Goal: Task Accomplishment & Management: Use online tool/utility

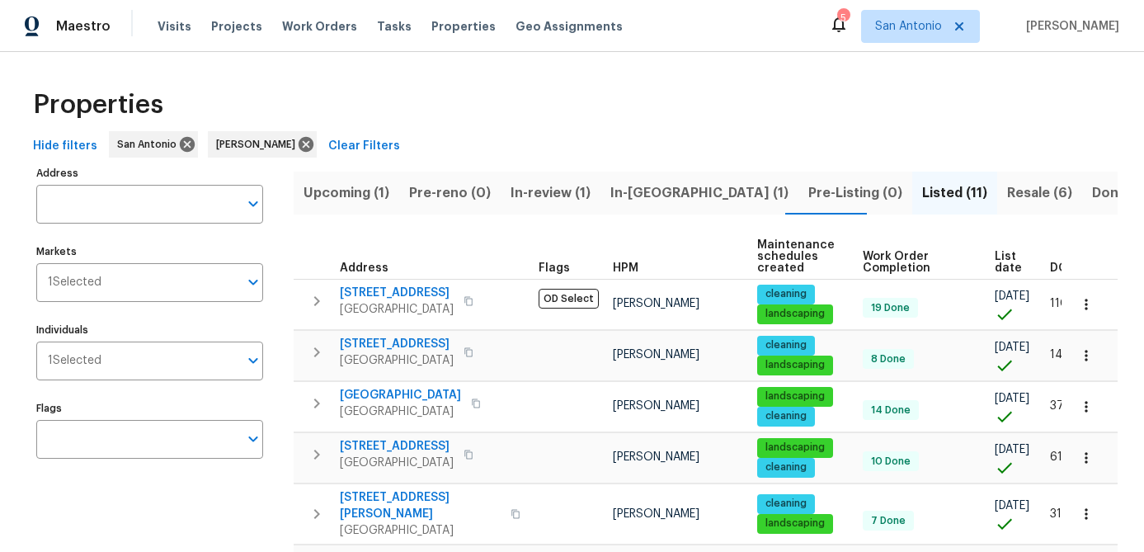
click at [346, 198] on span "Upcoming (1)" at bounding box center [347, 193] width 86 height 23
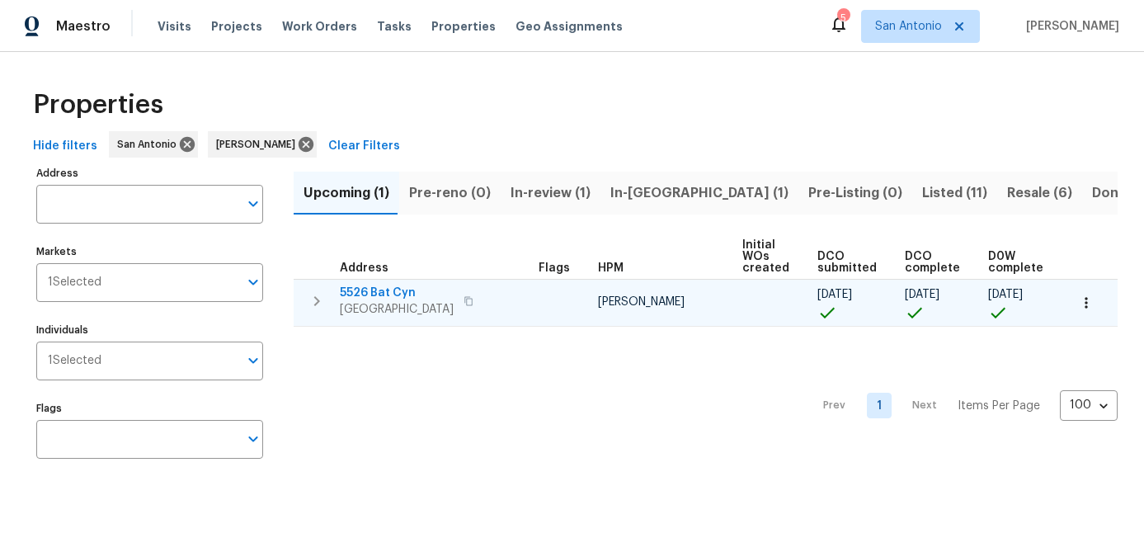
click at [1082, 304] on icon "button" at bounding box center [1086, 303] width 17 height 17
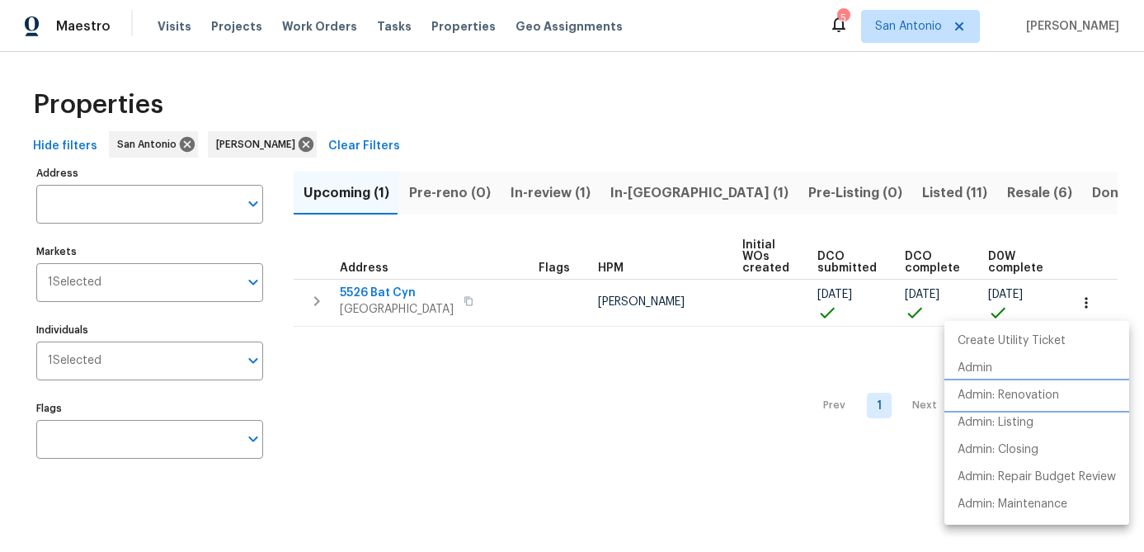
click at [1035, 405] on li "Admin: Renovation" at bounding box center [1037, 395] width 185 height 27
click at [372, 406] on div at bounding box center [572, 276] width 1144 height 552
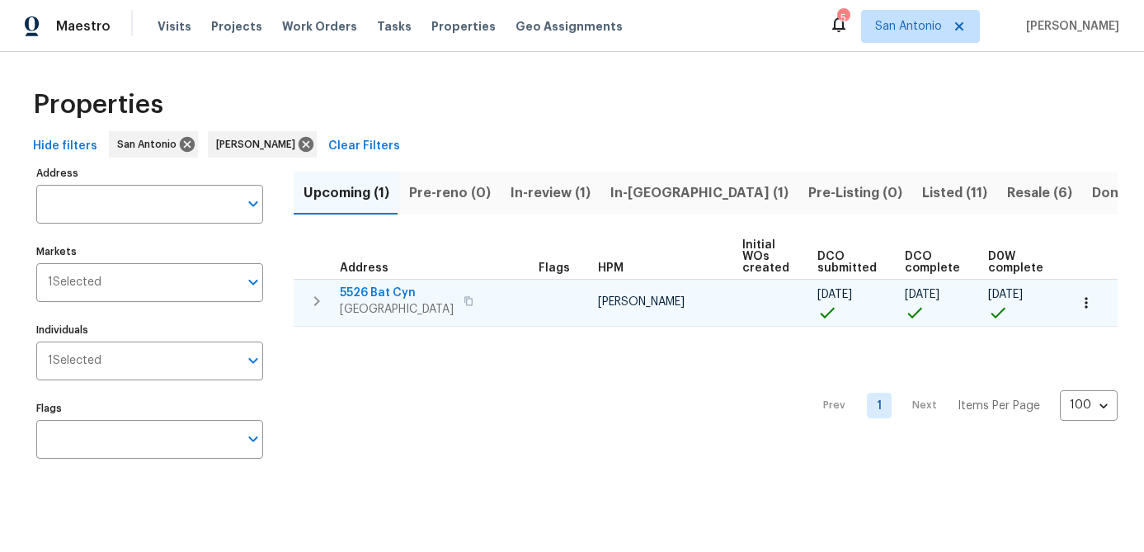
click at [377, 303] on span "San Antonio, TX 78252" at bounding box center [397, 309] width 114 height 17
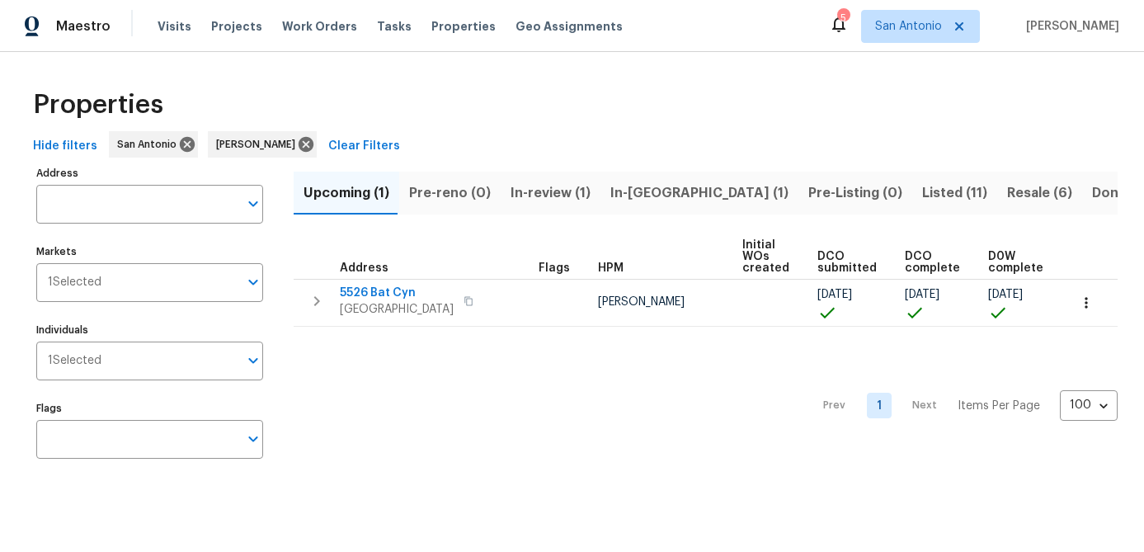
click at [380, 447] on div "Prev 1 Next Items Per Page 100 100 ​" at bounding box center [706, 401] width 824 height 149
click at [519, 198] on span "In-review (1)" at bounding box center [551, 193] width 80 height 23
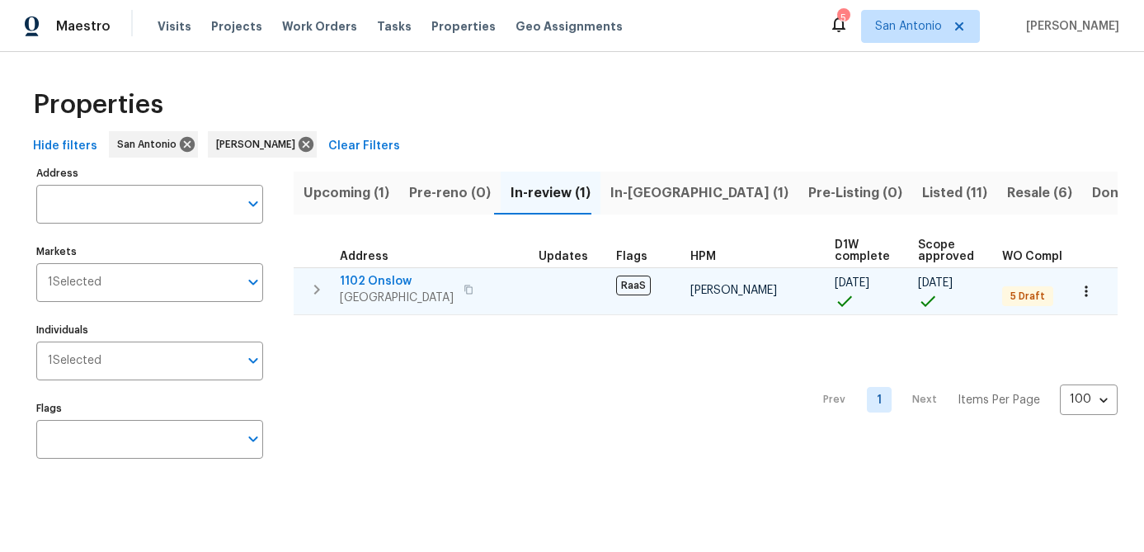
click at [1092, 294] on icon "button" at bounding box center [1086, 291] width 17 height 17
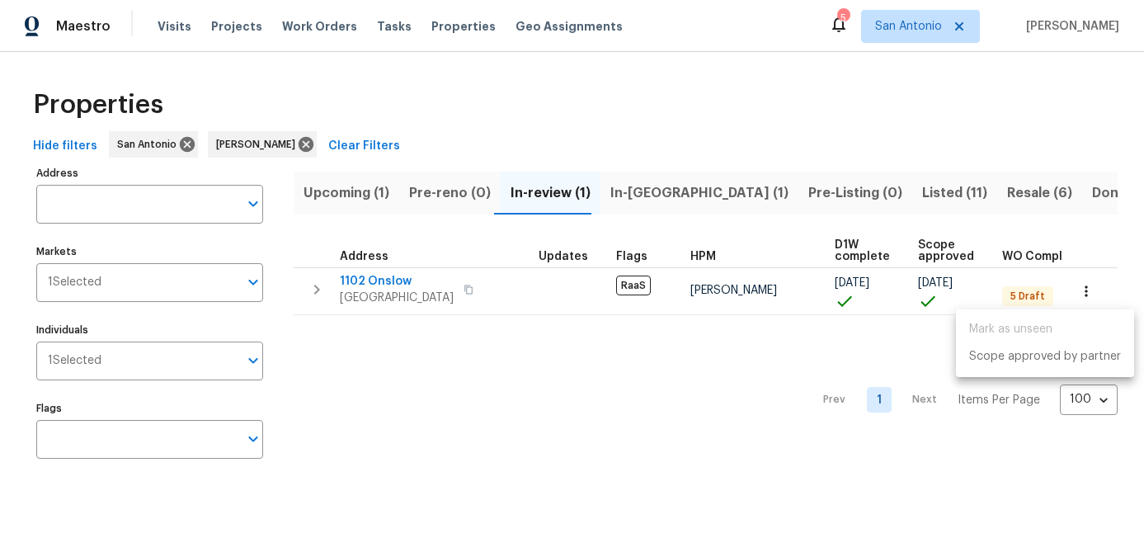
click at [631, 407] on div at bounding box center [572, 276] width 1144 height 552
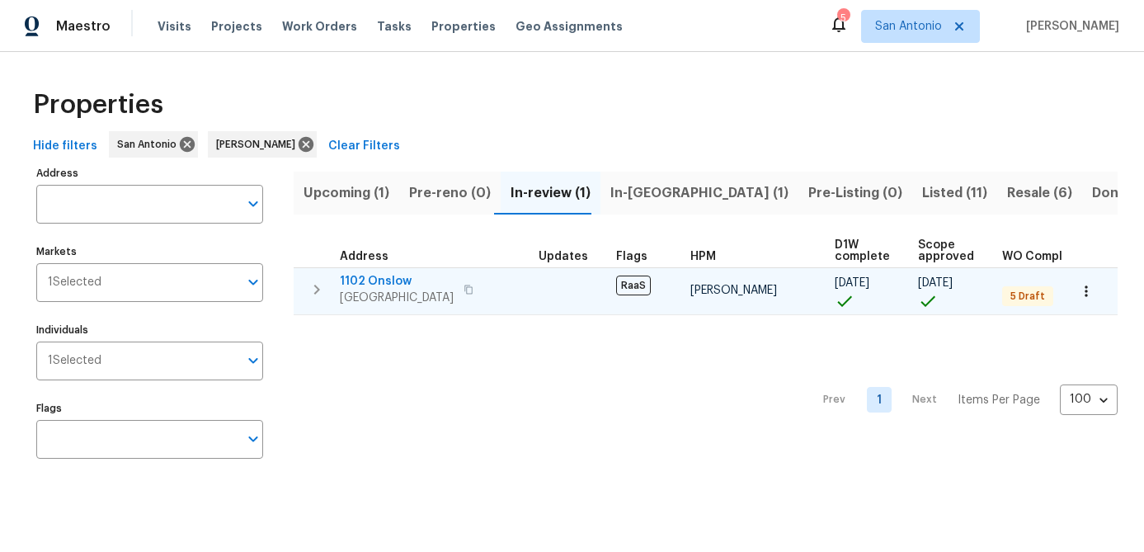
click at [391, 274] on span "1102 Onslow" at bounding box center [397, 281] width 114 height 17
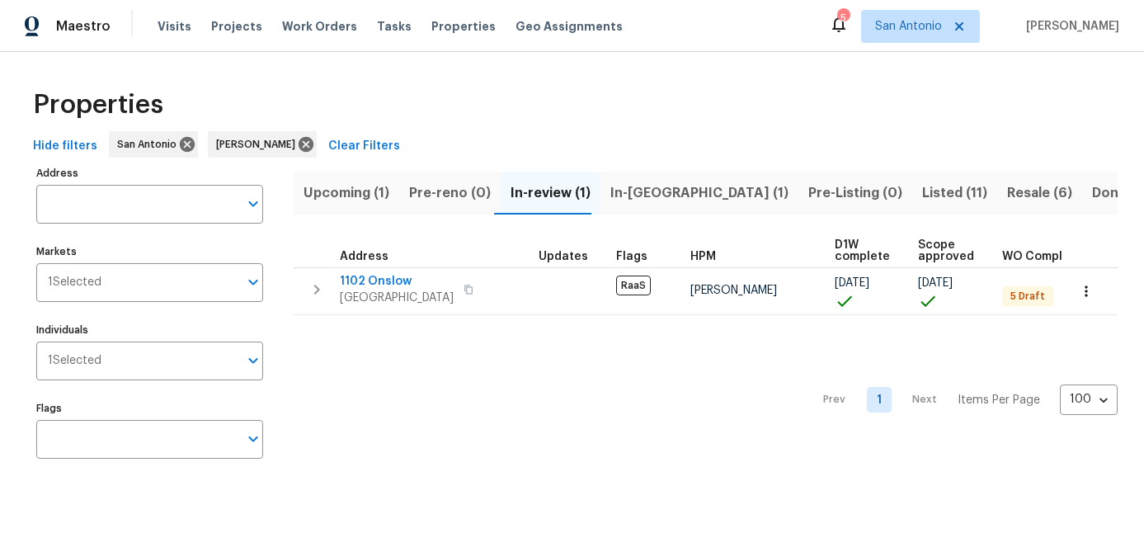
click at [370, 385] on div "Prev 1 Next Items Per Page 100 100 ​" at bounding box center [706, 395] width 824 height 160
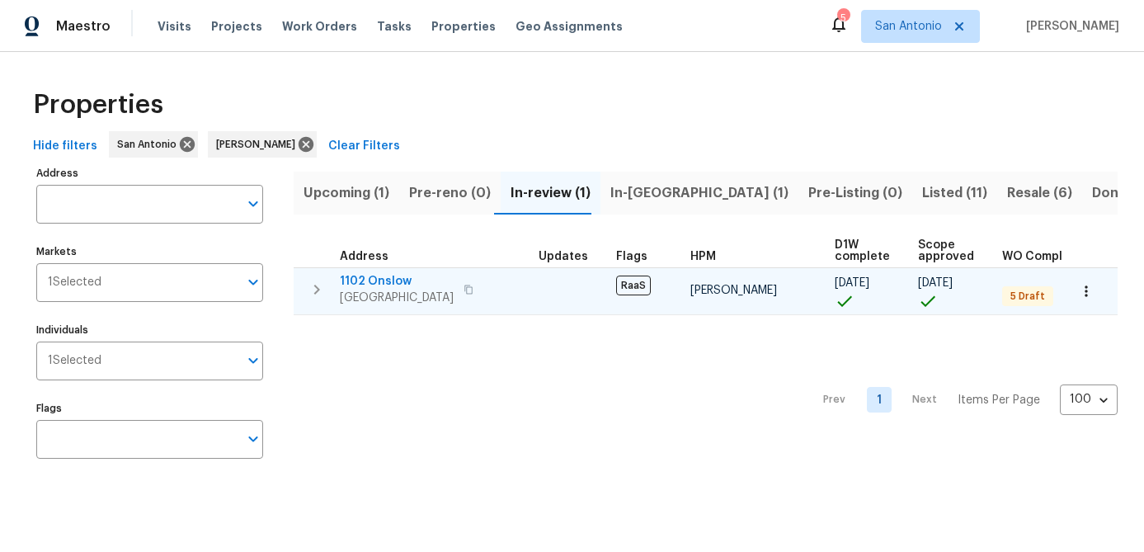
click at [375, 298] on span "San Antonio, TX 78202" at bounding box center [397, 298] width 114 height 17
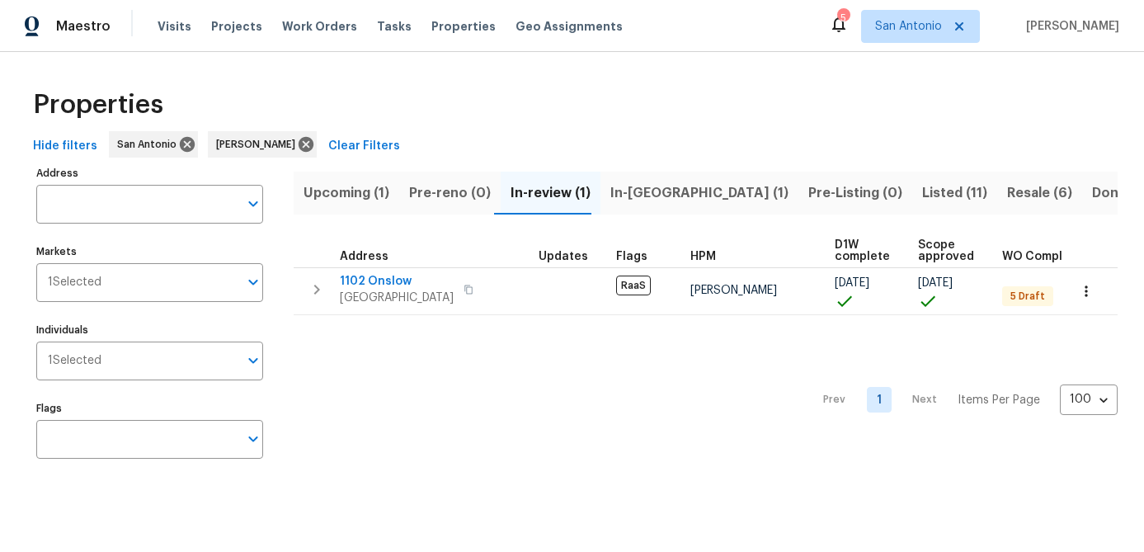
click at [390, 368] on div "Prev 1 Next Items Per Page 100 100 ​" at bounding box center [706, 395] width 824 height 160
click at [638, 182] on span "In-[GEOGRAPHIC_DATA] (1)" at bounding box center [700, 193] width 178 height 23
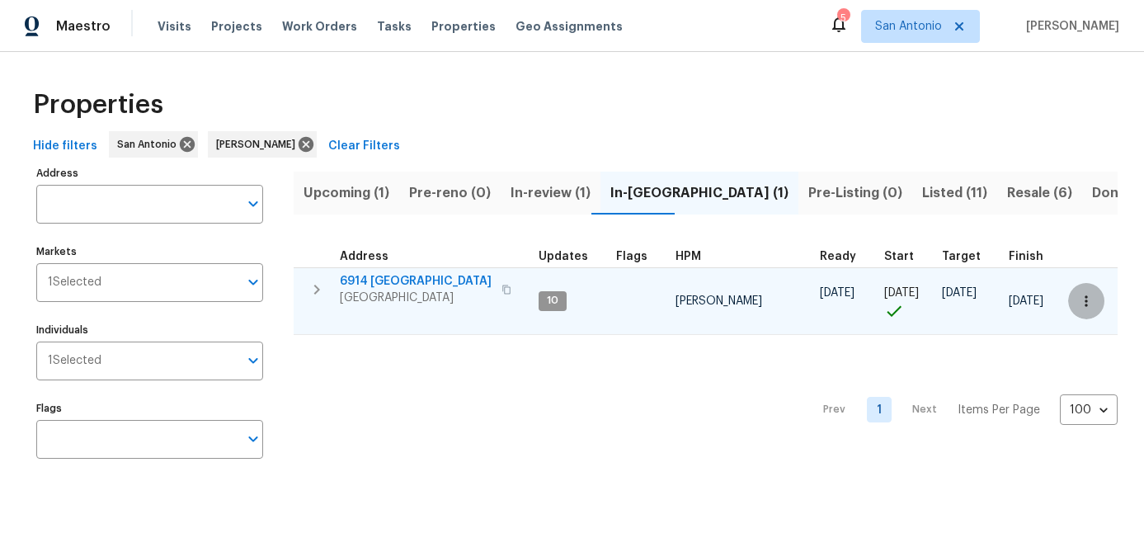
click at [1081, 302] on icon "button" at bounding box center [1086, 301] width 17 height 17
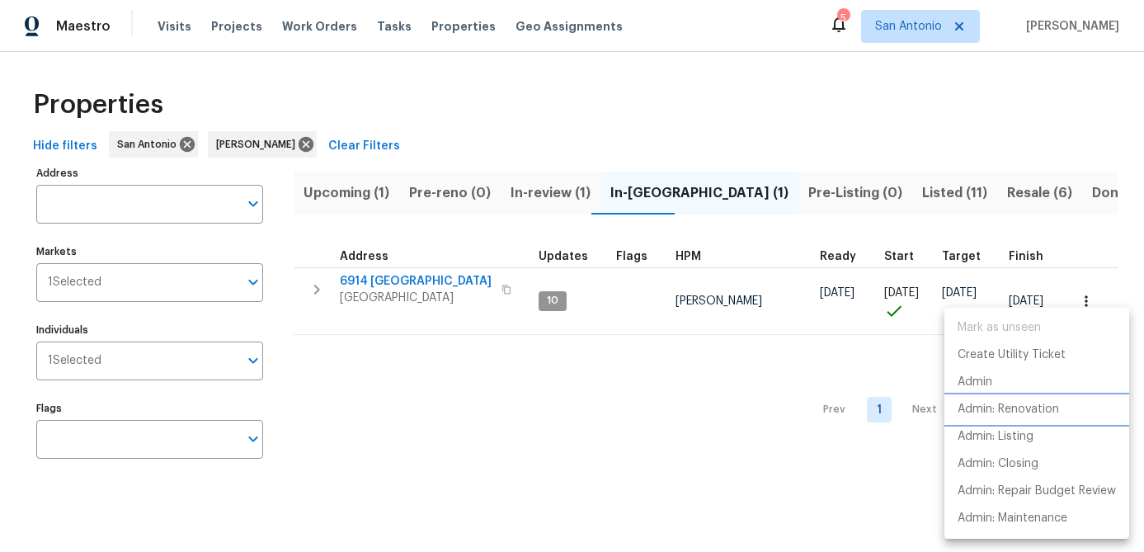
click at [1004, 410] on p "Admin: Renovation" at bounding box center [1008, 409] width 101 height 17
click at [420, 358] on div at bounding box center [572, 276] width 1144 height 552
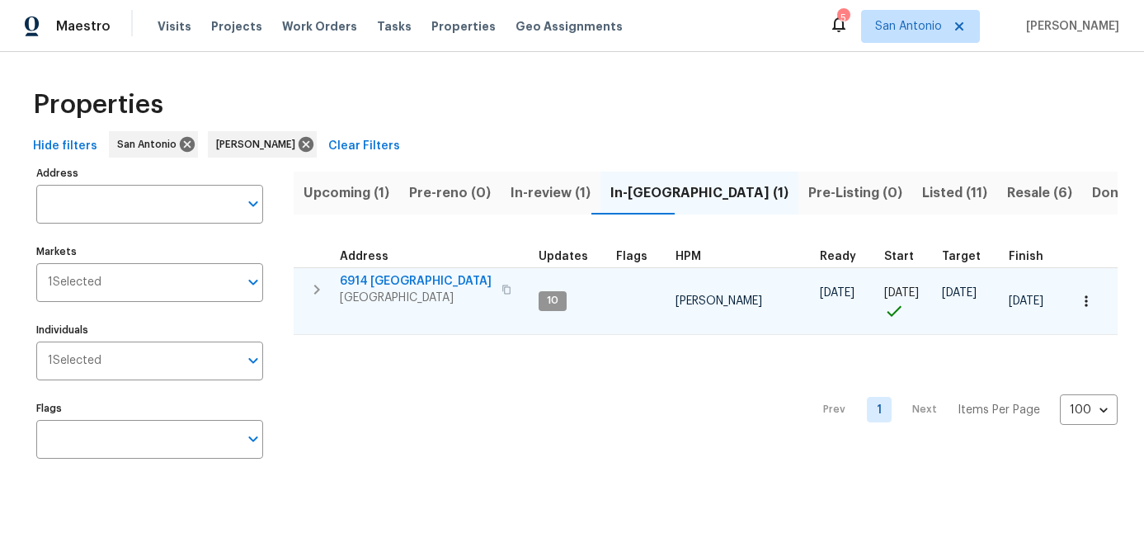
click at [353, 277] on span "6914 Port Bay" at bounding box center [416, 281] width 152 height 17
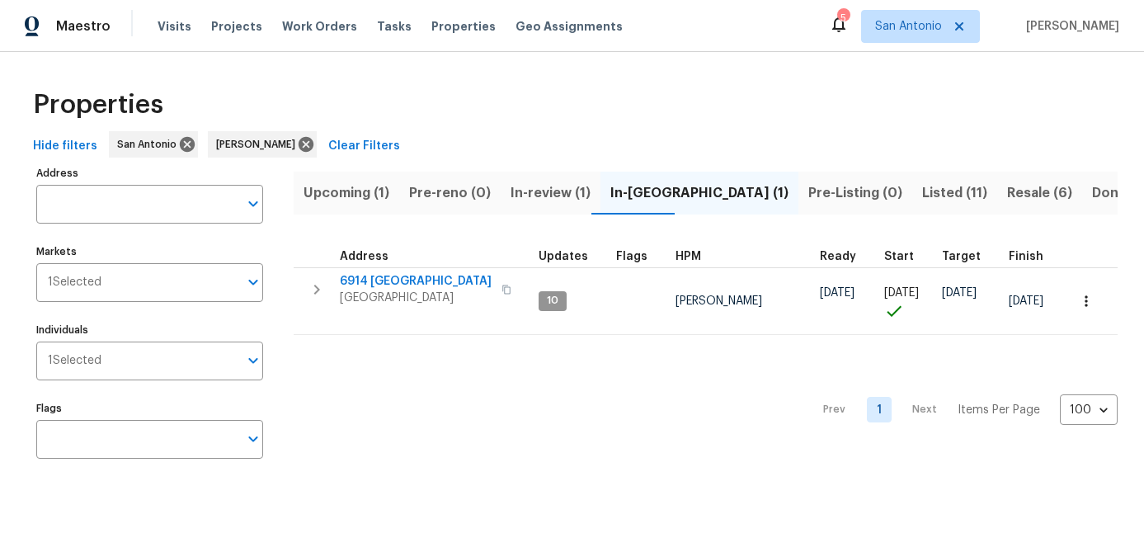
click at [922, 200] on span "Listed (11)" at bounding box center [954, 193] width 65 height 23
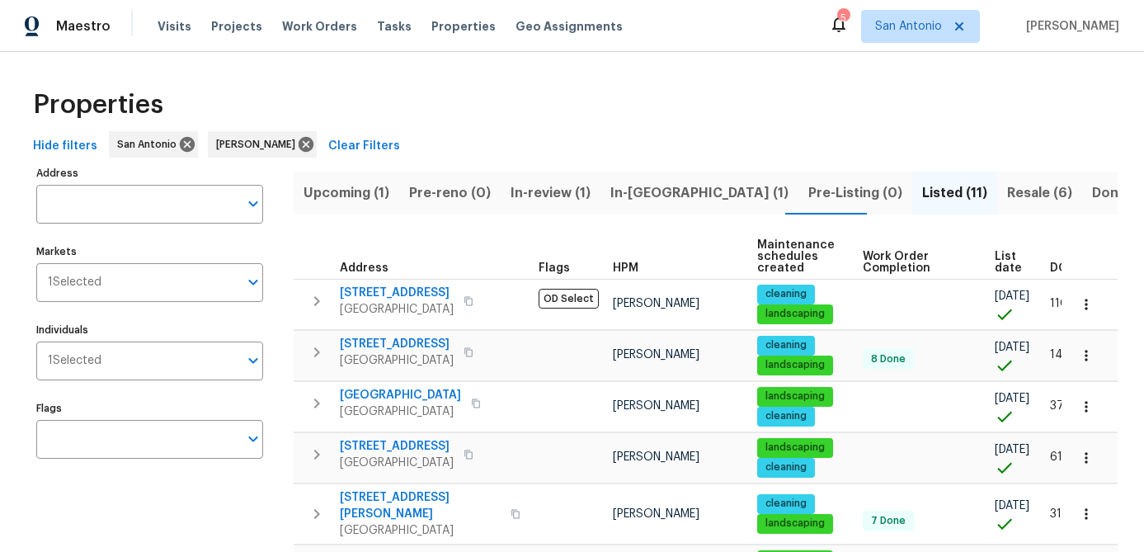
click at [1000, 262] on span "List date" at bounding box center [1008, 262] width 27 height 23
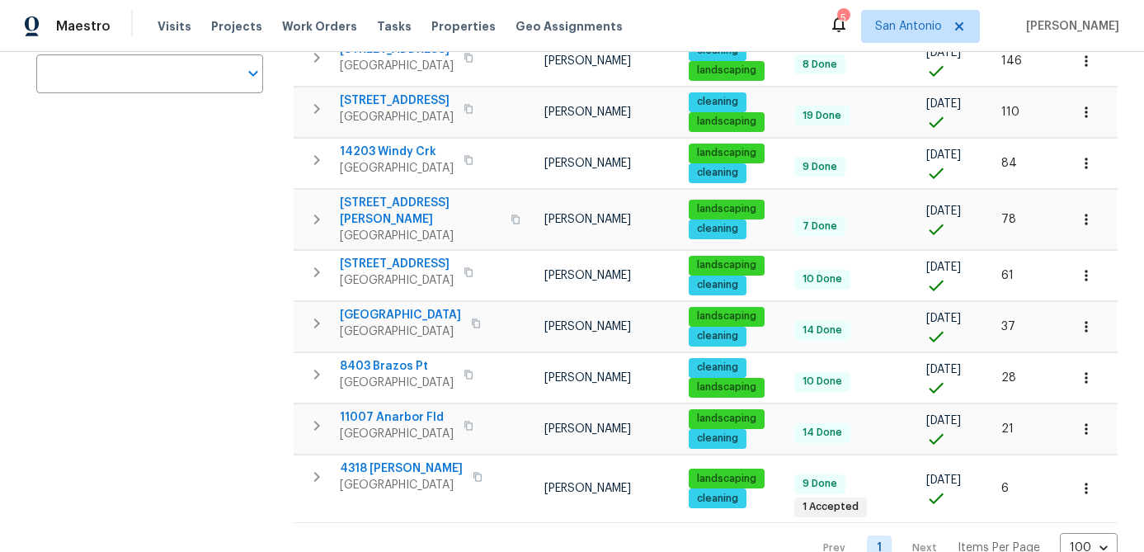
scroll to position [380, 0]
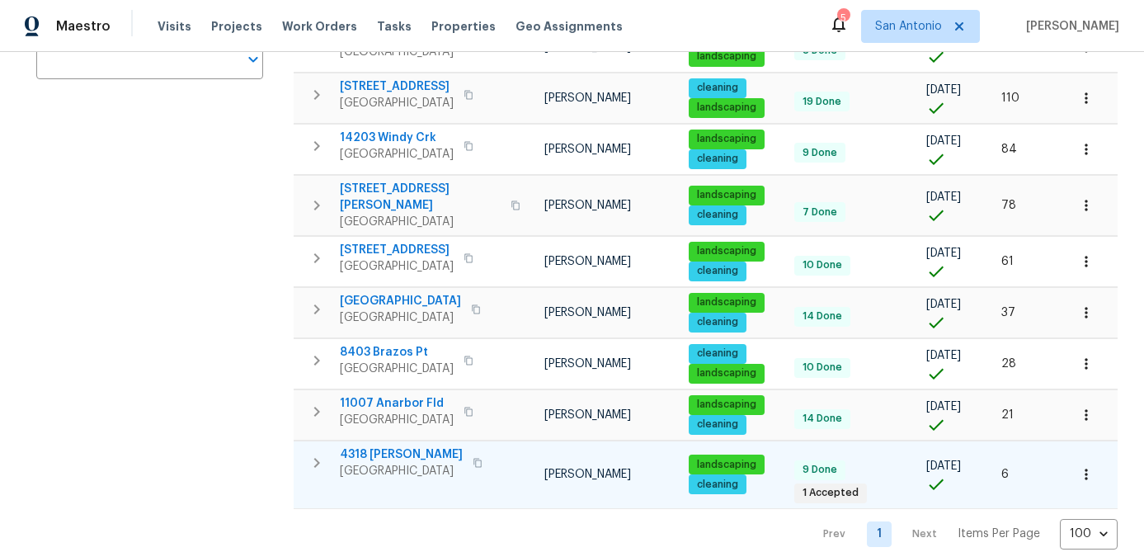
click at [407, 463] on span "San Antonio, TX 78253" at bounding box center [401, 471] width 123 height 17
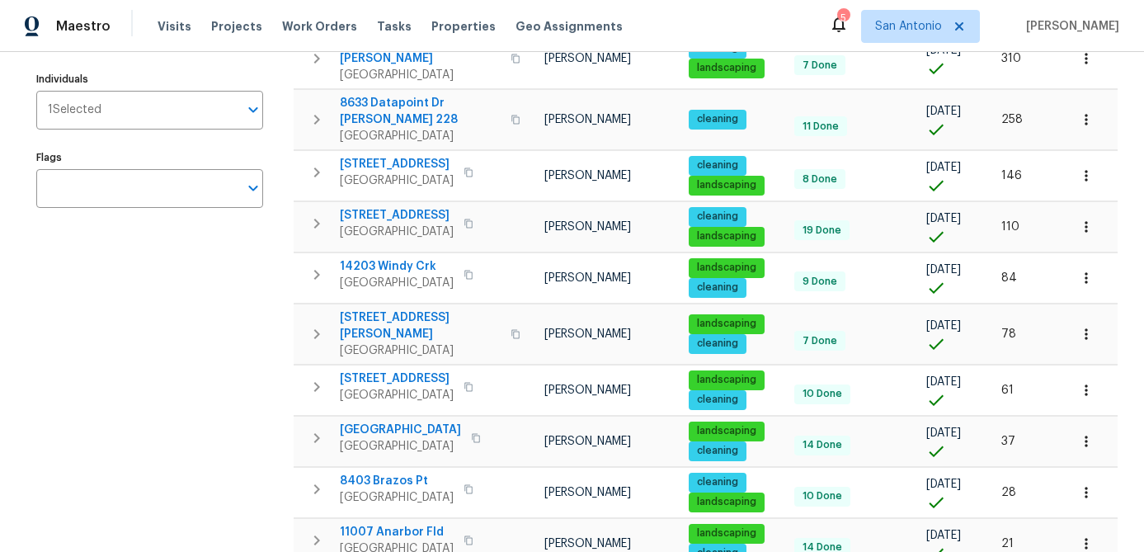
scroll to position [0, 0]
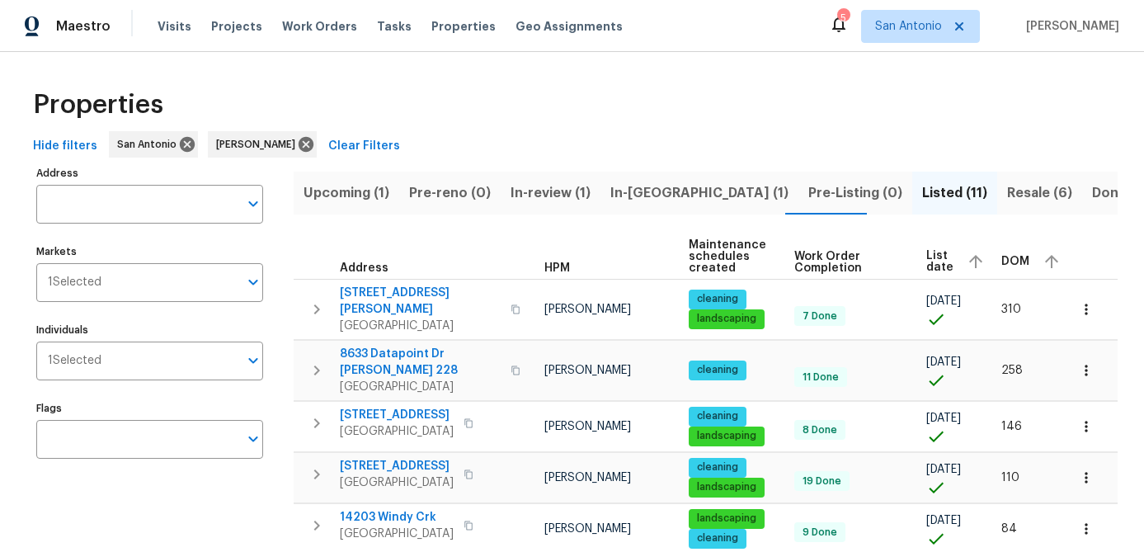
click at [1007, 190] on span "Resale (6)" at bounding box center [1039, 193] width 65 height 23
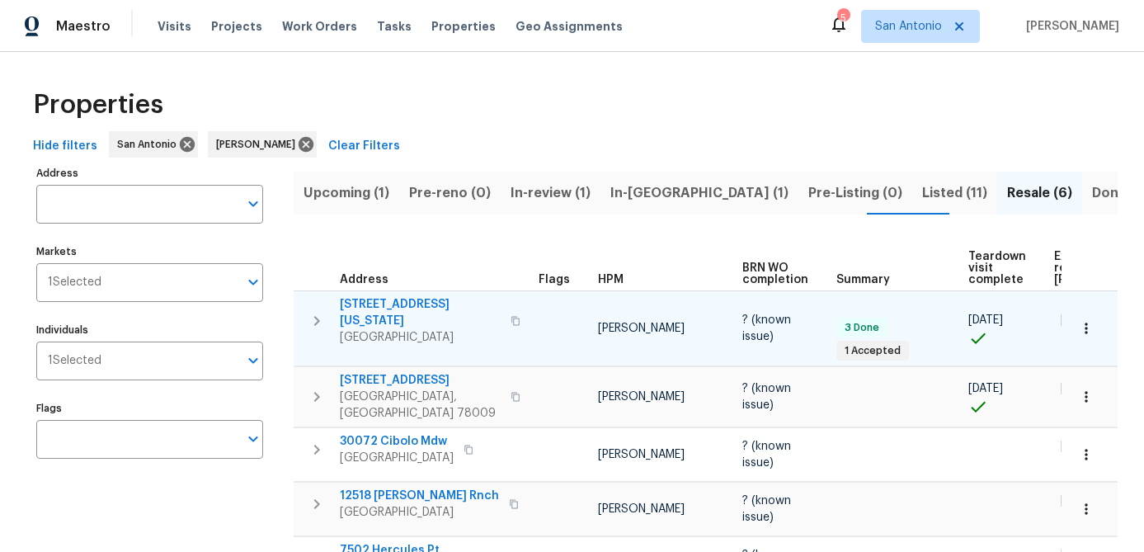
scroll to position [134, 0]
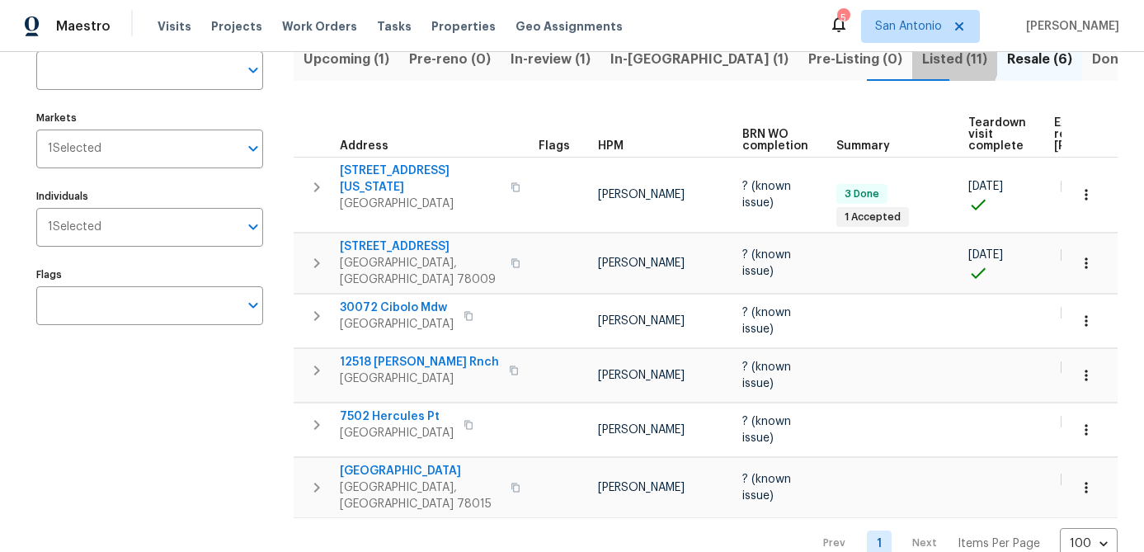
click at [922, 59] on span "Listed (11)" at bounding box center [954, 59] width 65 height 23
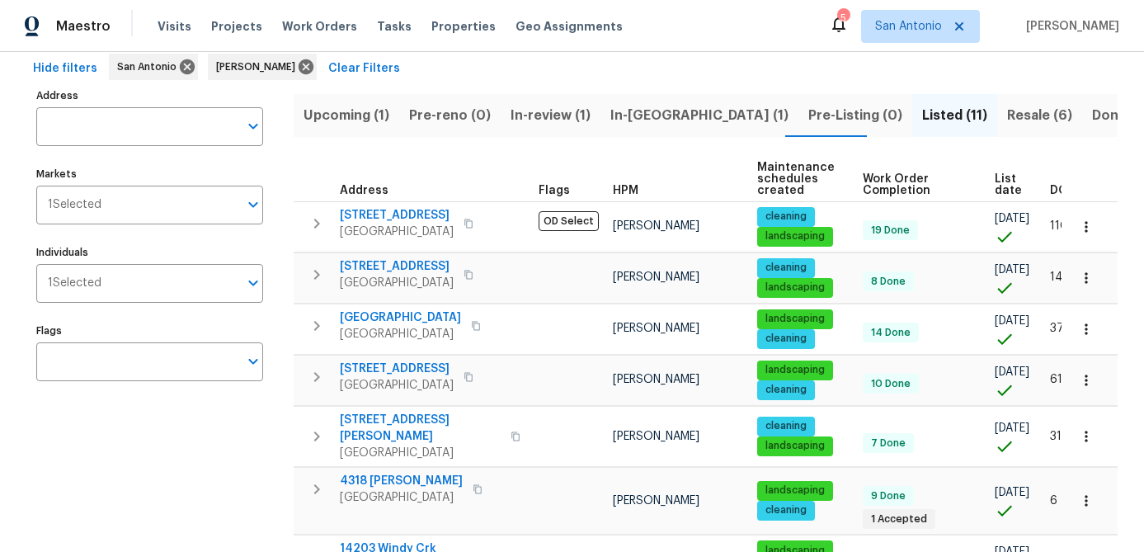
scroll to position [76, 0]
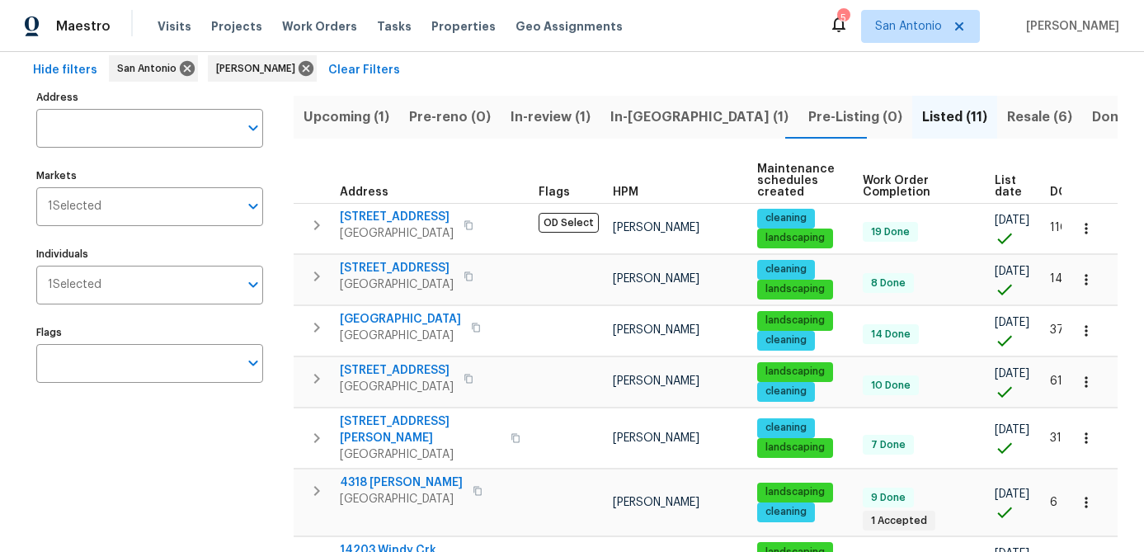
click at [1007, 190] on span "List date" at bounding box center [1008, 186] width 27 height 23
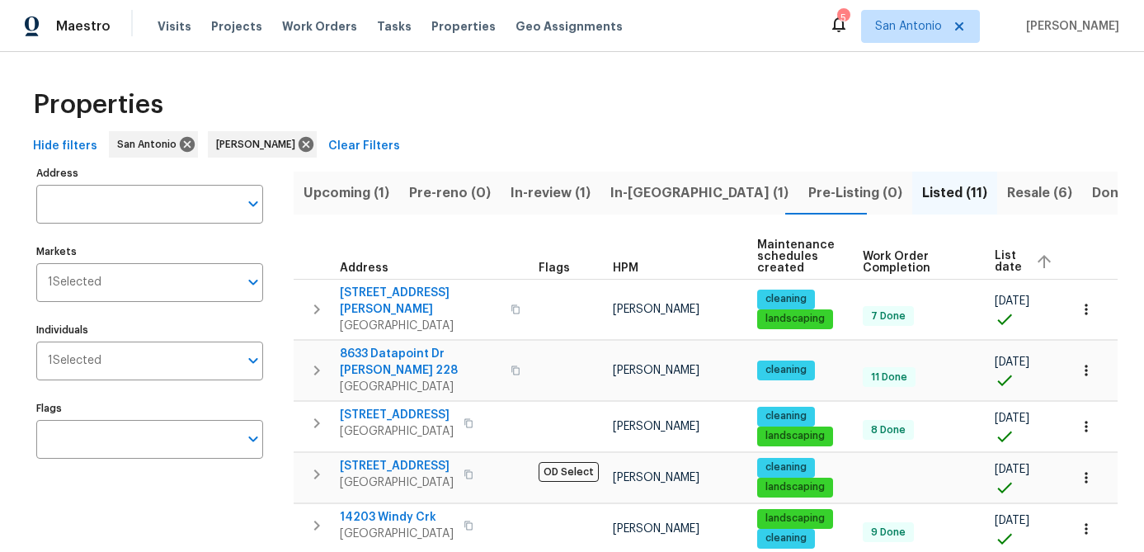
scroll to position [380, 0]
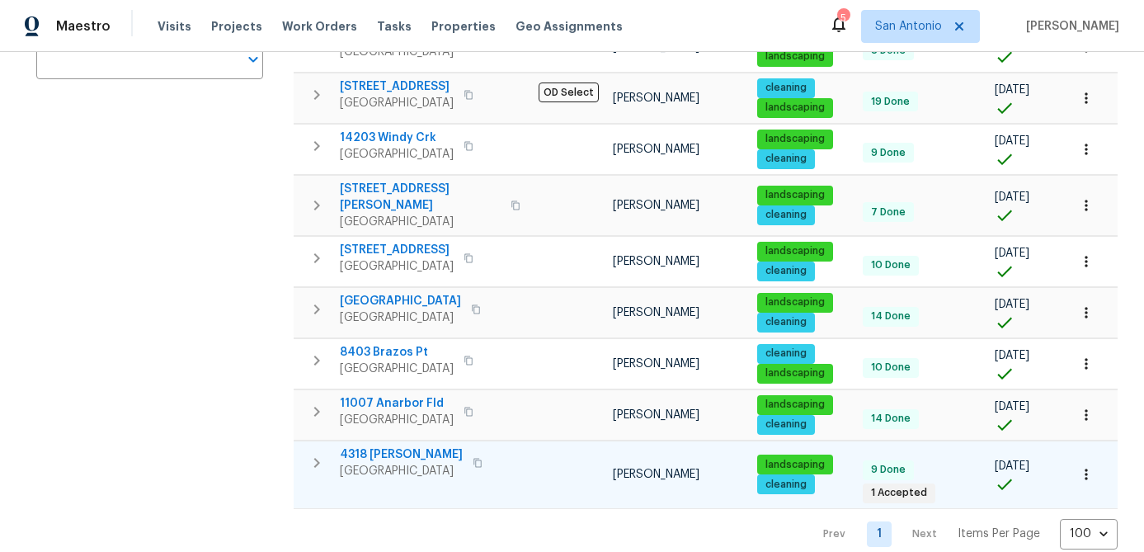
click at [379, 463] on span "San Antonio, TX 78253" at bounding box center [401, 471] width 123 height 17
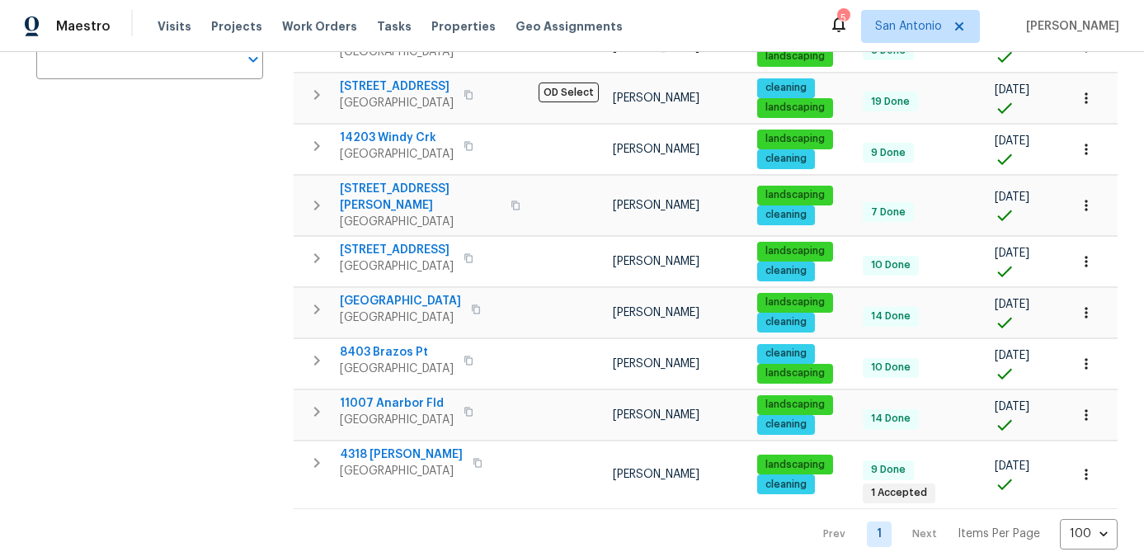
click at [154, 469] on div "Address Address Markets 1 Selected Markets Individuals 1 Selected Individuals F…" at bounding box center [160, 165] width 248 height 767
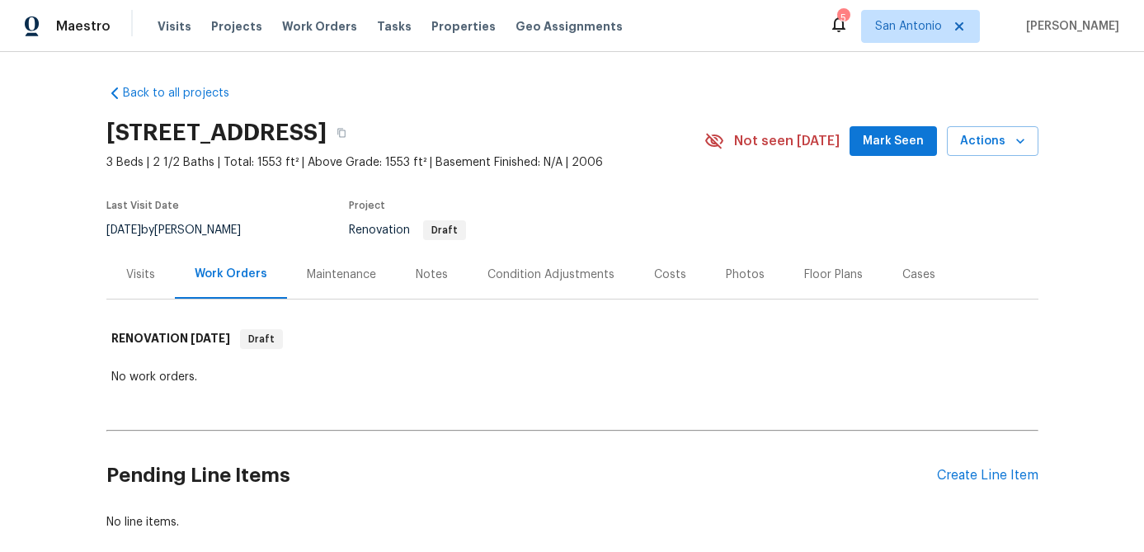
click at [915, 149] on span "Mark Seen" at bounding box center [893, 141] width 61 height 21
click at [826, 270] on div "Floor Plans" at bounding box center [833, 274] width 59 height 17
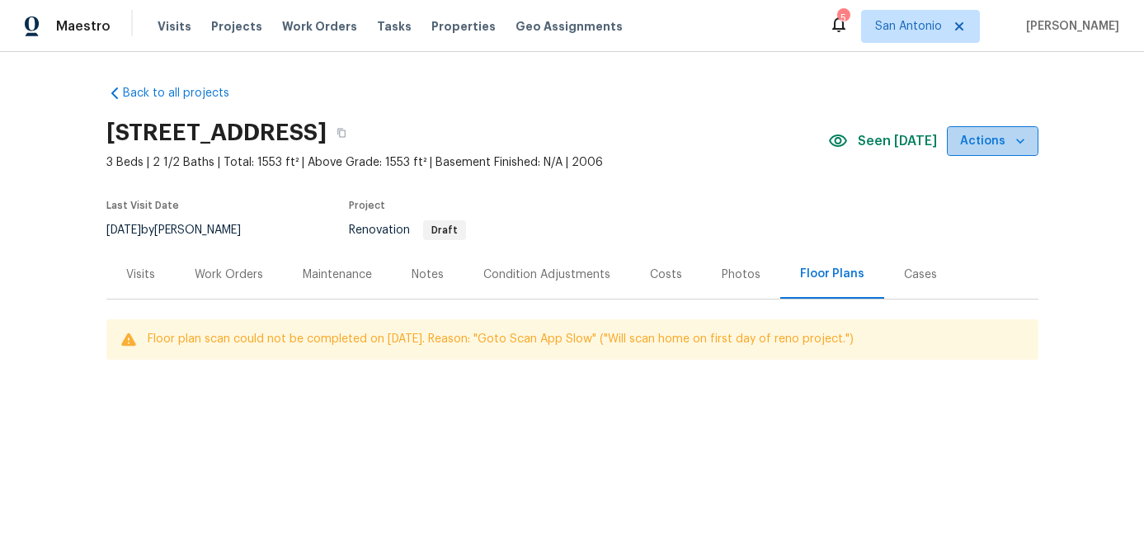
click at [997, 153] on button "Actions" at bounding box center [993, 141] width 92 height 31
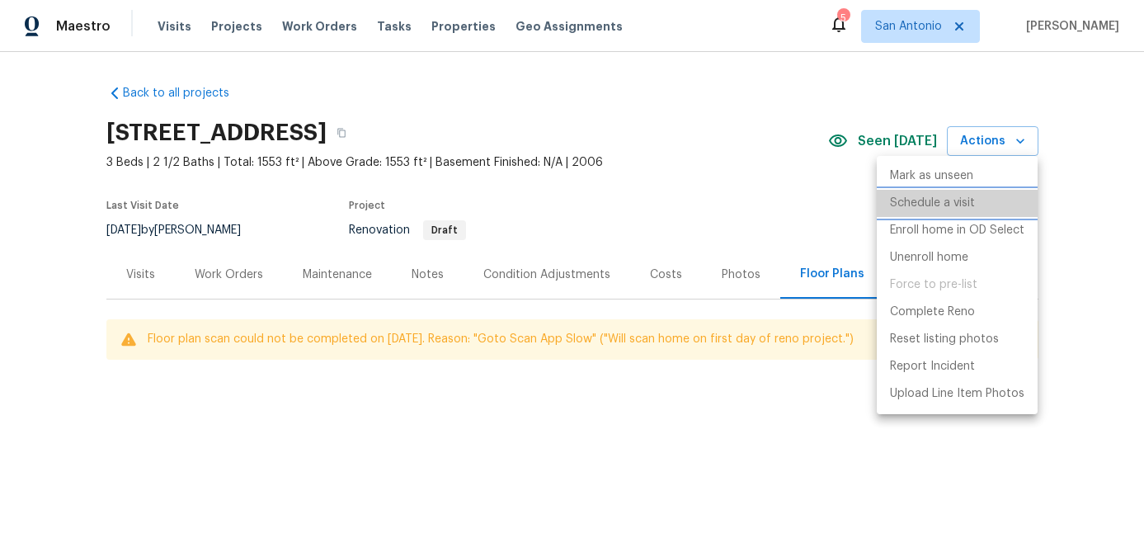
click at [927, 209] on p "Schedule a visit" at bounding box center [932, 203] width 85 height 17
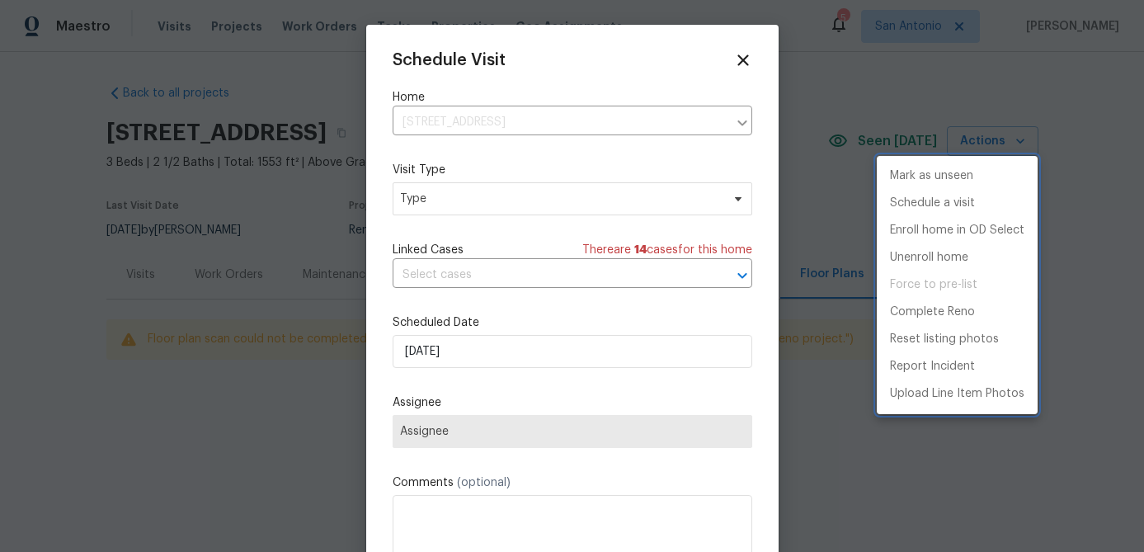
click at [490, 206] on div at bounding box center [572, 276] width 1144 height 552
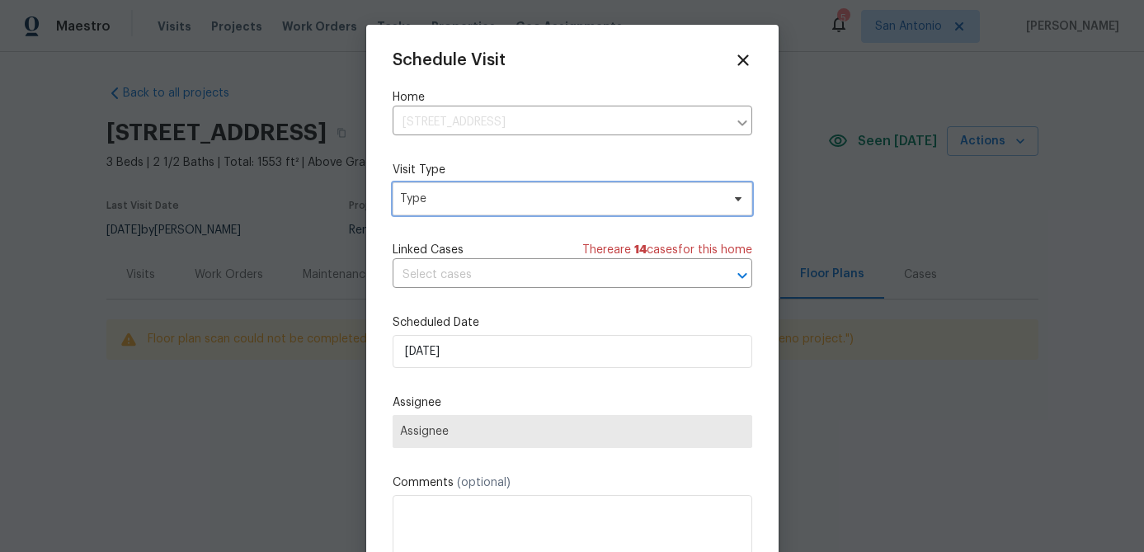
click at [490, 206] on span "Type" at bounding box center [560, 199] width 321 height 17
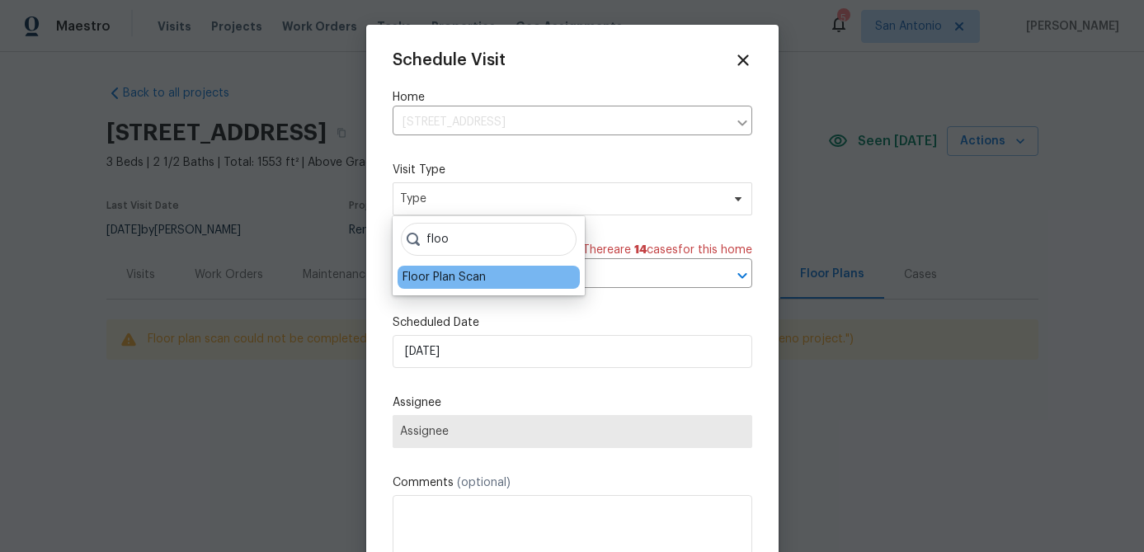
type input "floo"
click at [417, 282] on div "Floor Plan Scan" at bounding box center [444, 277] width 83 height 17
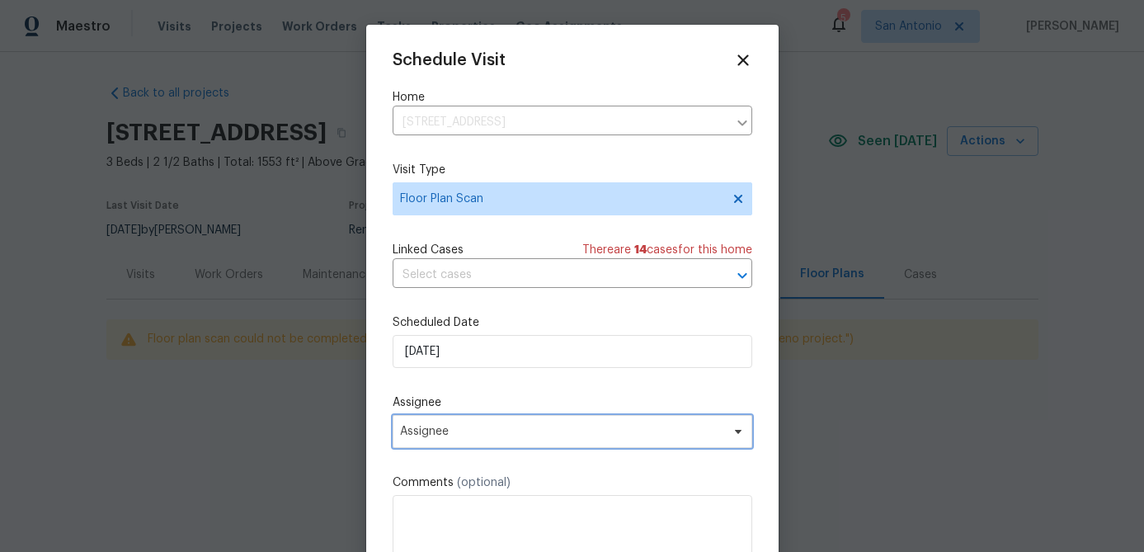
click at [481, 427] on span "Assignee" at bounding box center [561, 431] width 323 height 13
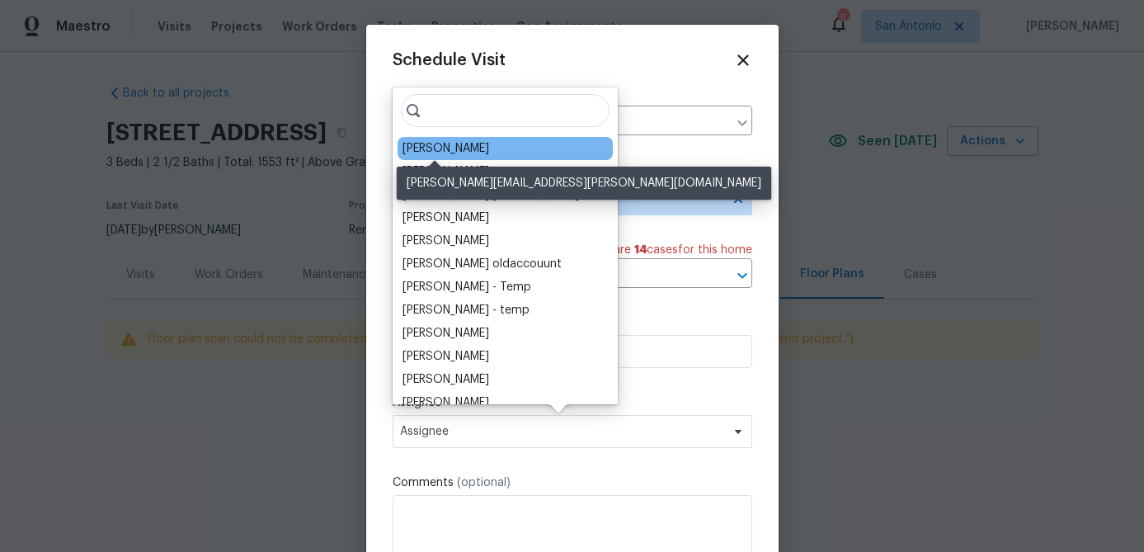
click at [448, 149] on div "[PERSON_NAME]" at bounding box center [446, 148] width 87 height 17
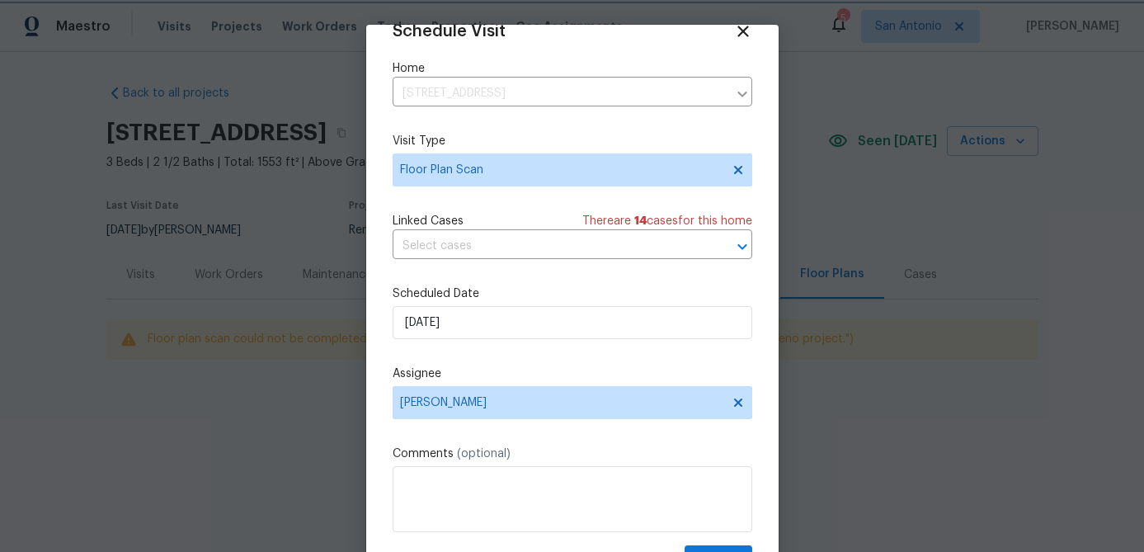
scroll to position [75, 0]
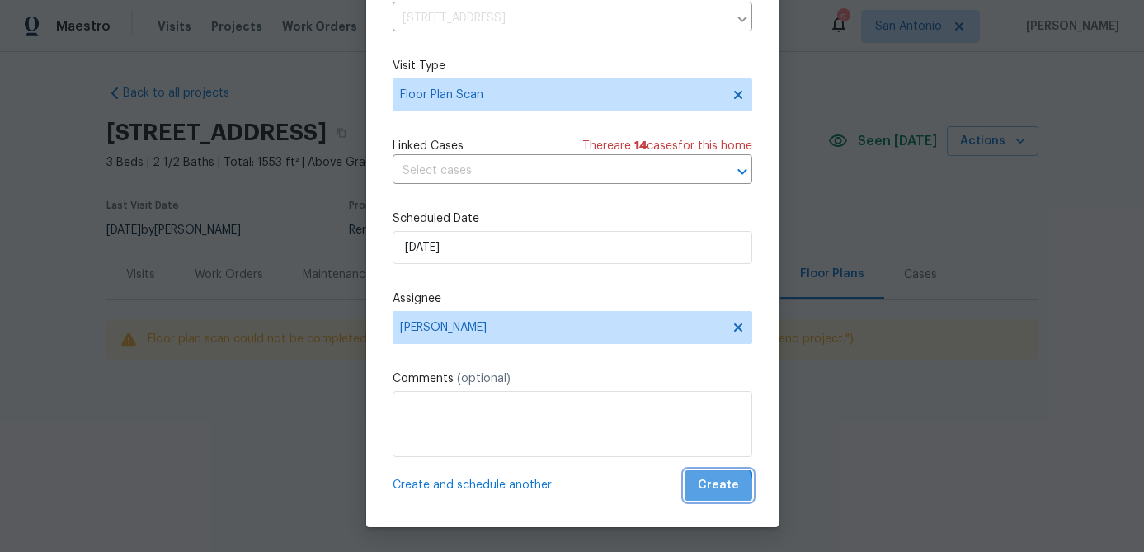
click at [708, 492] on span "Create" at bounding box center [718, 485] width 41 height 21
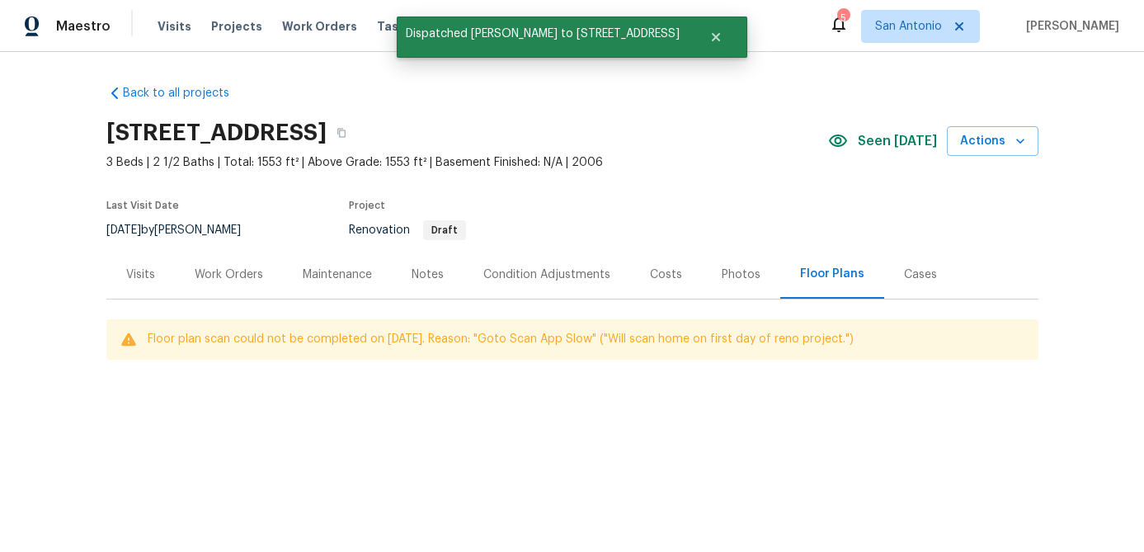
scroll to position [0, 0]
click at [218, 278] on div "Work Orders" at bounding box center [229, 274] width 68 height 17
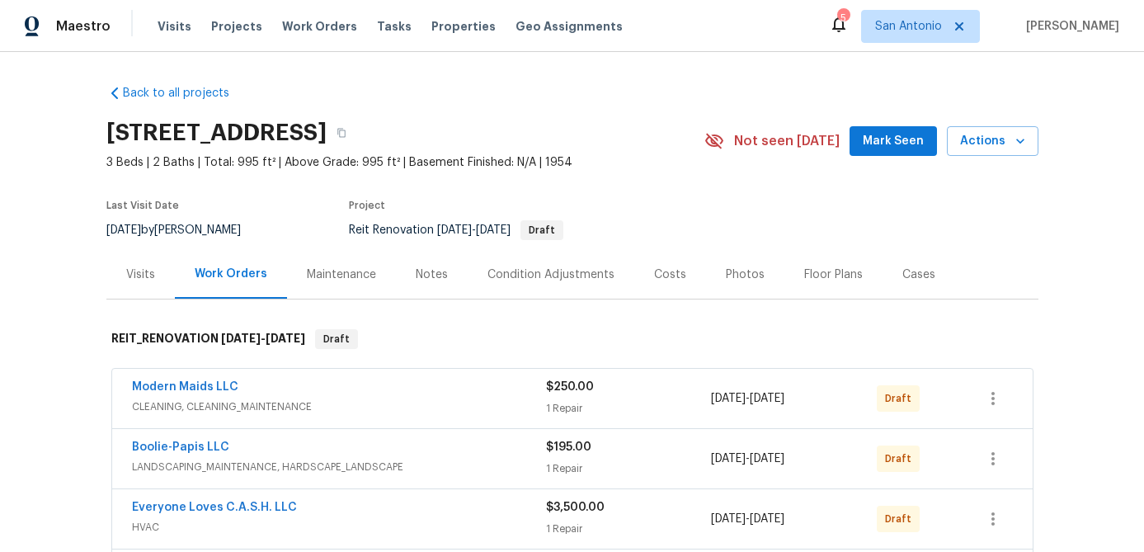
click at [913, 151] on button "Mark Seen" at bounding box center [893, 141] width 87 height 31
click at [427, 271] on div "Notes" at bounding box center [432, 274] width 32 height 17
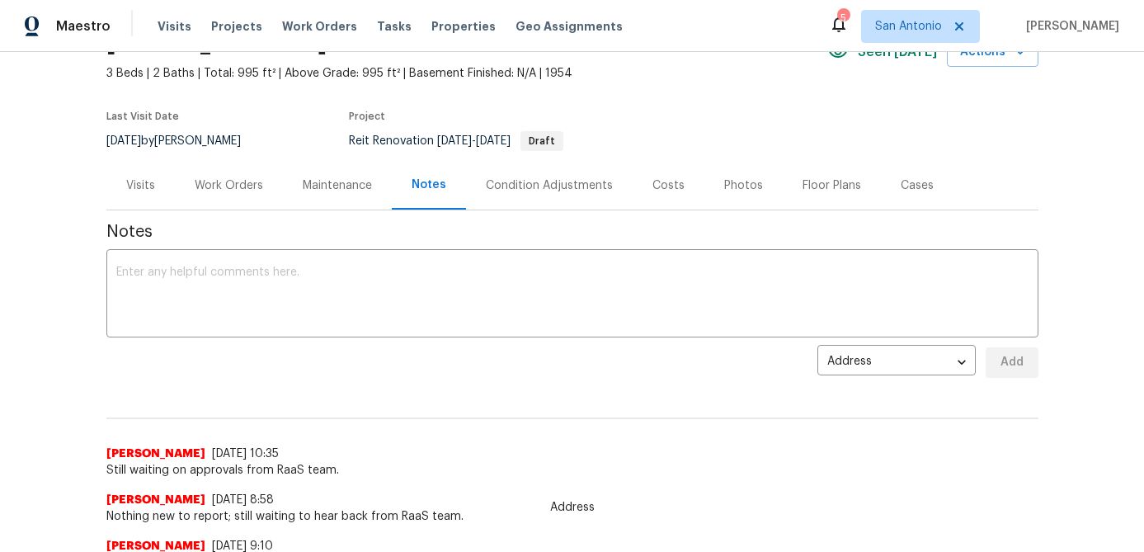
scroll to position [90, 0]
click at [415, 311] on textarea at bounding box center [572, 295] width 913 height 58
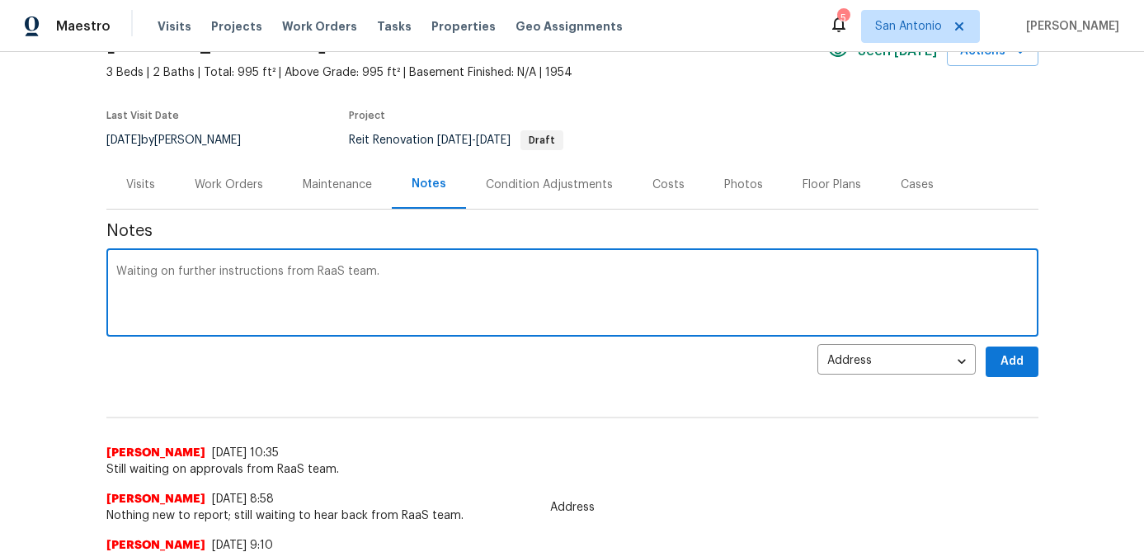
type textarea "Waiting on further instructions from RaaS team."
click at [1021, 351] on span "Add" at bounding box center [1012, 361] width 26 height 21
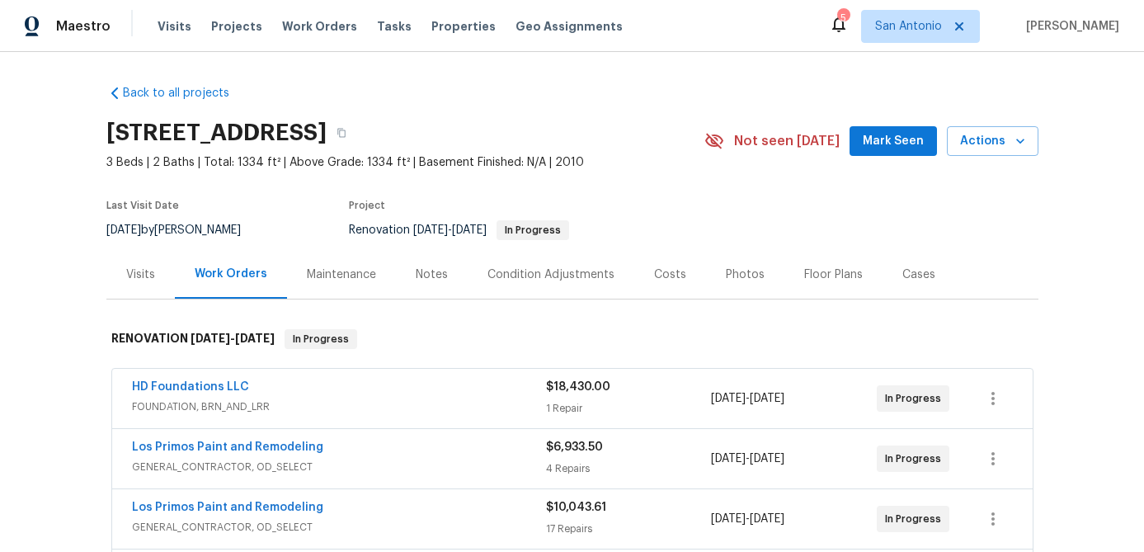
click at [434, 272] on div "Notes" at bounding box center [432, 274] width 32 height 17
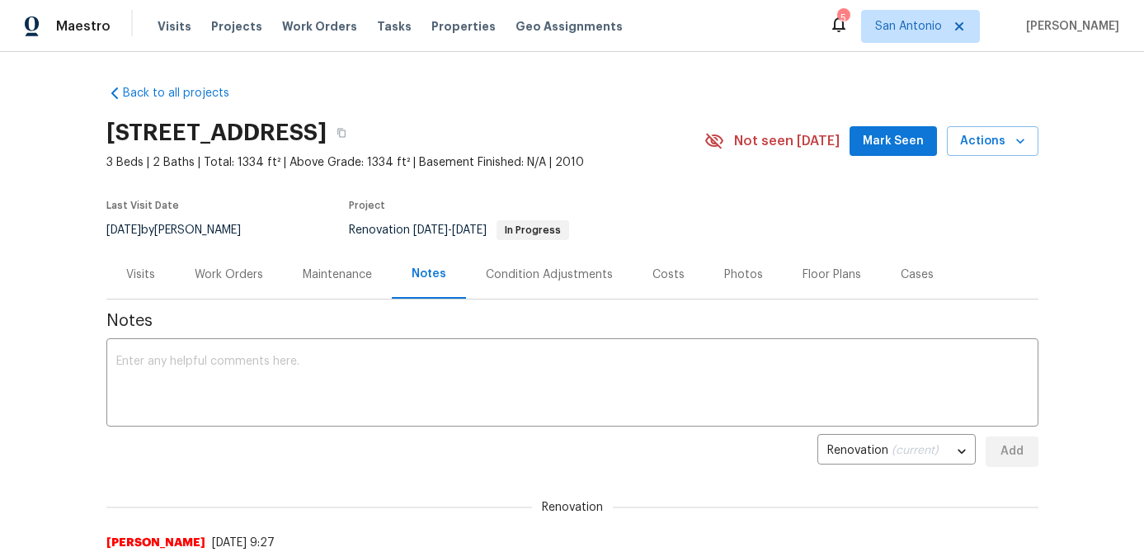
click at [254, 281] on div "Work Orders" at bounding box center [229, 274] width 68 height 17
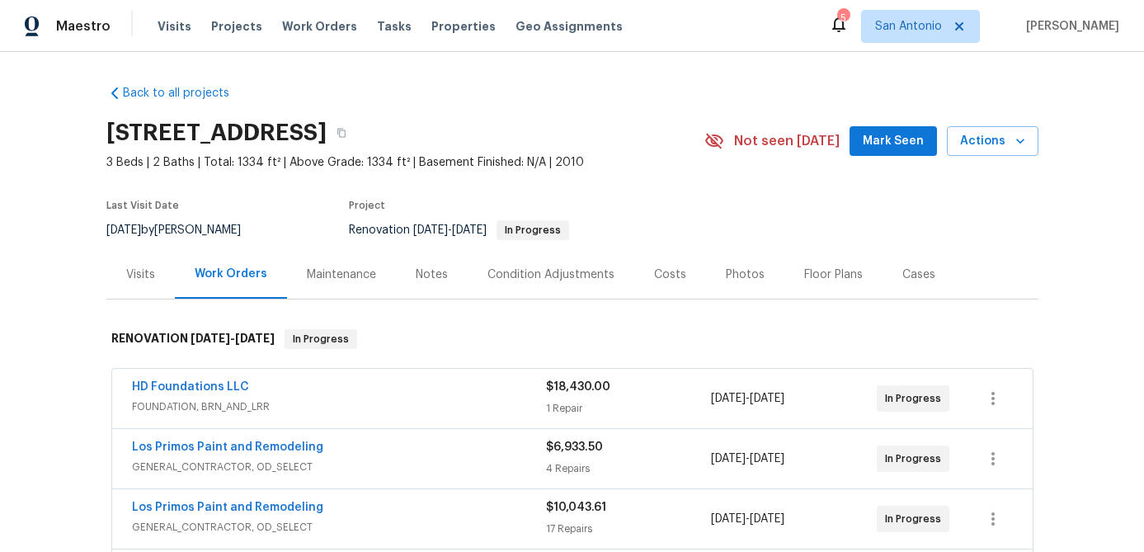
click at [893, 139] on span "Mark Seen" at bounding box center [893, 141] width 61 height 21
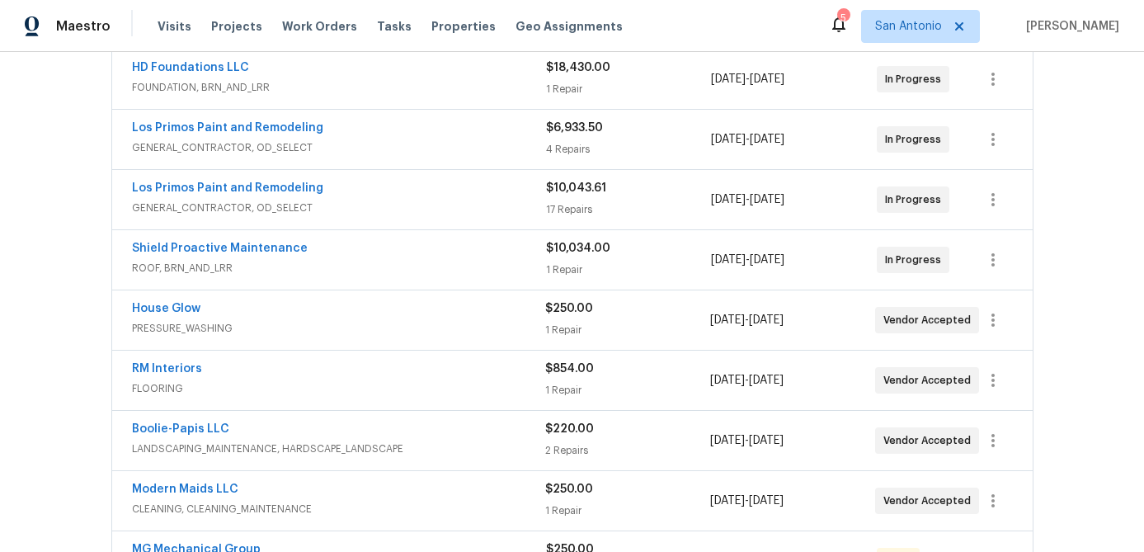
scroll to position [337, 0]
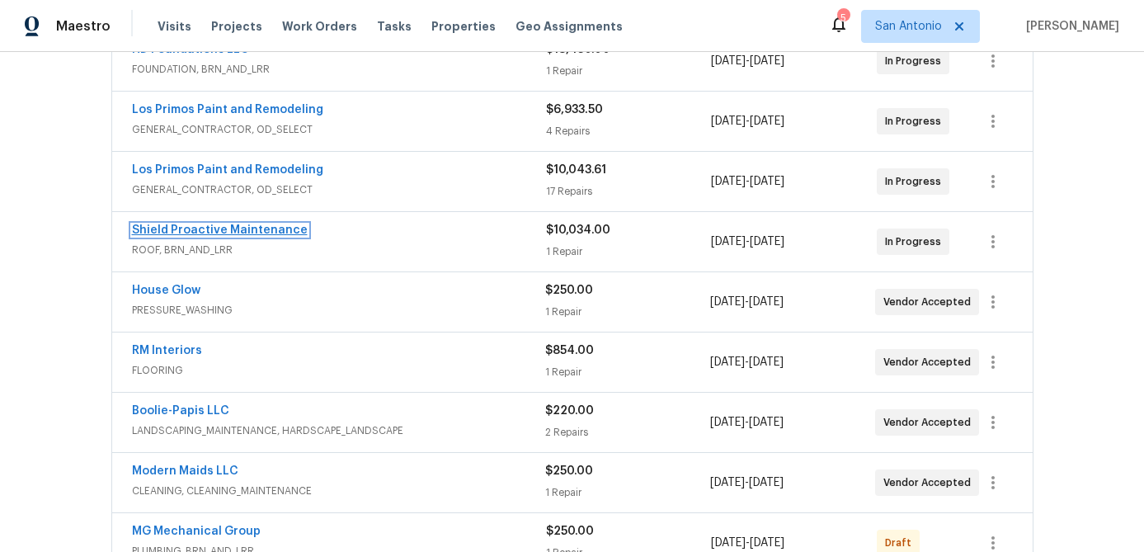
click at [246, 230] on link "Shield Proactive Maintenance" at bounding box center [220, 230] width 176 height 12
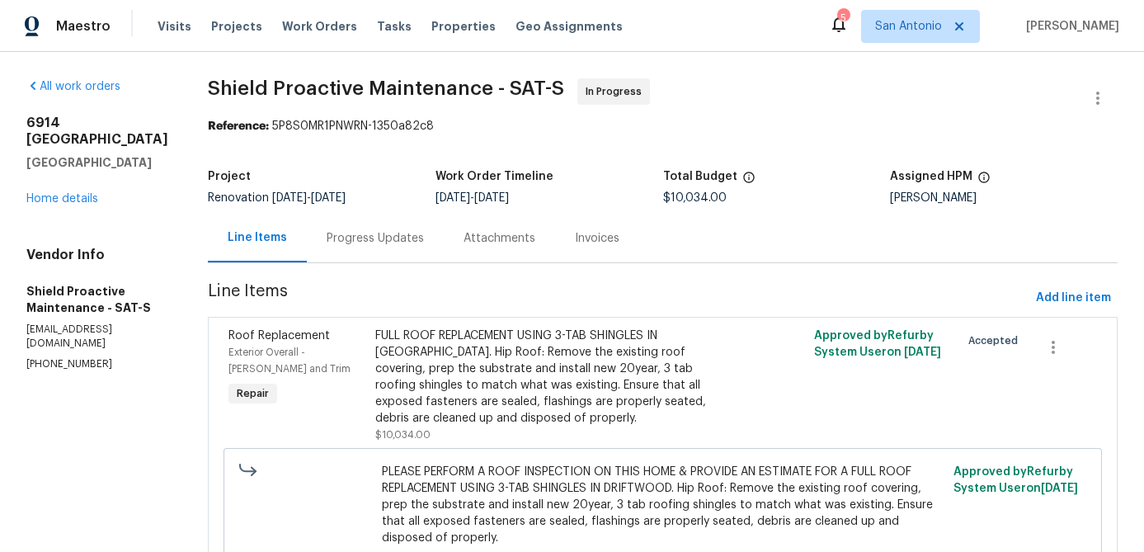
click at [331, 235] on div "Progress Updates" at bounding box center [375, 238] width 97 height 17
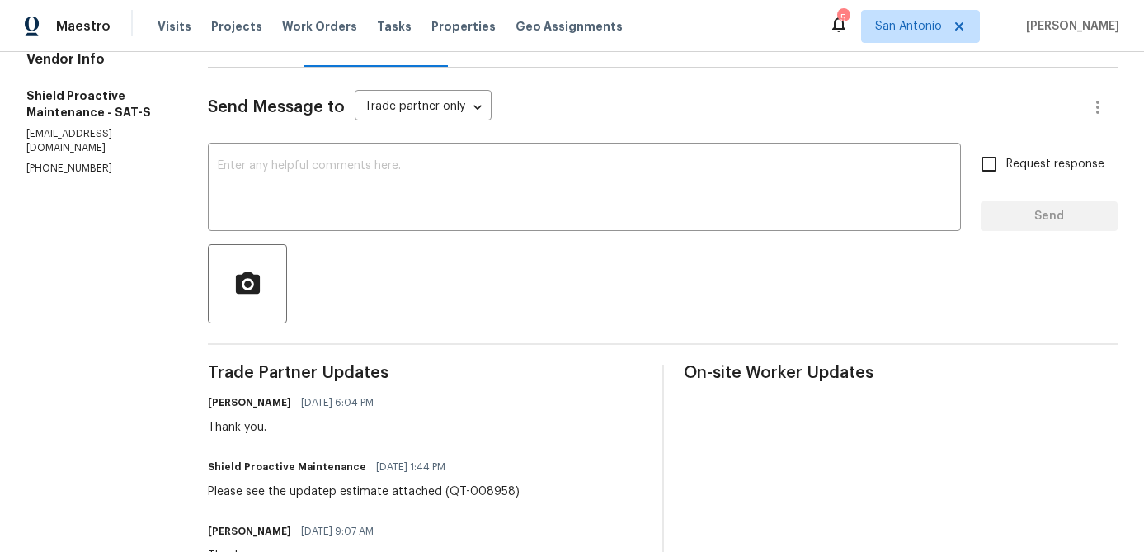
scroll to position [182, 0]
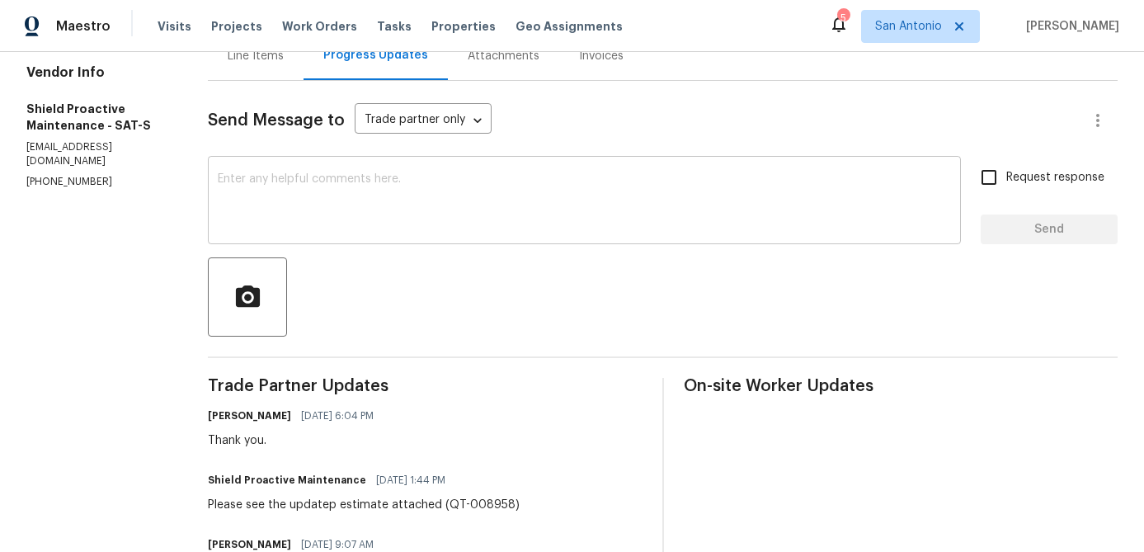
click at [380, 203] on textarea at bounding box center [584, 202] width 733 height 58
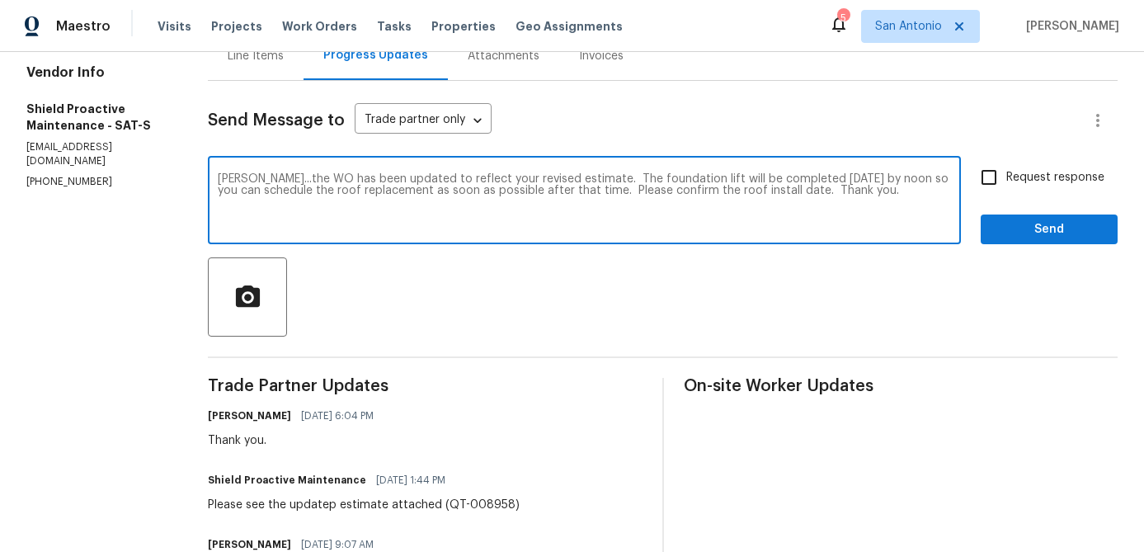
type textarea "[PERSON_NAME]...the WO has been updated to reflect your revised estimate. The f…"
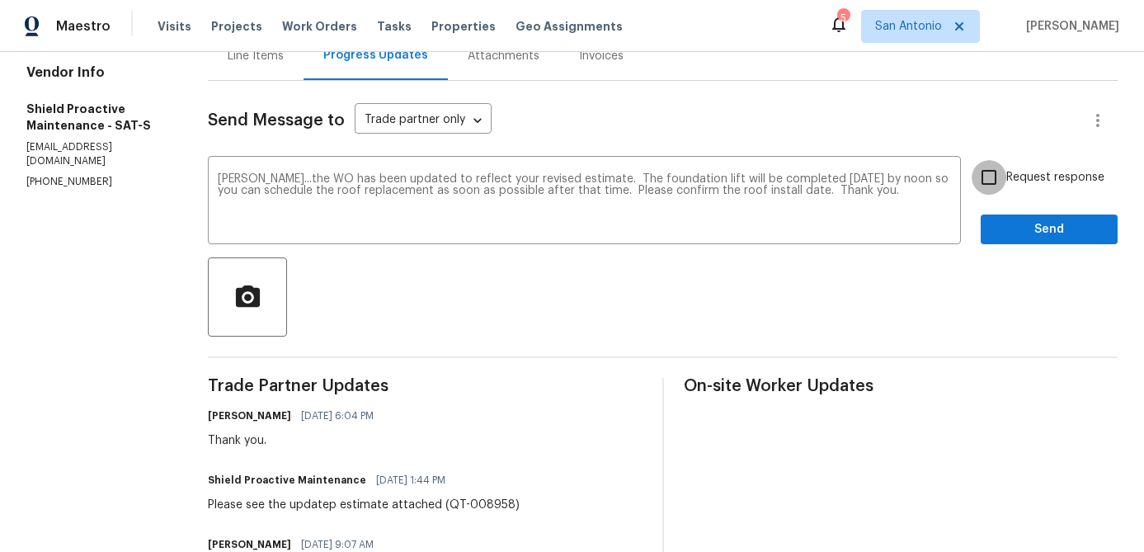
click at [998, 180] on input "Request response" at bounding box center [989, 177] width 35 height 35
checkbox input "true"
click at [1032, 218] on button "Send" at bounding box center [1049, 230] width 137 height 31
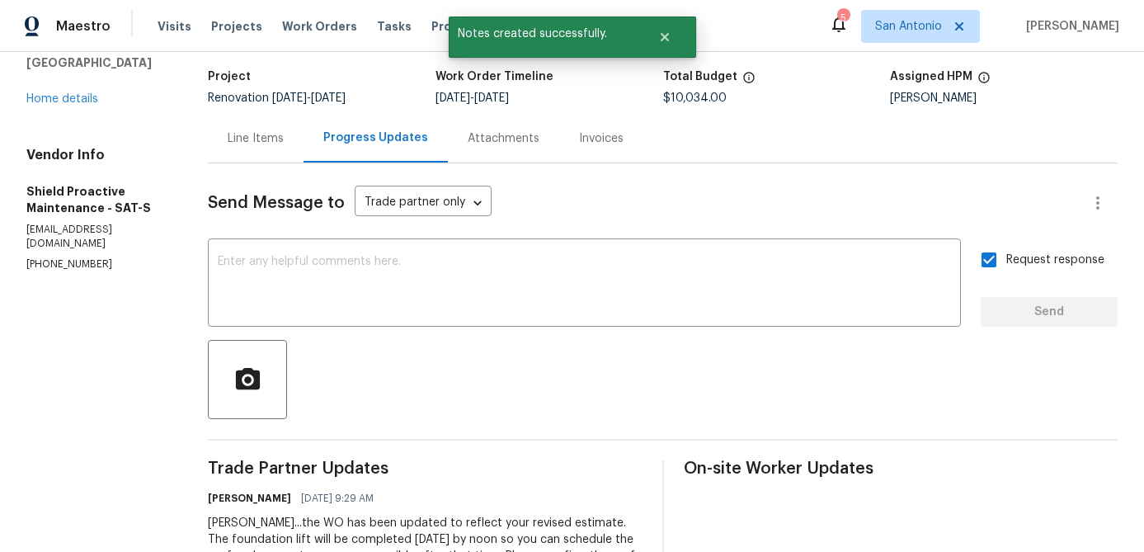
scroll to position [0, 0]
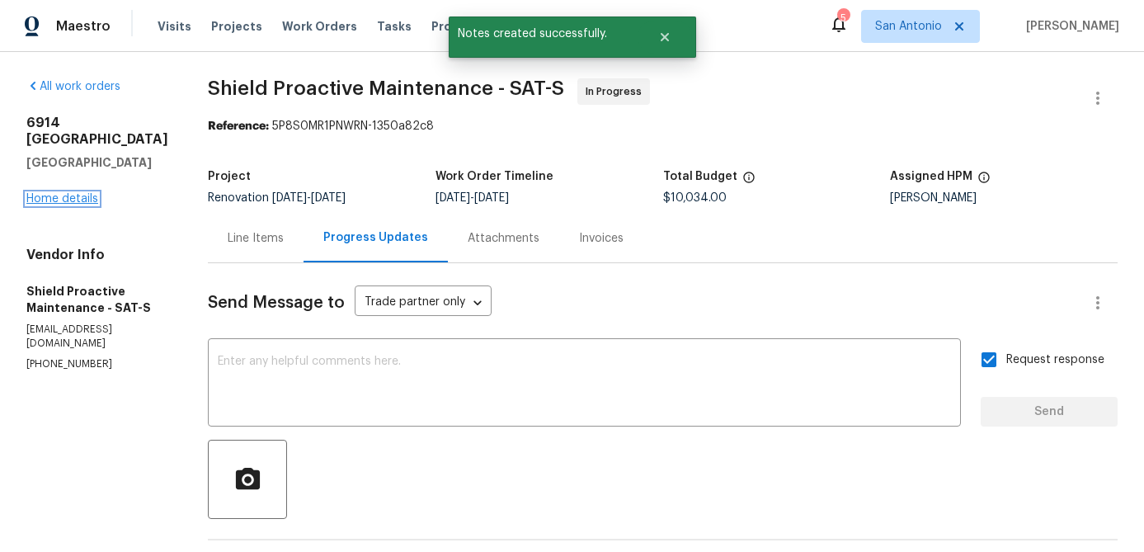
click at [59, 205] on link "Home details" at bounding box center [62, 199] width 72 height 12
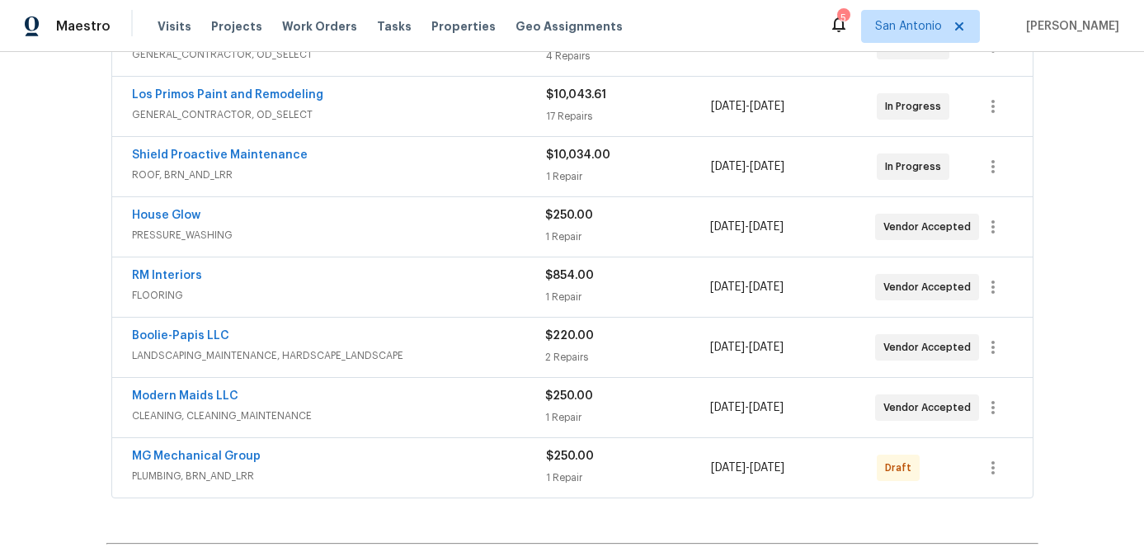
scroll to position [417, 0]
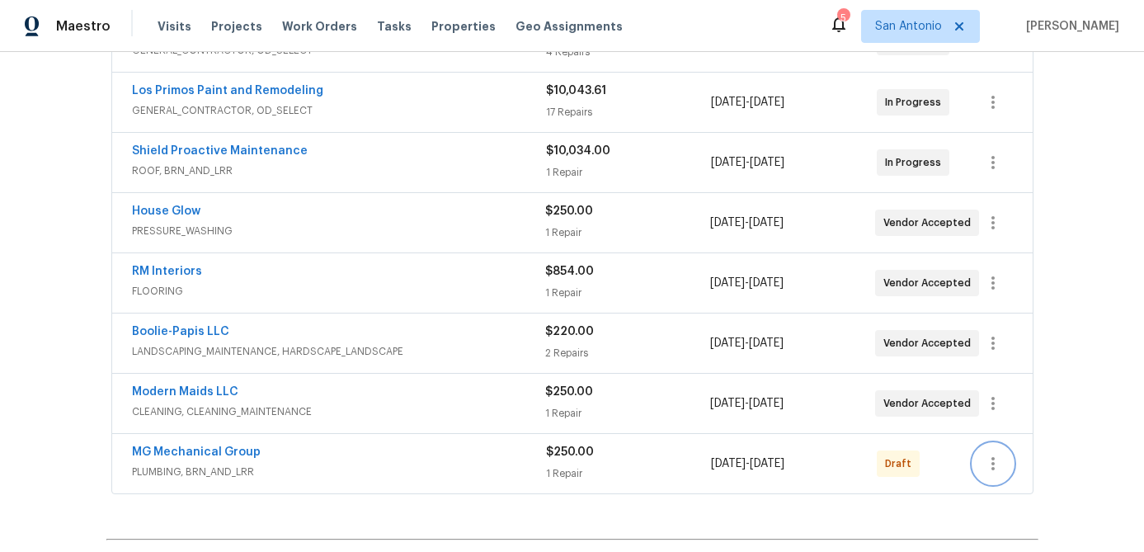
click at [999, 468] on icon "button" at bounding box center [993, 464] width 20 height 20
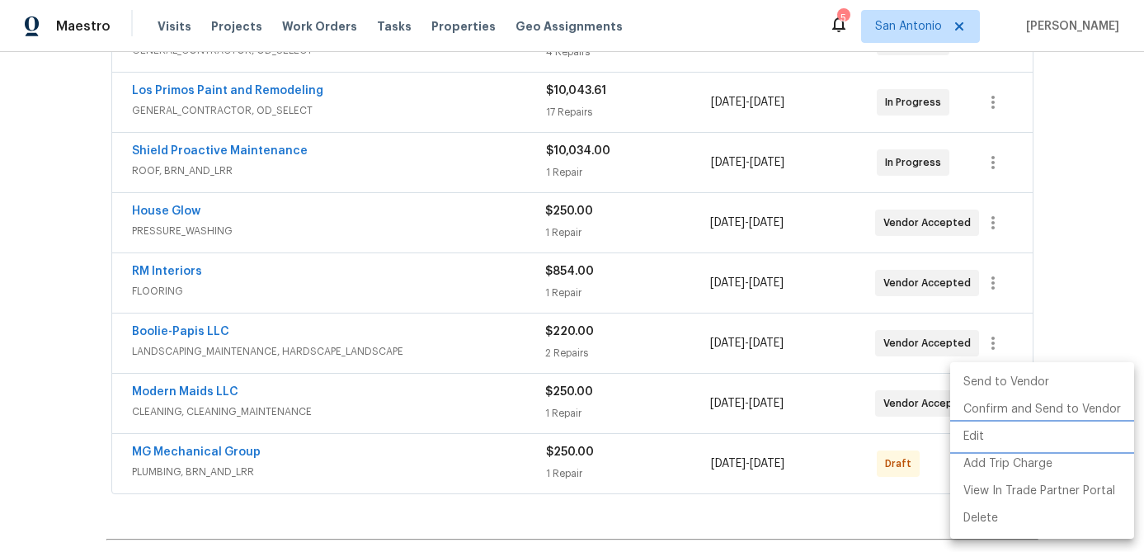
click at [986, 440] on li "Edit" at bounding box center [1042, 436] width 184 height 27
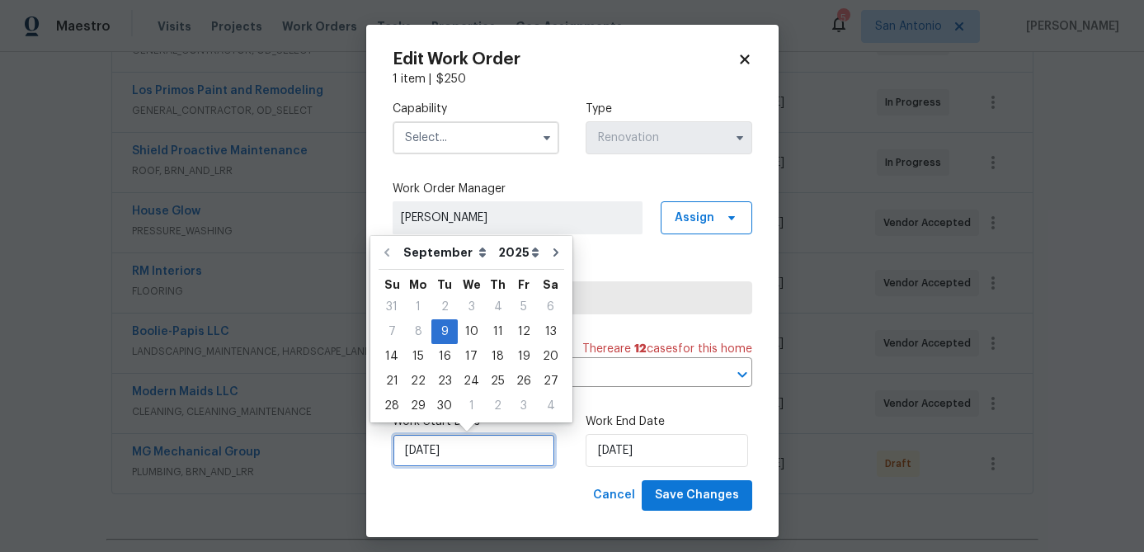
click at [483, 455] on input "[DATE]" at bounding box center [474, 450] width 163 height 33
click at [474, 332] on div "10" at bounding box center [471, 331] width 27 height 23
type input "[DATE]"
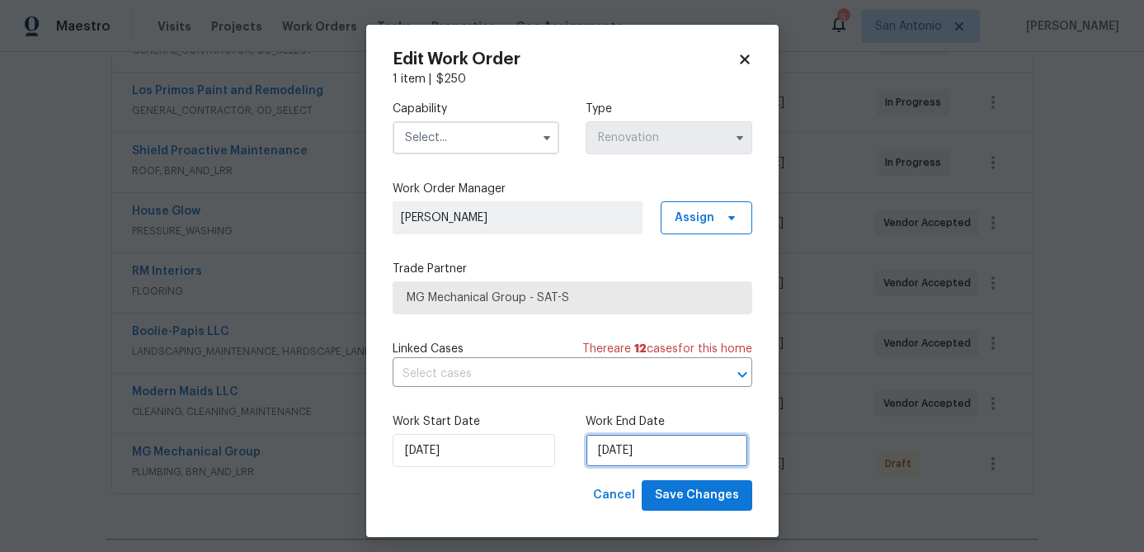
click at [663, 455] on input "[DATE]" at bounding box center [667, 450] width 163 height 33
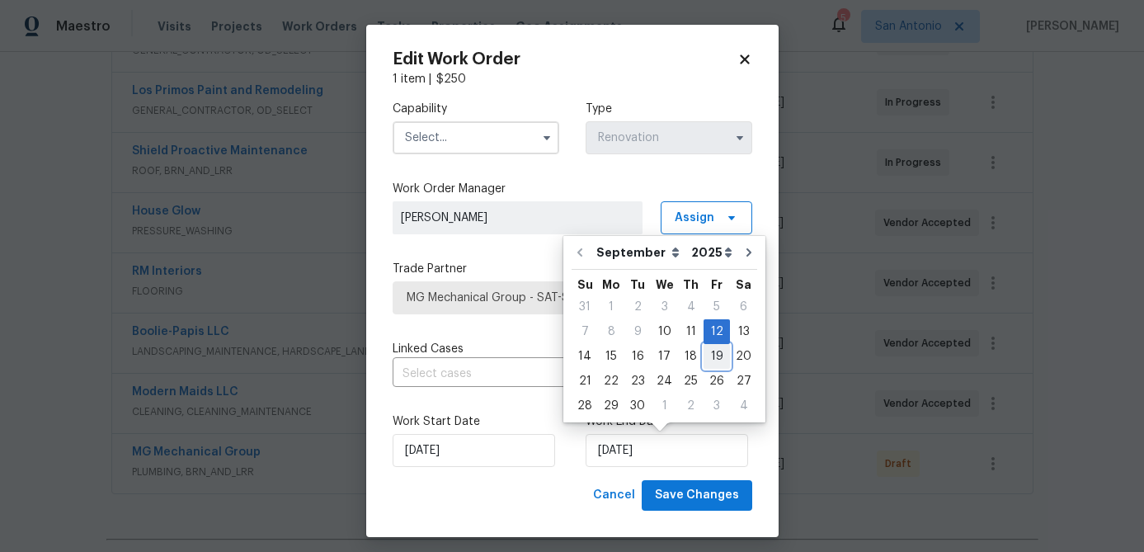
click at [714, 354] on div "19" at bounding box center [717, 356] width 26 height 23
type input "[DATE]"
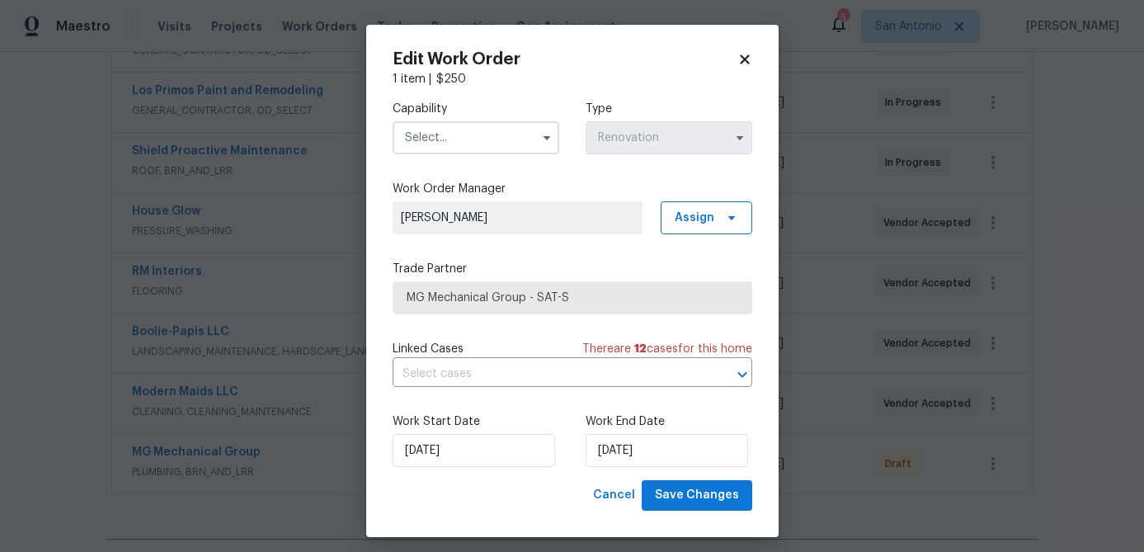
click at [478, 150] on input "text" at bounding box center [476, 137] width 167 height 33
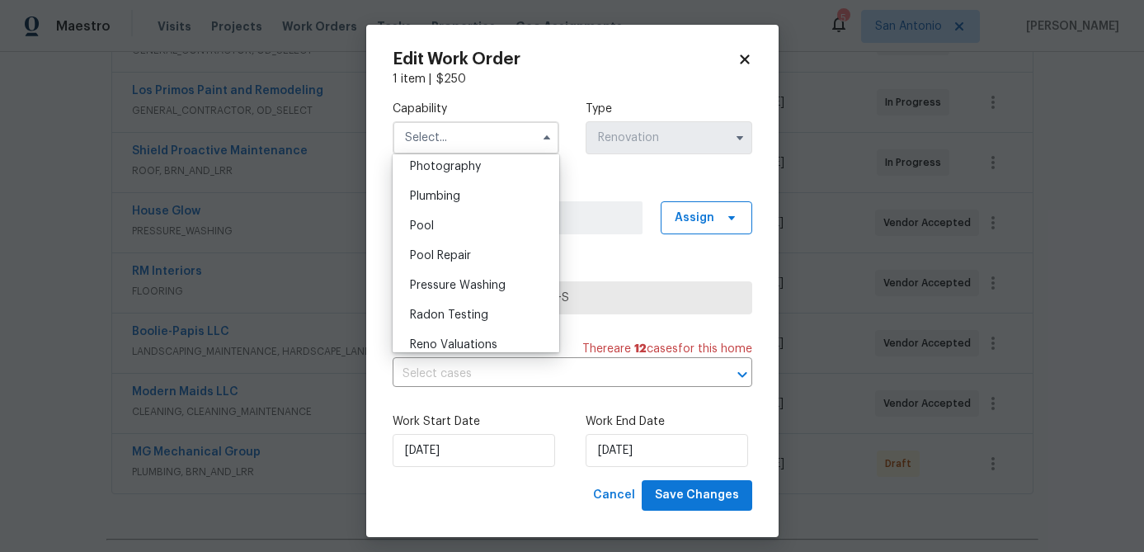
scroll to position [1432, 0]
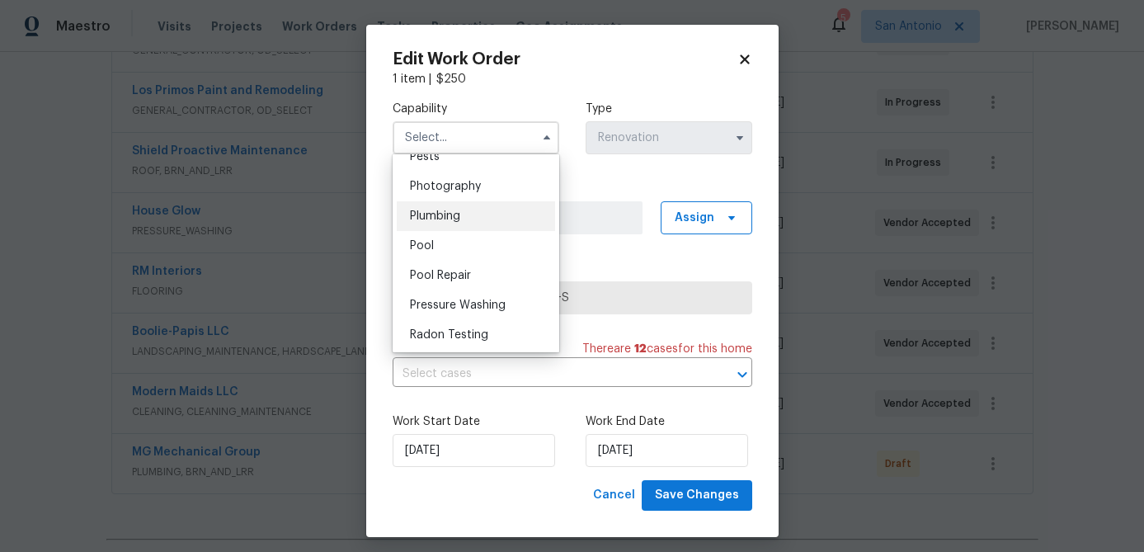
click at [447, 223] on div "Plumbing" at bounding box center [476, 216] width 158 height 30
type input "Plumbing"
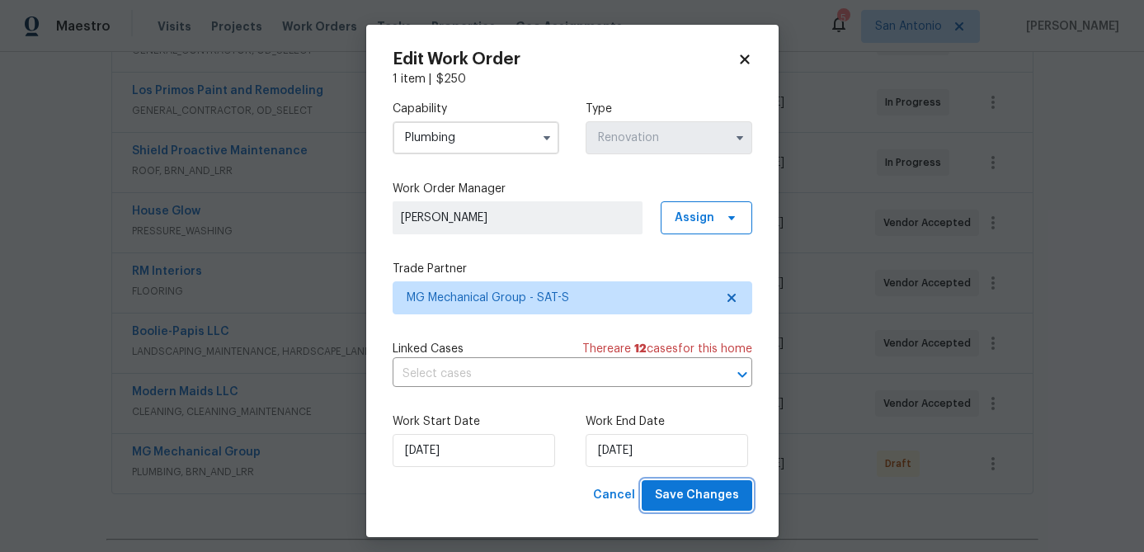
click at [691, 504] on span "Save Changes" at bounding box center [697, 495] width 84 height 21
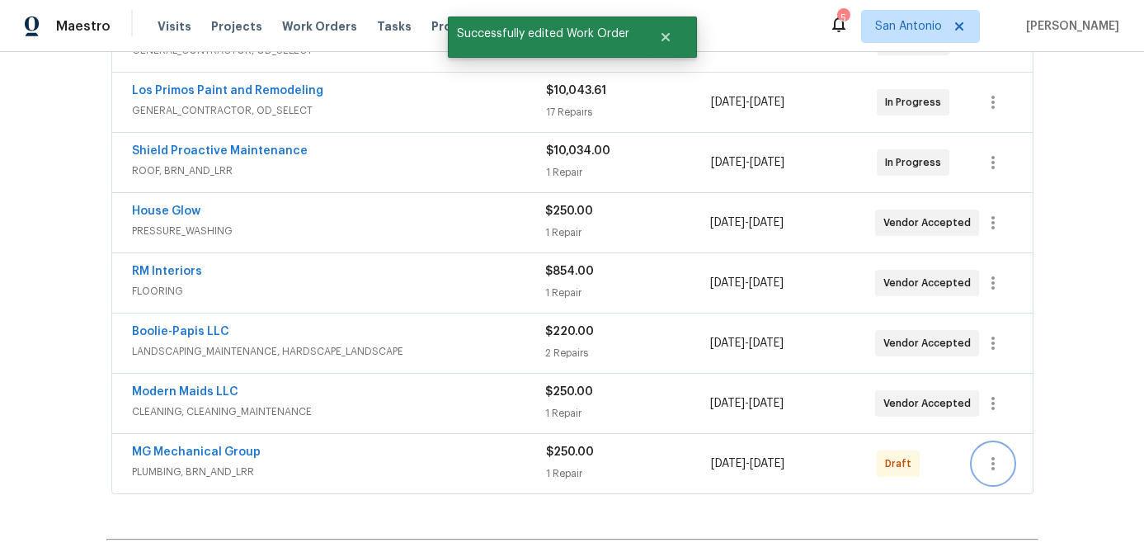
click at [1002, 466] on button "button" at bounding box center [994, 464] width 40 height 40
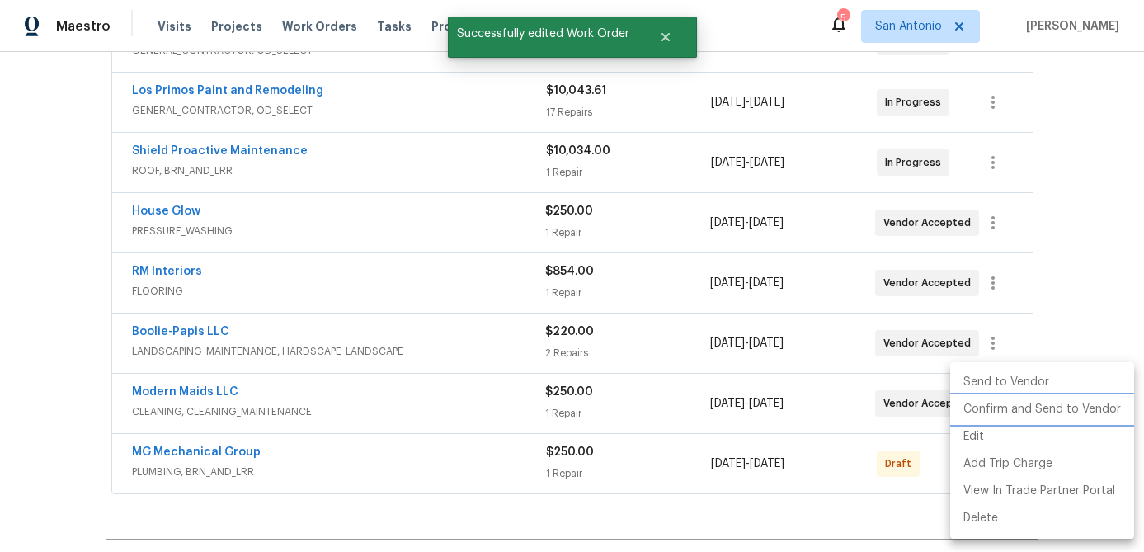
click at [1010, 408] on li "Confirm and Send to Vendor" at bounding box center [1042, 409] width 184 height 27
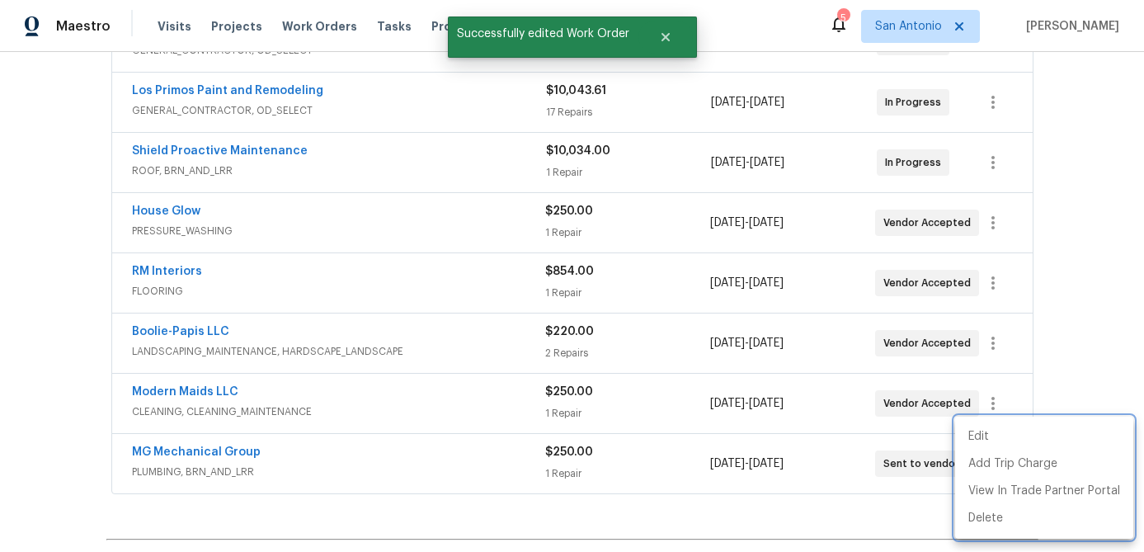
click at [232, 452] on div at bounding box center [572, 276] width 1144 height 552
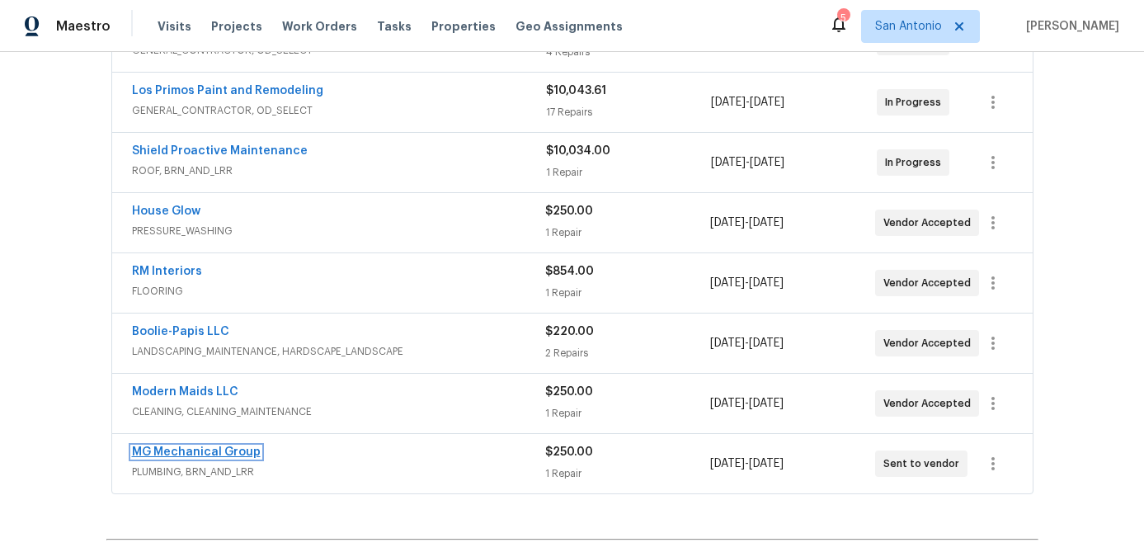
click at [191, 455] on link "MG Mechanical Group" at bounding box center [196, 452] width 129 height 12
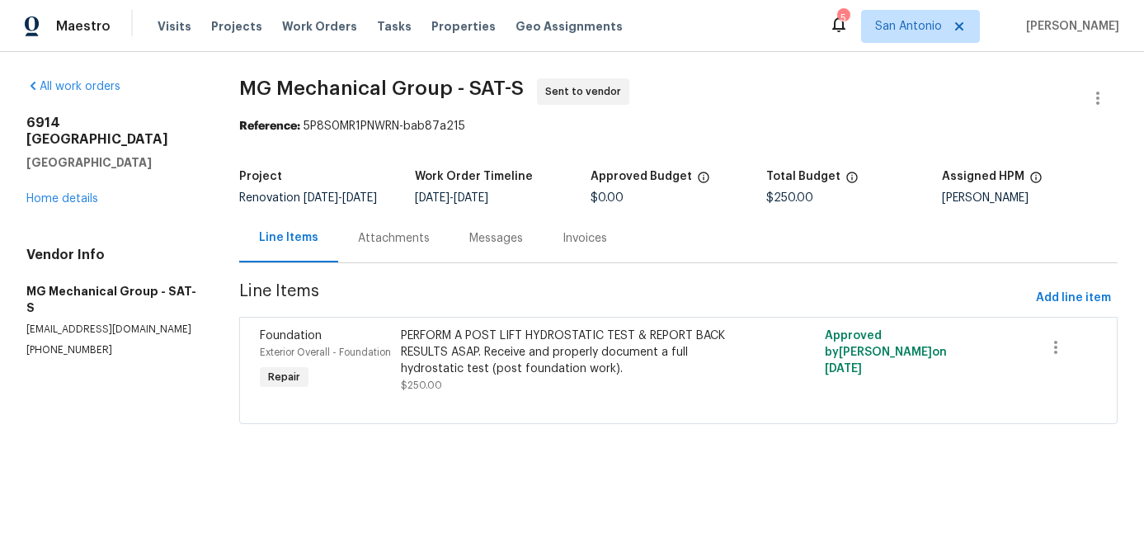
click at [450, 230] on div "Messages" at bounding box center [496, 238] width 93 height 49
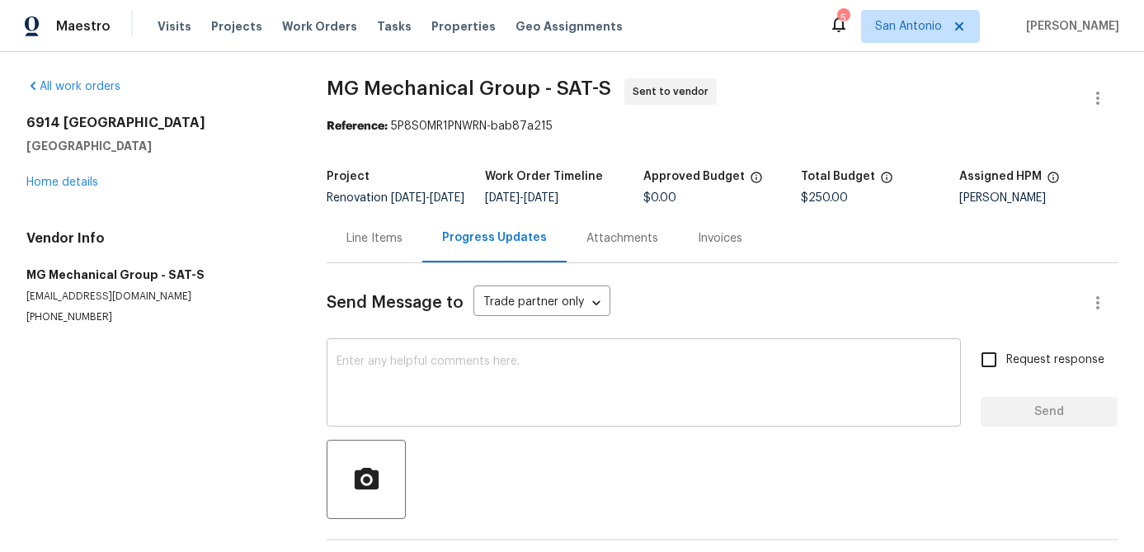
click at [401, 399] on textarea at bounding box center [644, 385] width 615 height 58
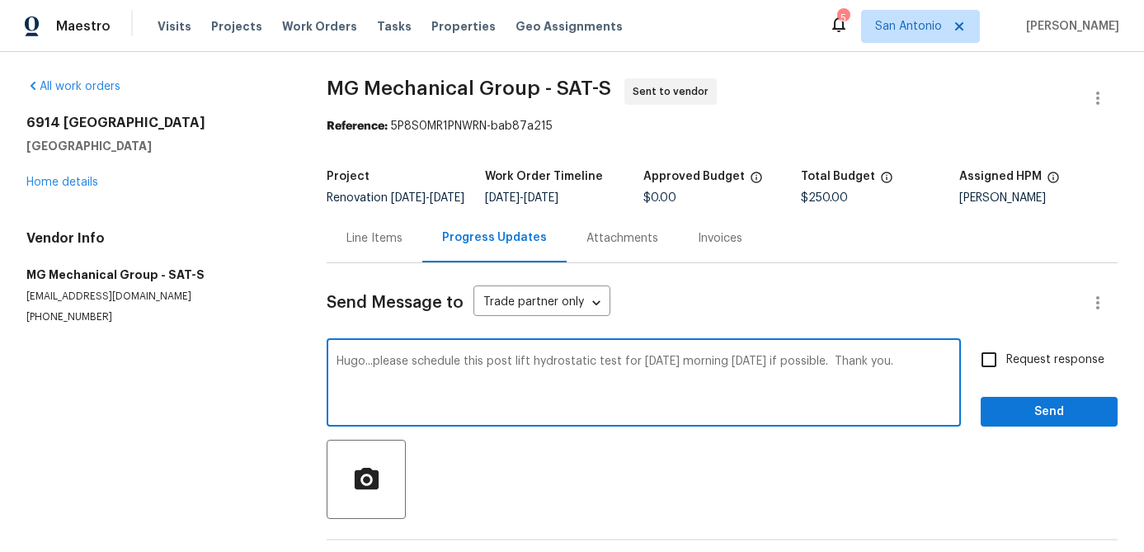
type textarea "Hugo...please schedule this post lift hydrostatic test for Friday morning 9/12/…"
click at [998, 372] on input "Request response" at bounding box center [989, 359] width 35 height 35
checkbox input "true"
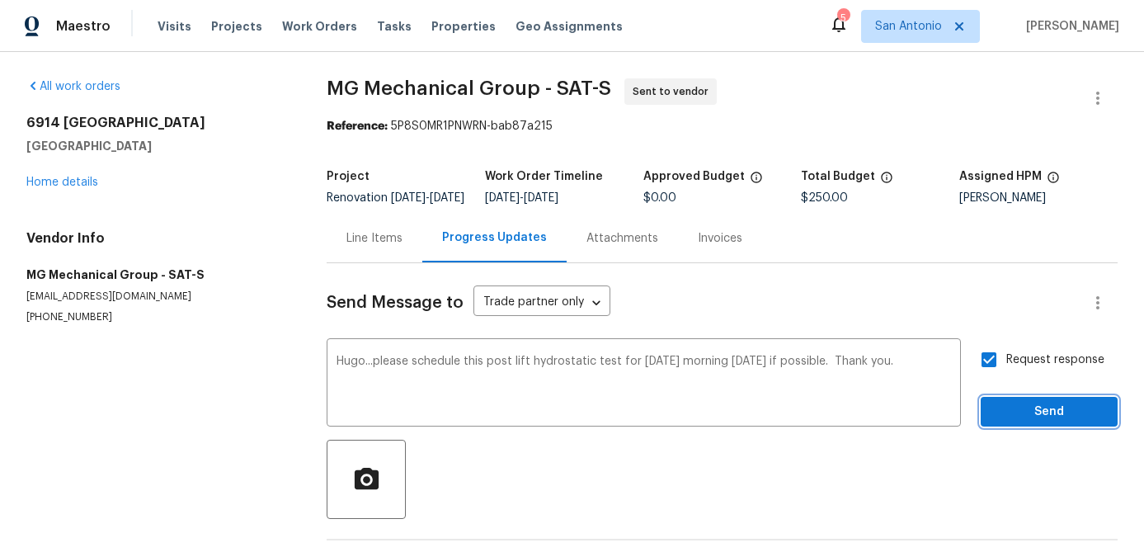
click at [1032, 417] on span "Send" at bounding box center [1049, 412] width 111 height 21
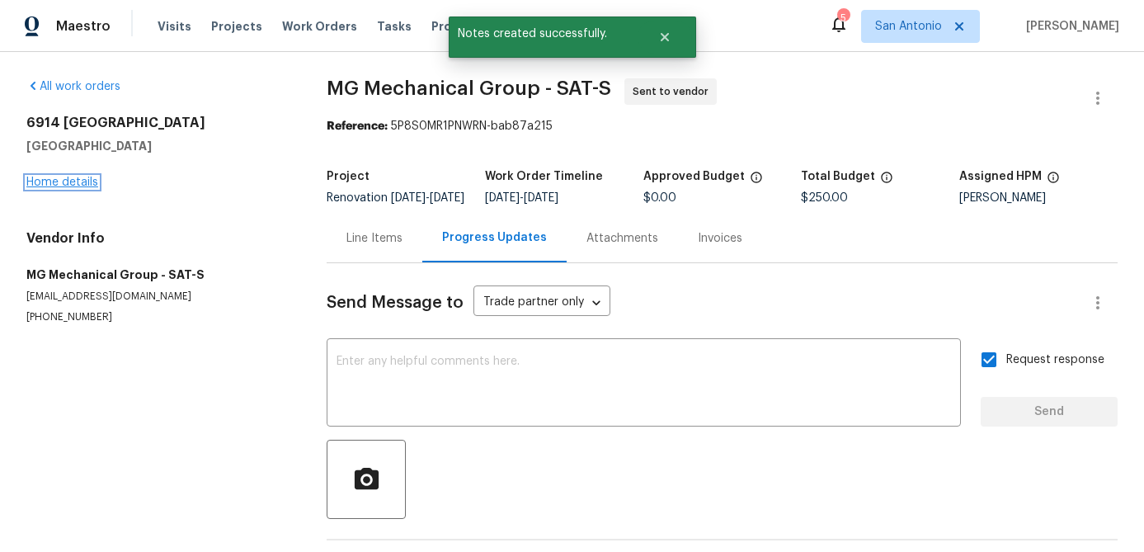
click at [65, 184] on link "Home details" at bounding box center [62, 183] width 72 height 12
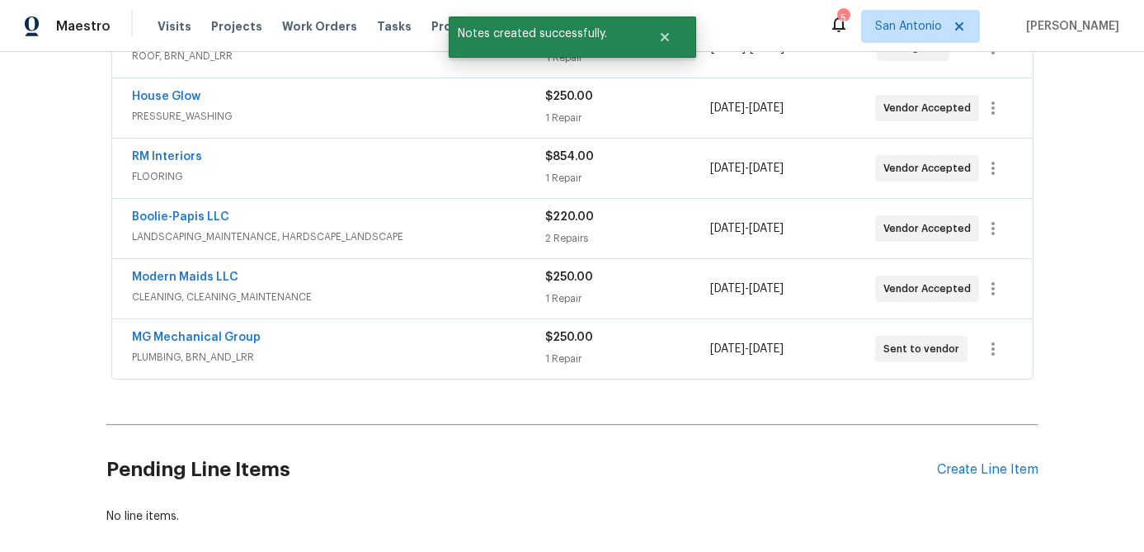
scroll to position [533, 0]
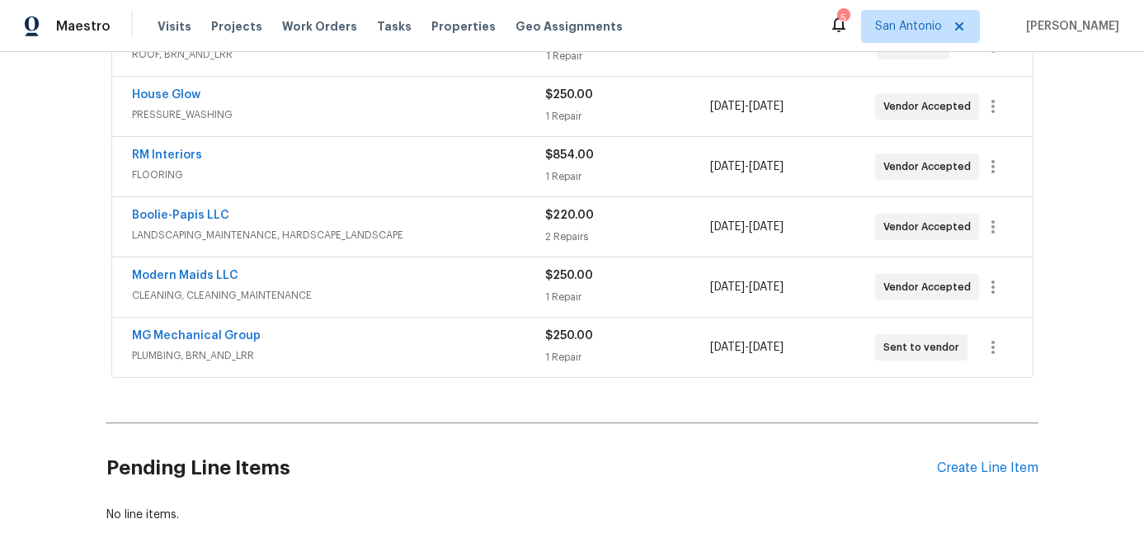
click at [354, 337] on div "MG Mechanical Group" at bounding box center [338, 338] width 413 height 20
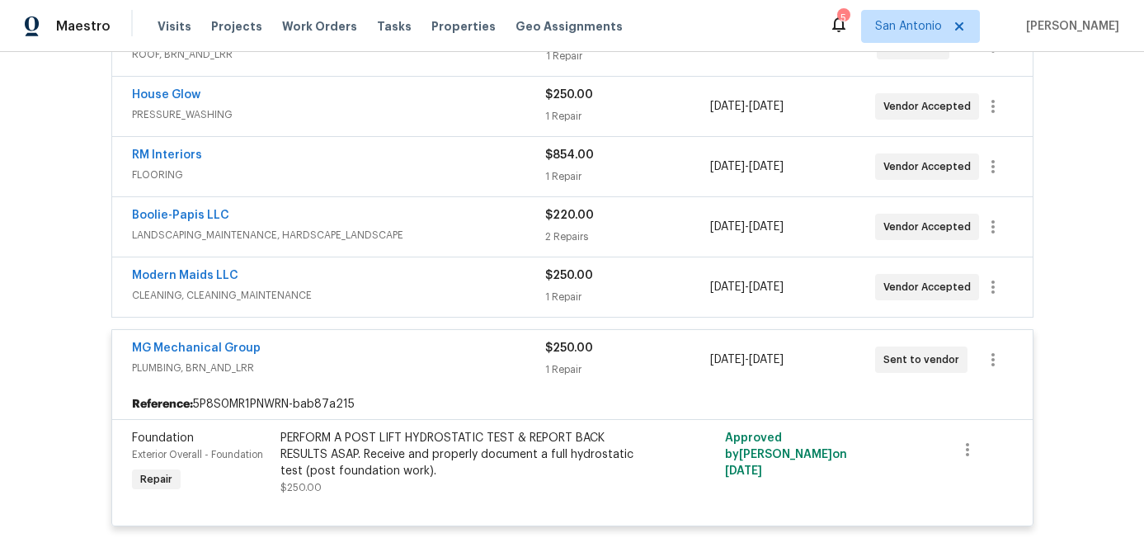
click at [286, 343] on div "MG Mechanical Group" at bounding box center [338, 350] width 413 height 20
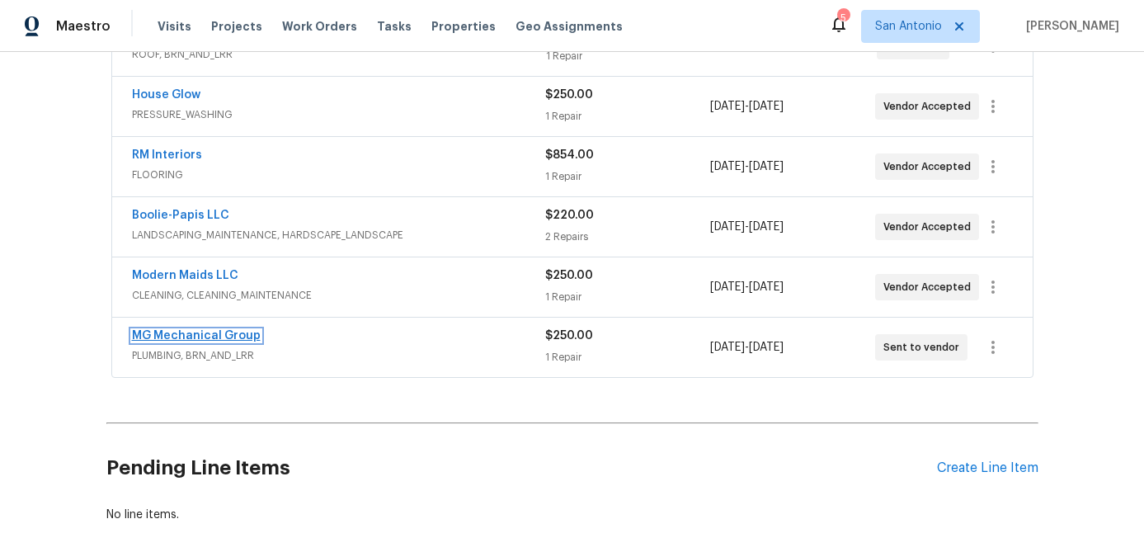
click at [195, 334] on link "MG Mechanical Group" at bounding box center [196, 336] width 129 height 12
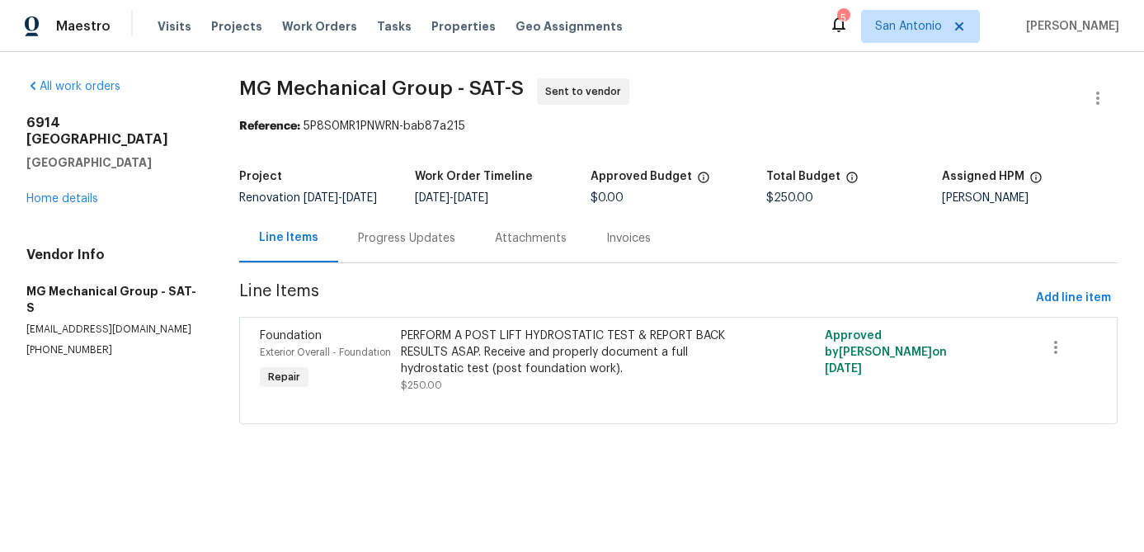
click at [422, 247] on div "Progress Updates" at bounding box center [406, 238] width 97 height 17
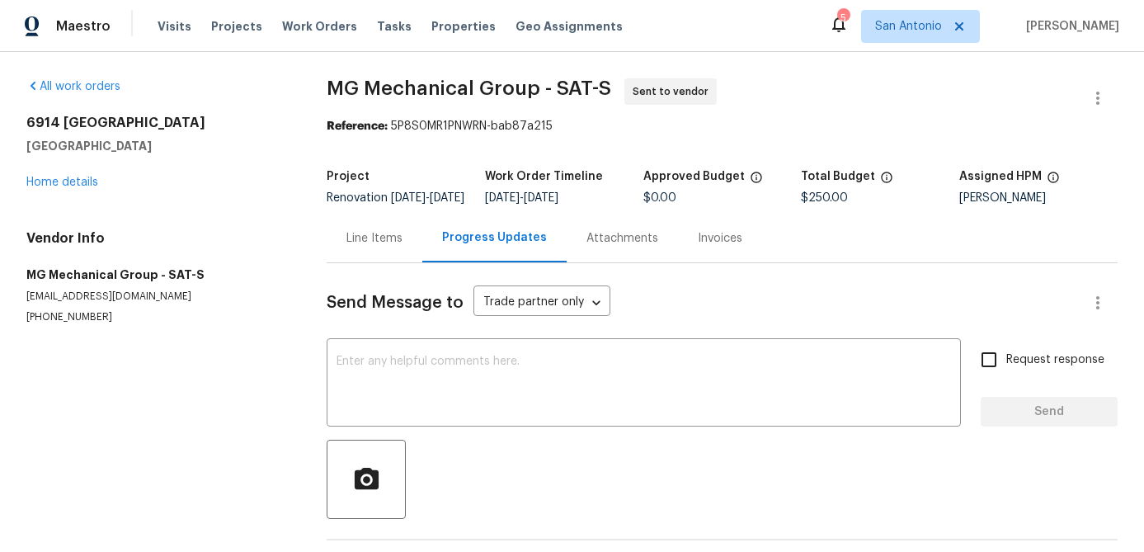
click at [58, 175] on div "6914 Port Bay San Antonio, TX 78242 Home details" at bounding box center [156, 153] width 261 height 76
click at [54, 177] on link "Home details" at bounding box center [62, 183] width 72 height 12
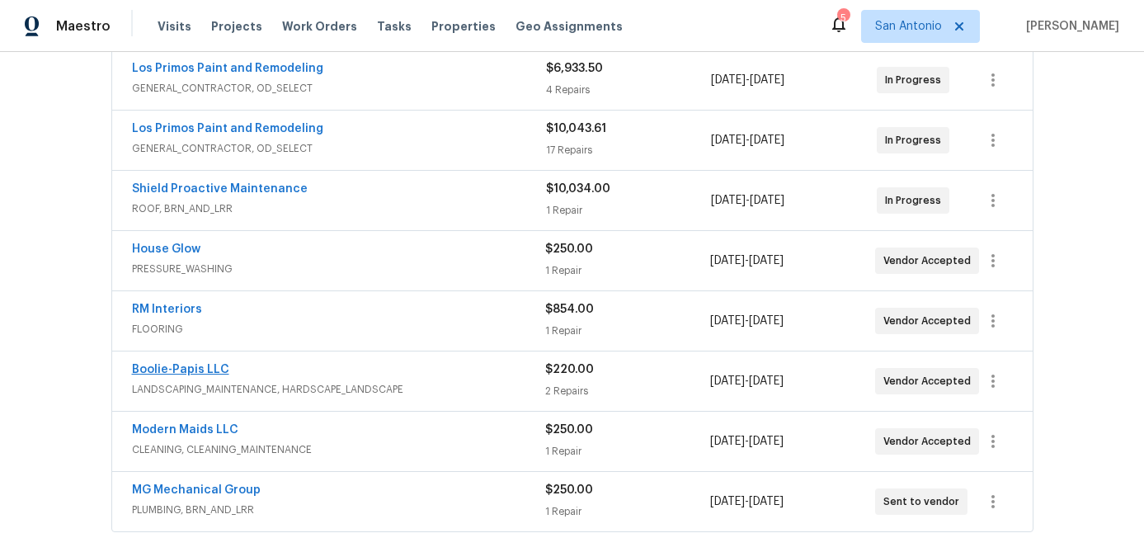
scroll to position [341, 0]
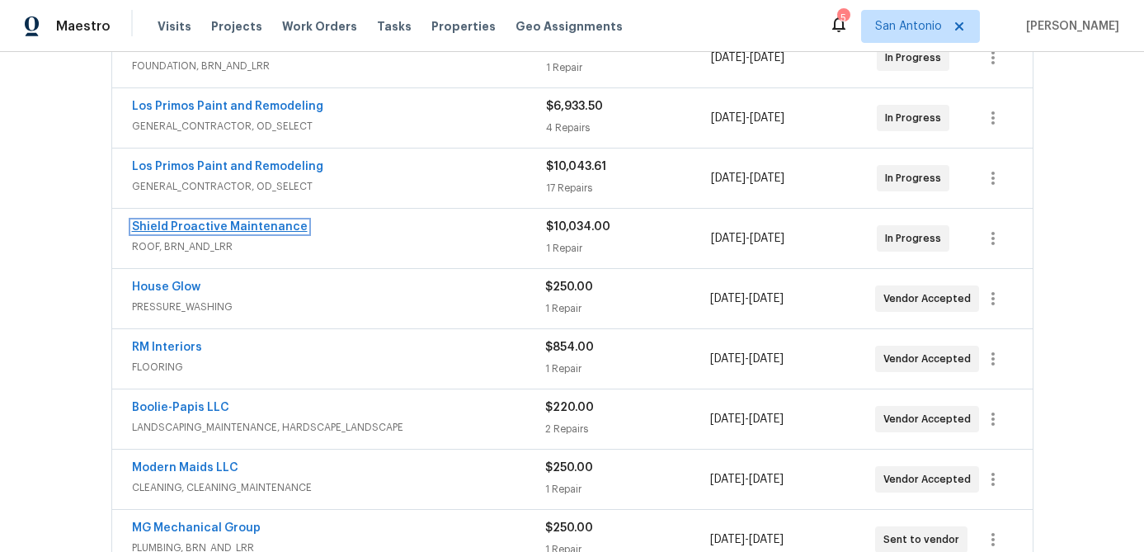
click at [209, 229] on link "Shield Proactive Maintenance" at bounding box center [220, 227] width 176 height 12
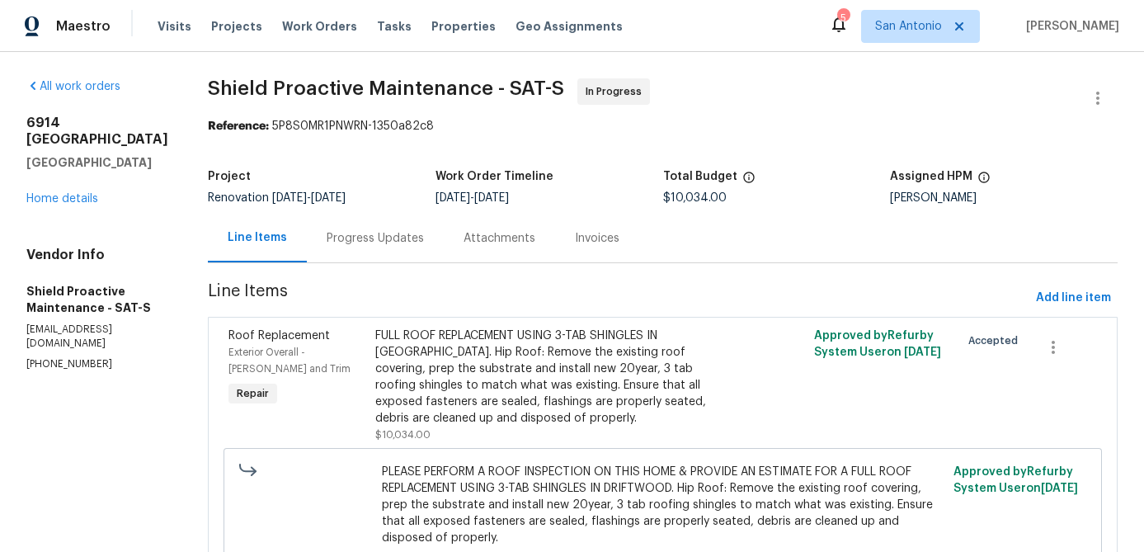
click at [338, 236] on div "Progress Updates" at bounding box center [375, 238] width 97 height 17
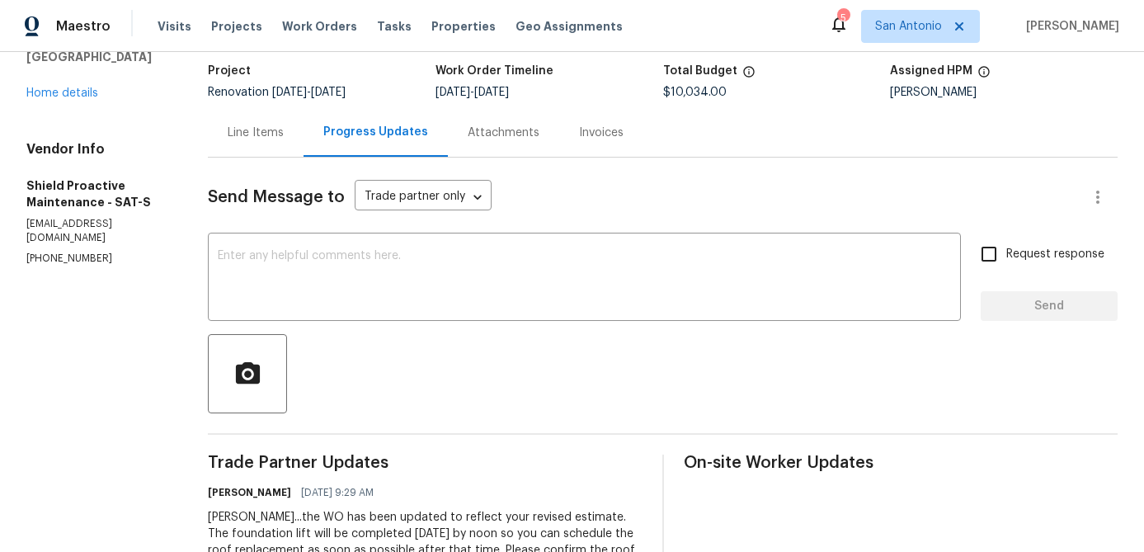
scroll to position [91, 0]
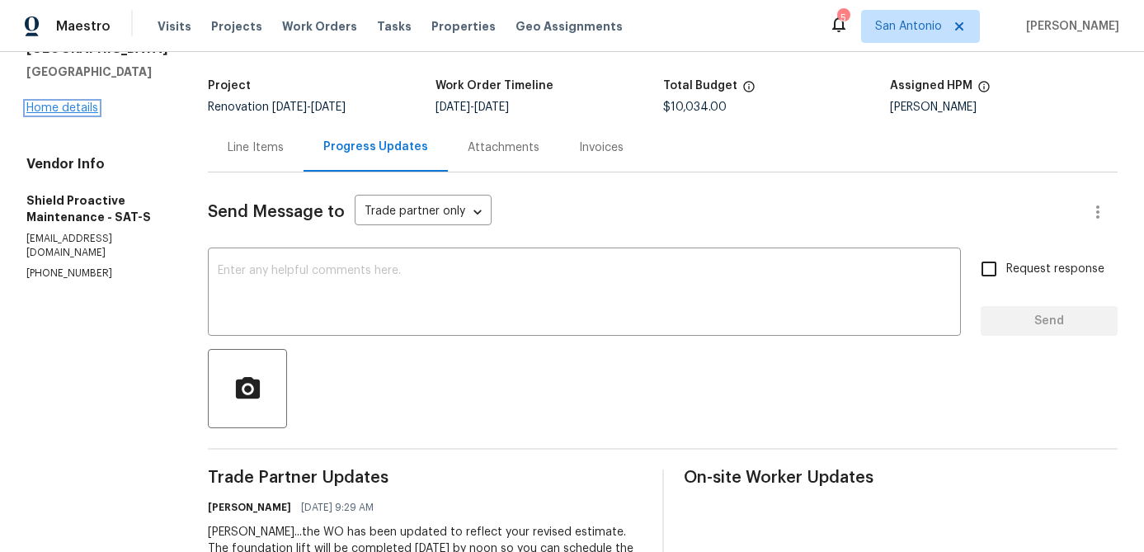
click at [59, 114] on link "Home details" at bounding box center [62, 108] width 72 height 12
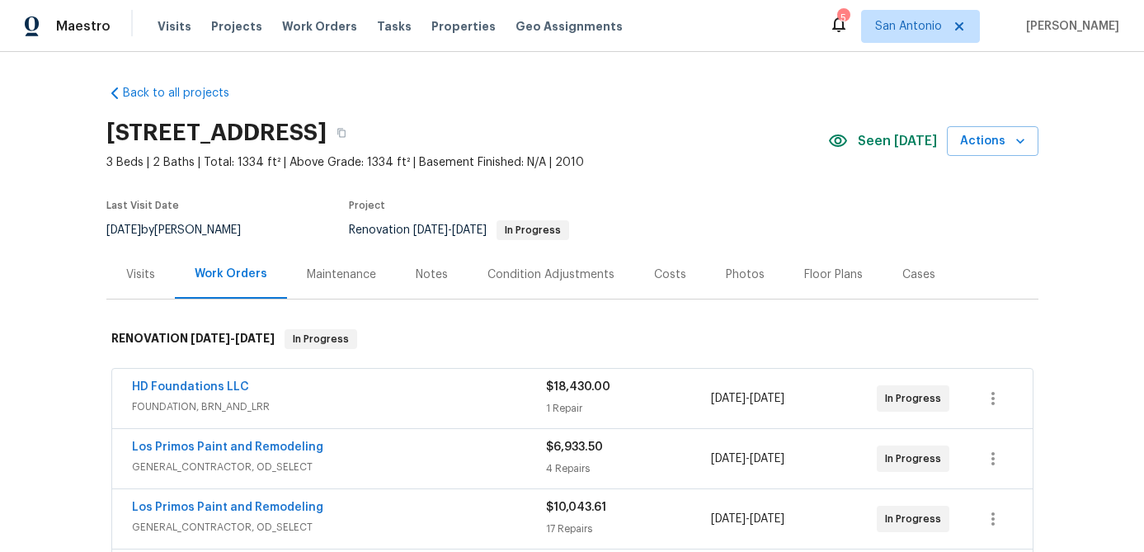
click at [432, 259] on div "Notes" at bounding box center [432, 274] width 72 height 49
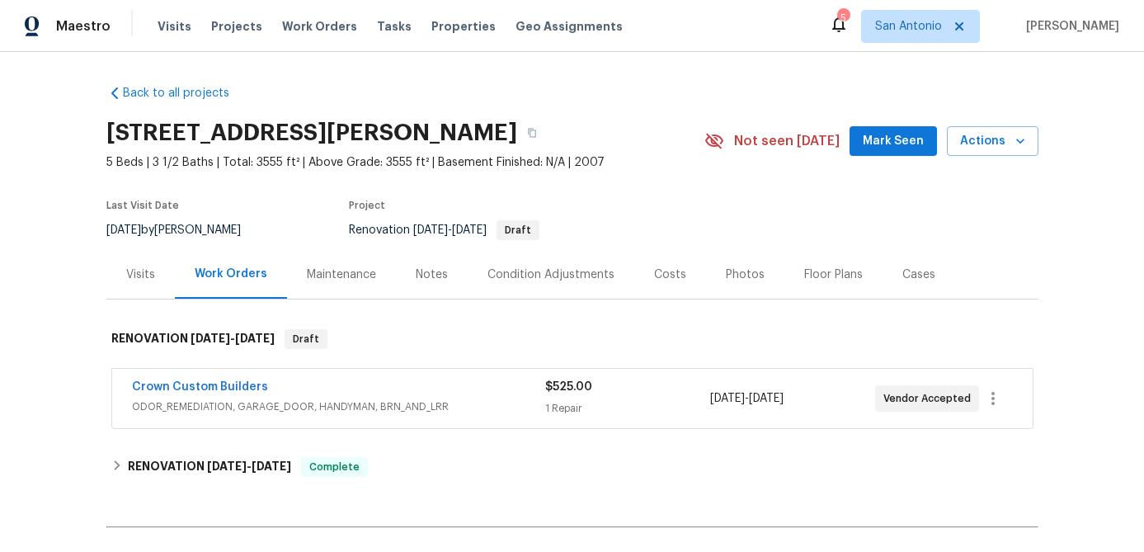
click at [913, 136] on span "Mark Seen" at bounding box center [893, 141] width 61 height 21
click at [435, 280] on div "Notes" at bounding box center [432, 274] width 32 height 17
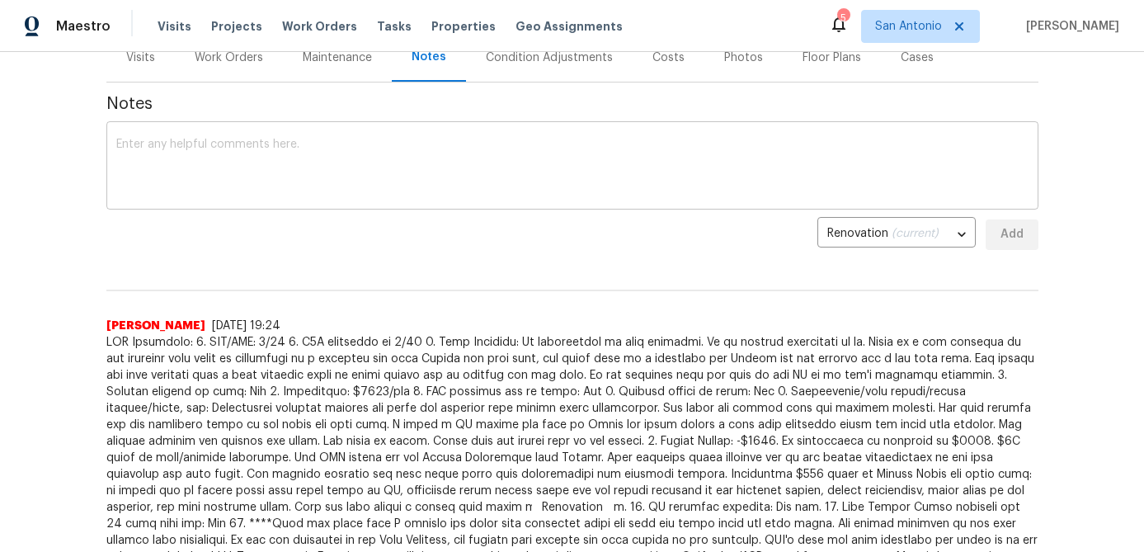
scroll to position [186, 0]
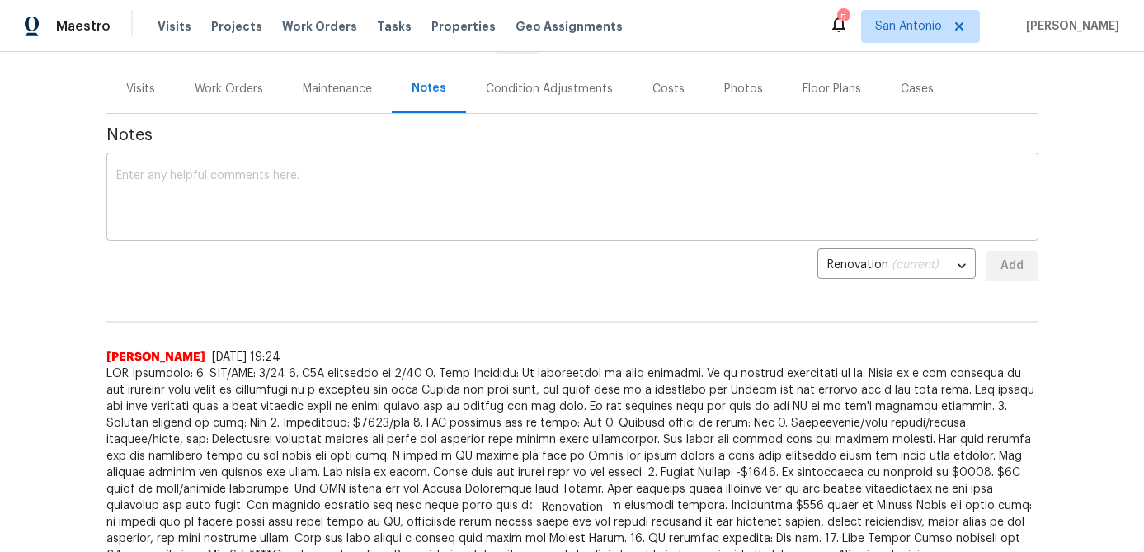
click at [297, 194] on textarea at bounding box center [572, 199] width 913 height 58
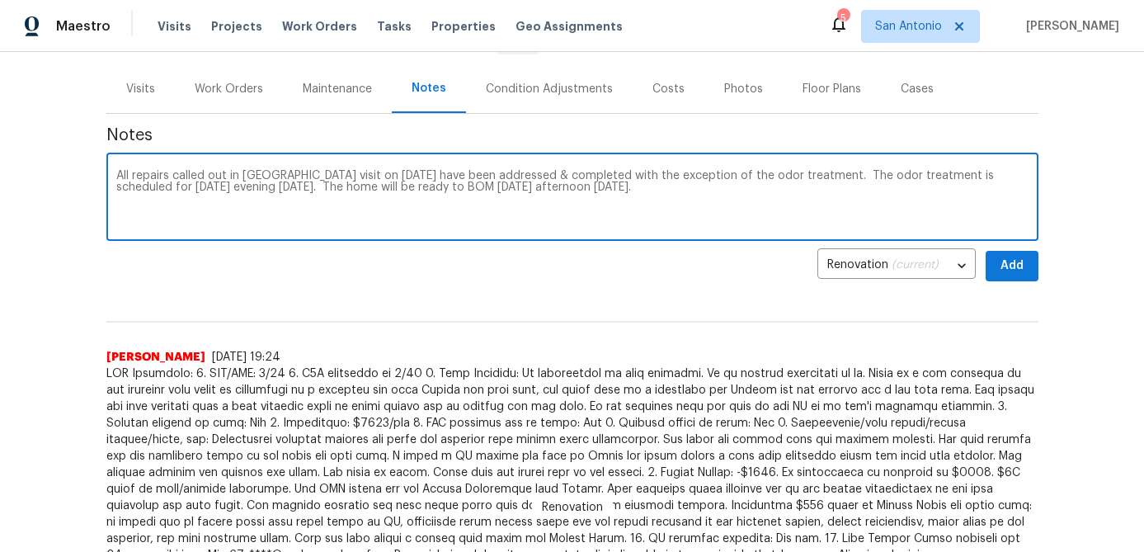
type textarea "All repairs called out in [GEOGRAPHIC_DATA] visit on [DATE] have been addressed…"
click at [1002, 271] on span "Add" at bounding box center [1012, 266] width 26 height 21
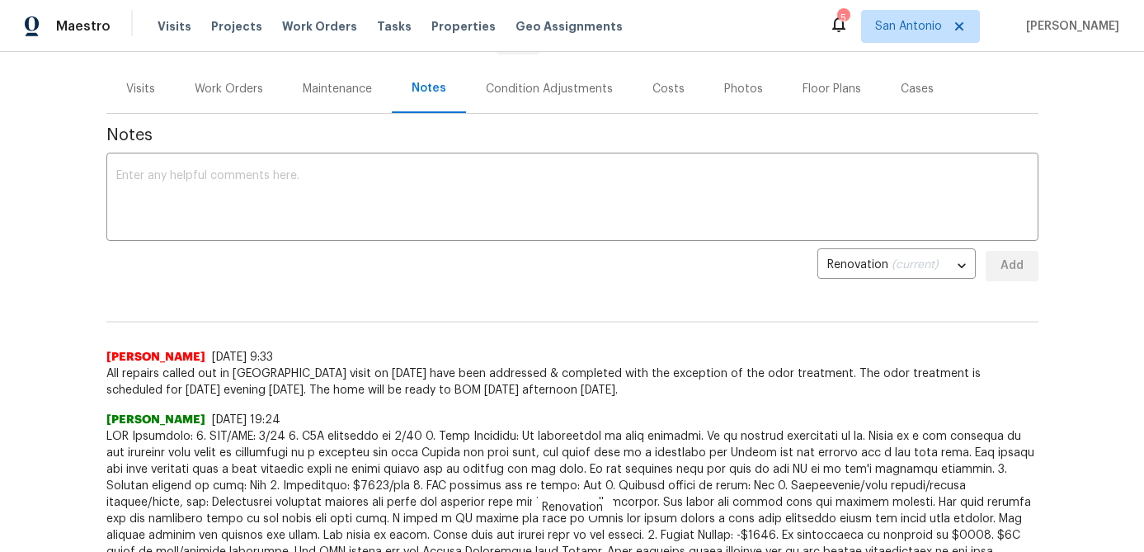
scroll to position [0, 0]
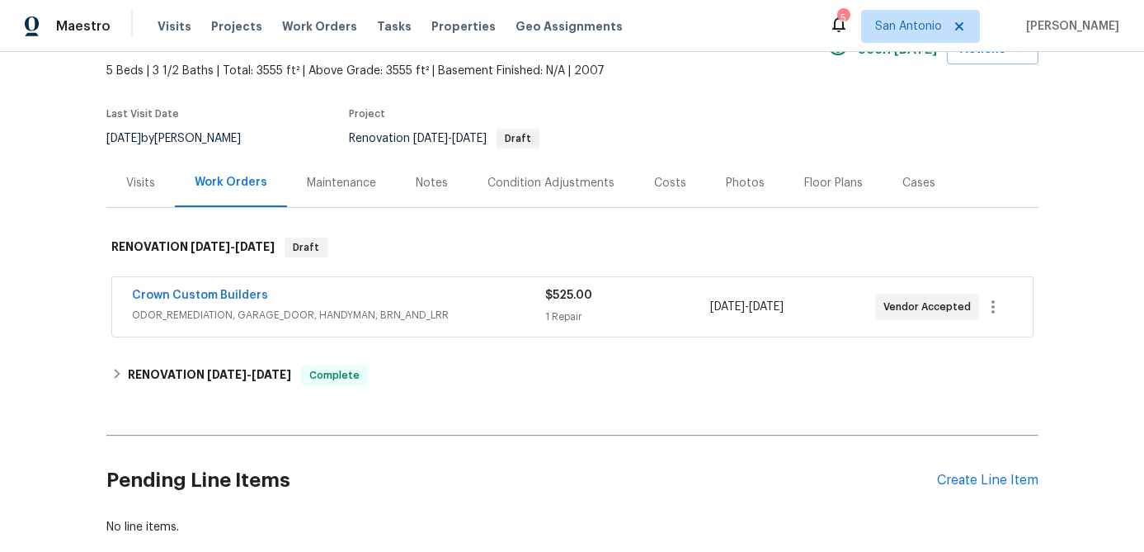
scroll to position [126, 0]
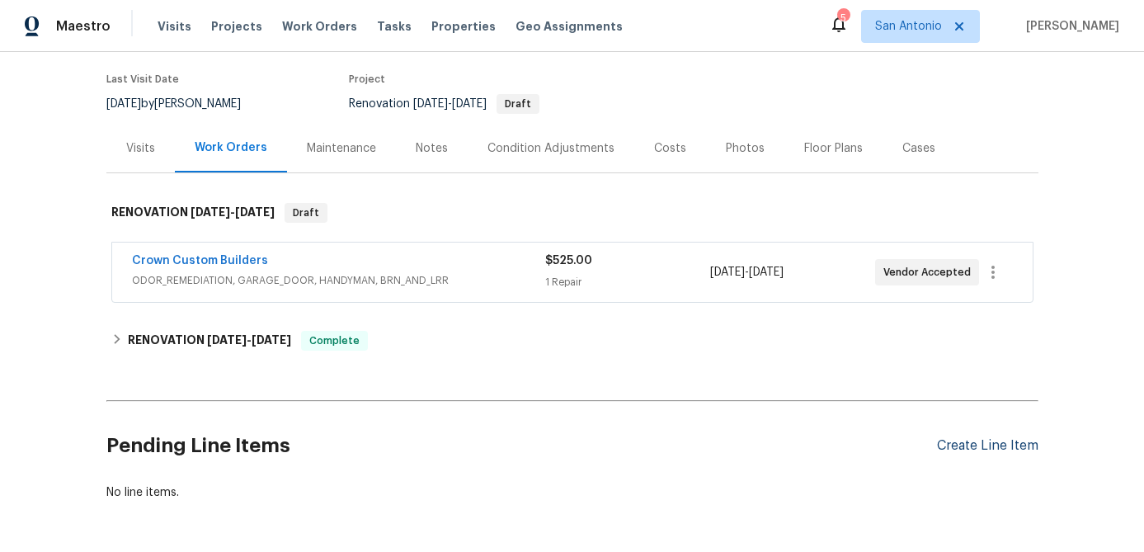
click at [939, 446] on div "Create Line Item" at bounding box center [987, 446] width 101 height 16
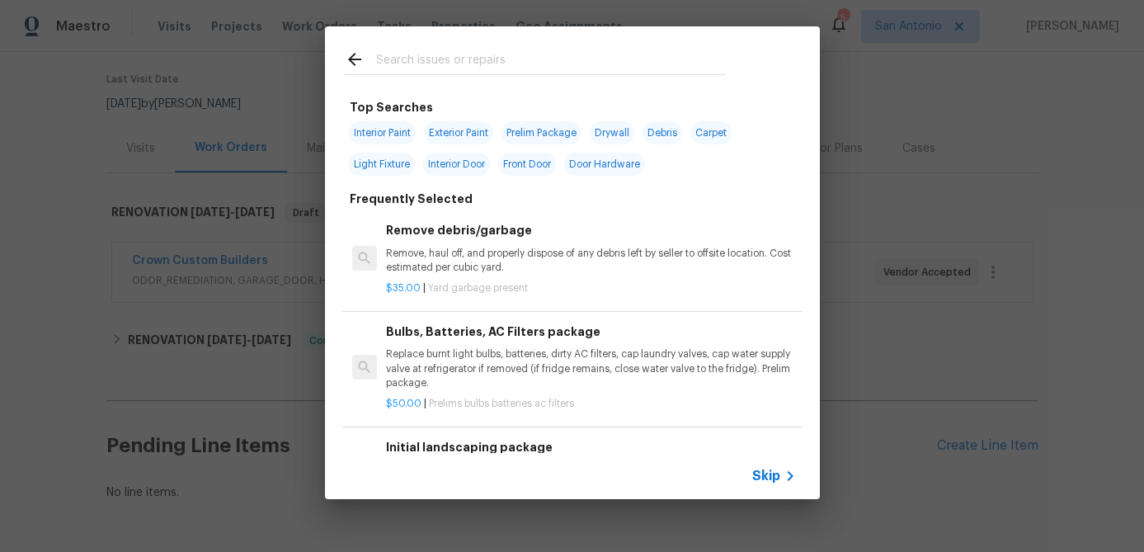
click at [774, 475] on span "Skip" at bounding box center [766, 476] width 28 height 17
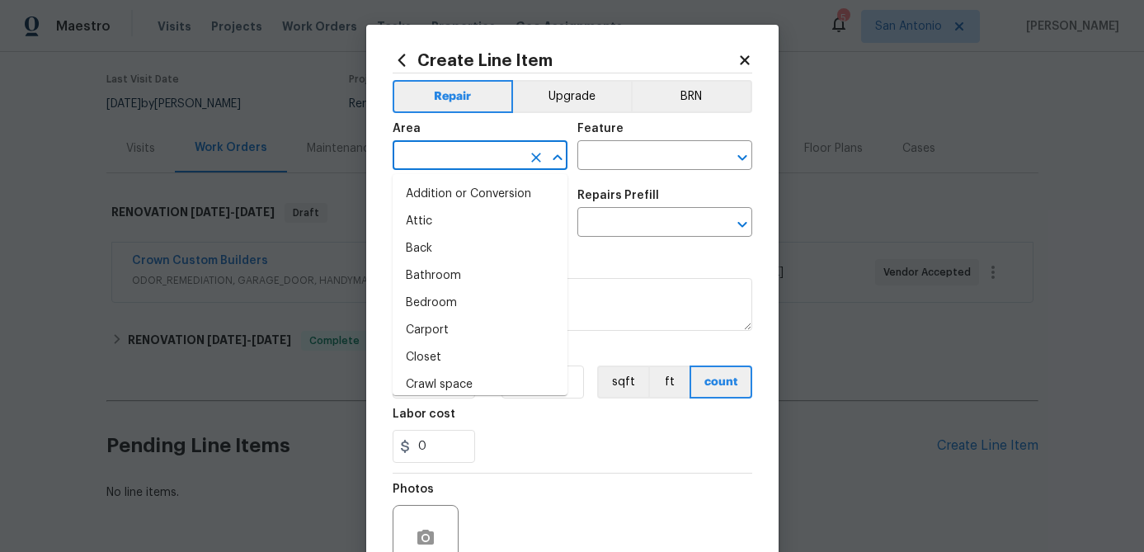
click at [506, 157] on input "text" at bounding box center [457, 157] width 129 height 26
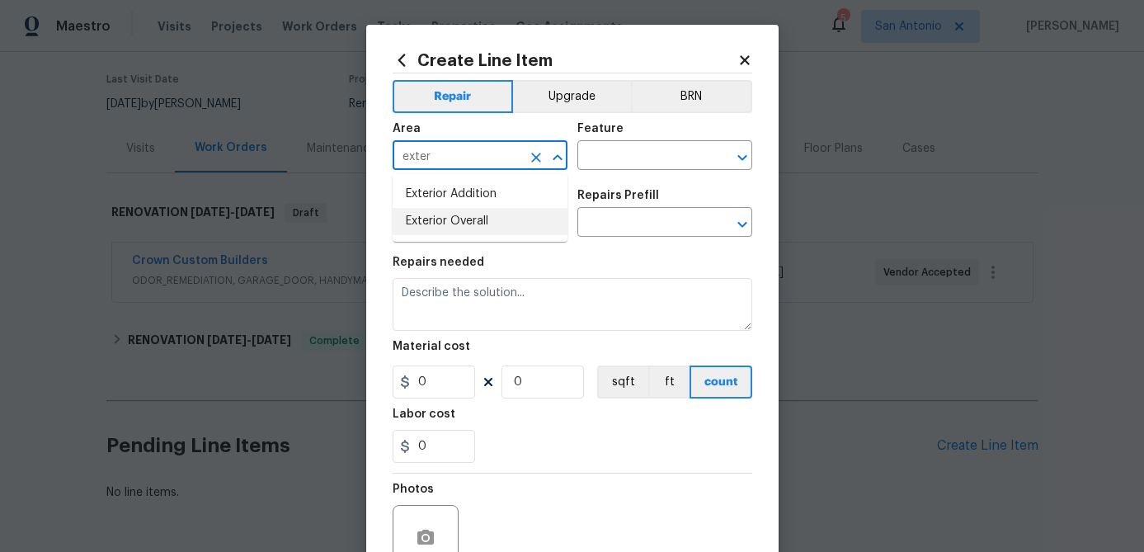
click at [453, 222] on li "Exterior Overall" at bounding box center [480, 221] width 175 height 27
type input "Exterior Overall"
click at [603, 164] on input "text" at bounding box center [642, 157] width 129 height 26
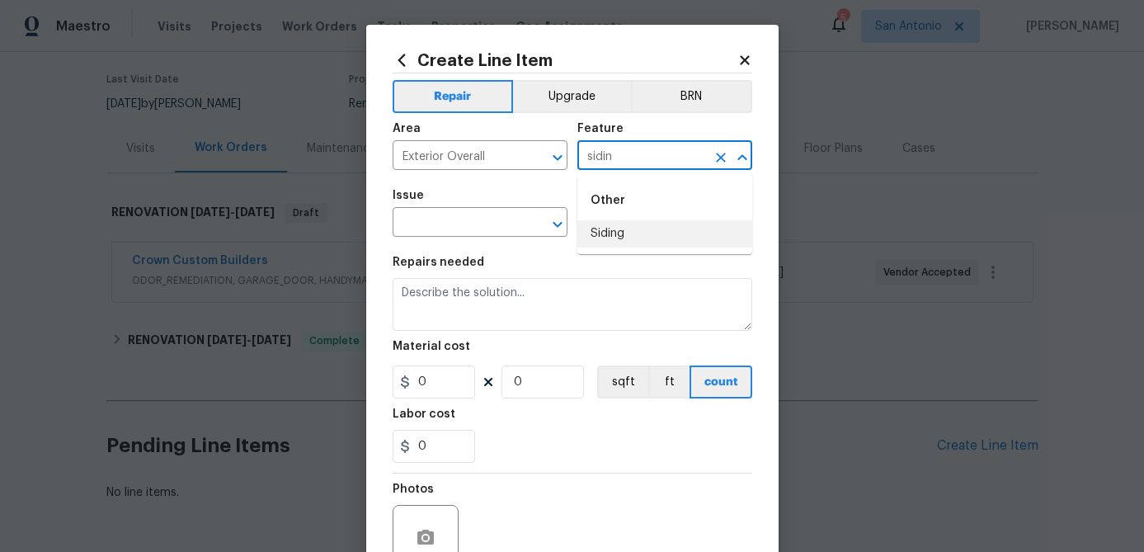
click at [613, 233] on li "Siding" at bounding box center [665, 233] width 175 height 27
type input "Siding"
click at [450, 223] on input "text" at bounding box center [457, 224] width 129 height 26
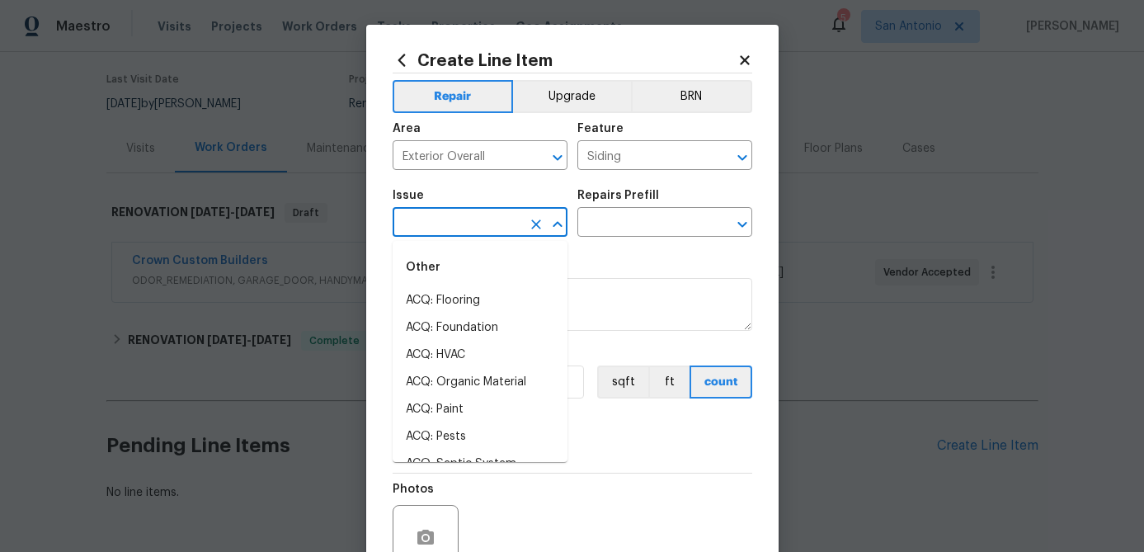
type input "s"
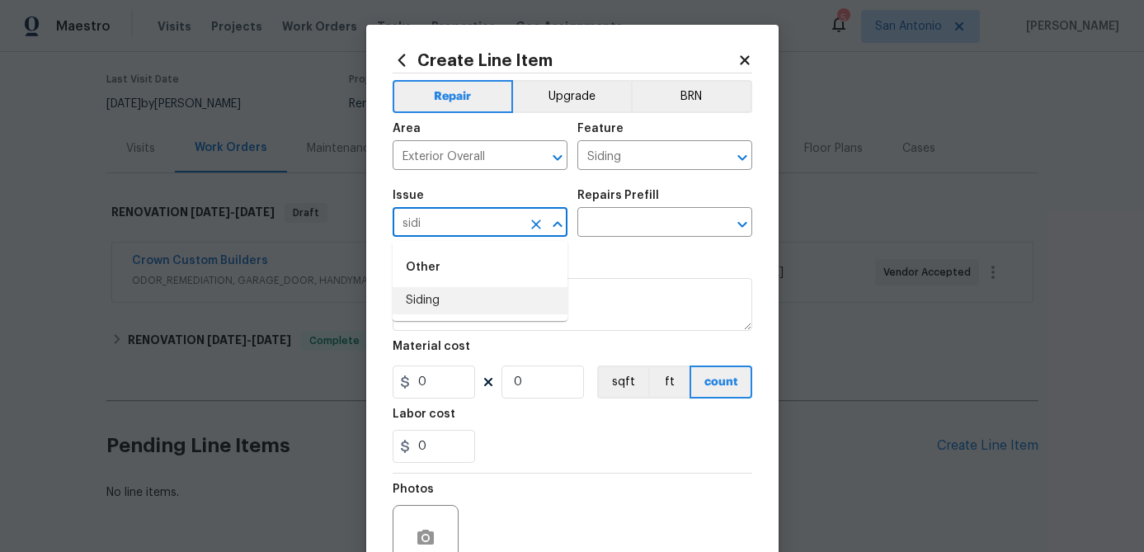
click at [415, 307] on li "Siding" at bounding box center [480, 300] width 175 height 27
type input "Siding"
click at [620, 229] on input "text" at bounding box center [642, 224] width 129 height 26
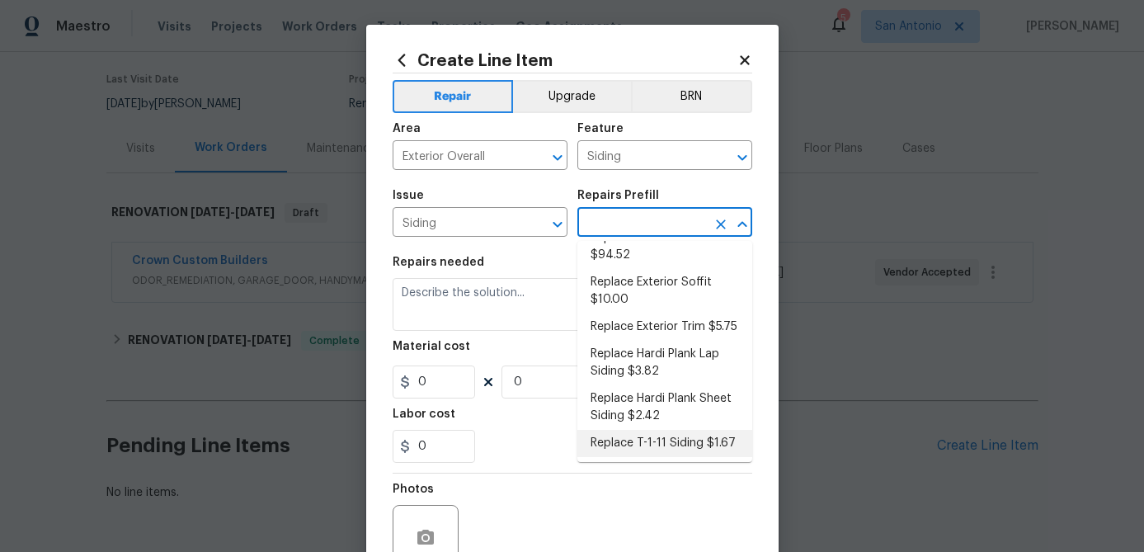
scroll to position [350, 0]
click at [658, 316] on li "Replace Exterior Trim $5.75" at bounding box center [665, 329] width 175 height 27
type textarea "Remove the existing trim and replace with new. Ensure that the new trim matches…"
type input "1"
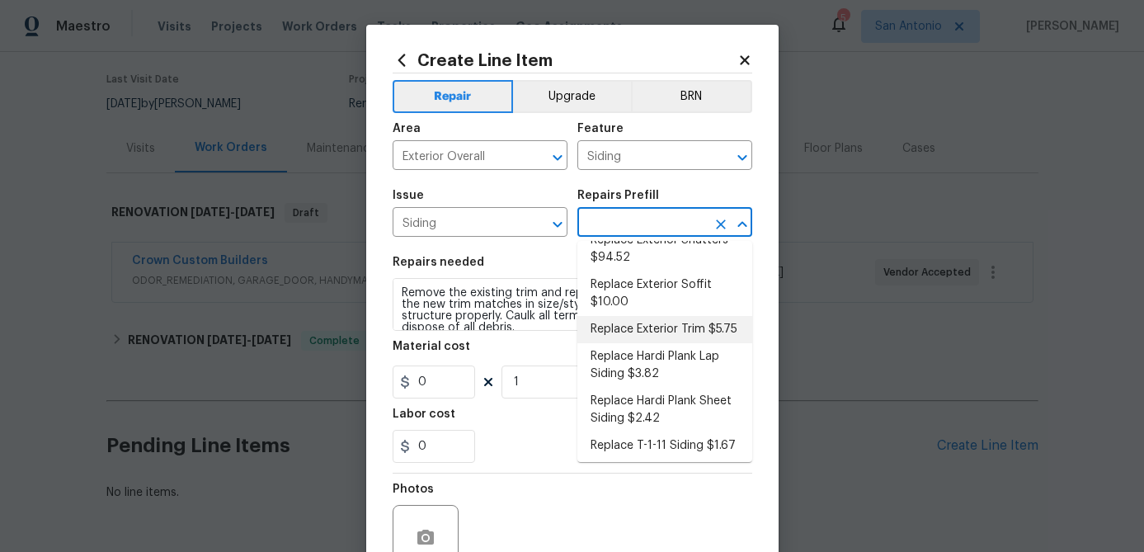
type input "Replace Exterior Trim $5.75"
type input "5.75"
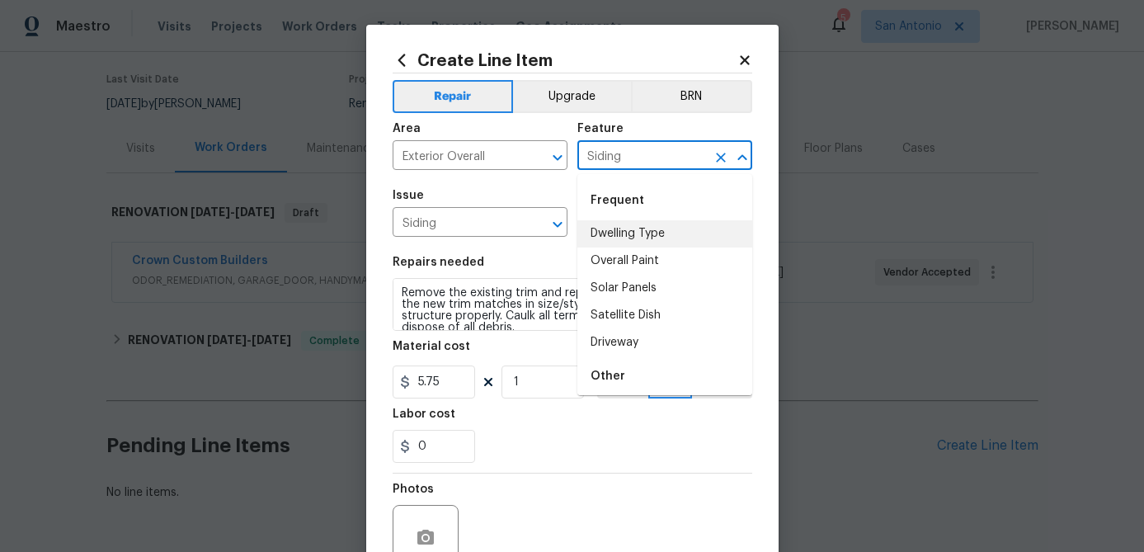
click at [668, 159] on input "Siding" at bounding box center [642, 157] width 129 height 26
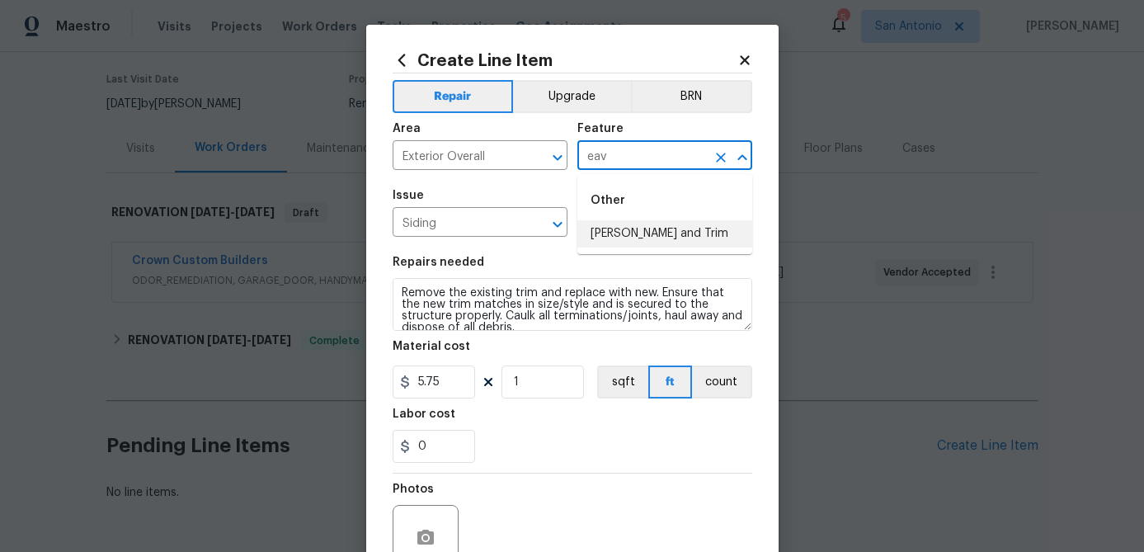
click at [628, 236] on li "Eaves and Trim" at bounding box center [665, 233] width 175 height 27
type input "Eaves and Trim"
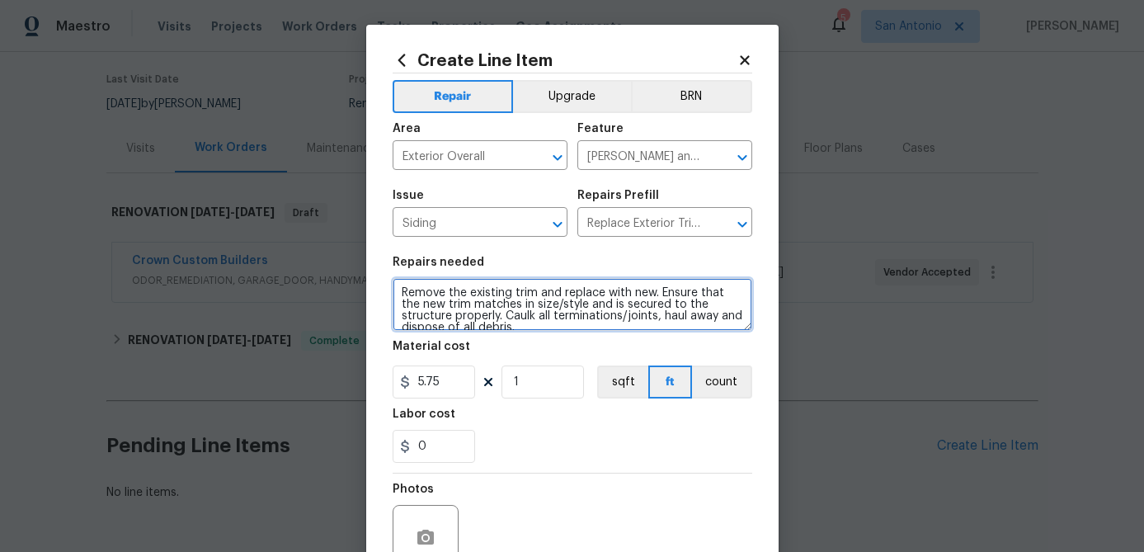
click at [398, 291] on textarea "Remove the existing trim and replace with new. Ensure that the new trim matches…" at bounding box center [573, 304] width 360 height 53
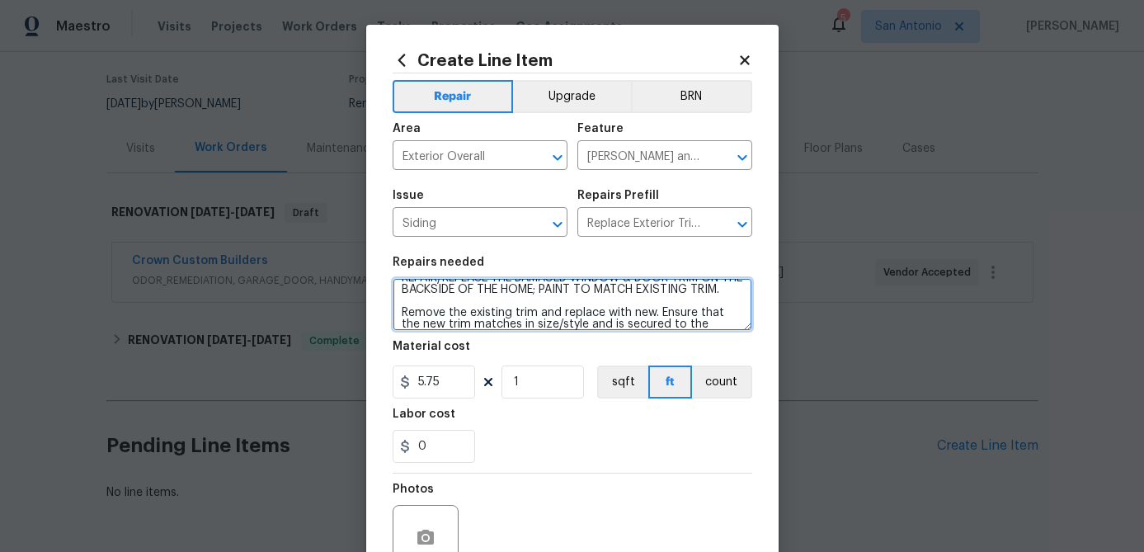
type textarea "REPAIR/REPLACE THE DAMAGED WINDOW & DOOR TRIM ON THE BACKSIDE OF THE HOME; PAIN…"
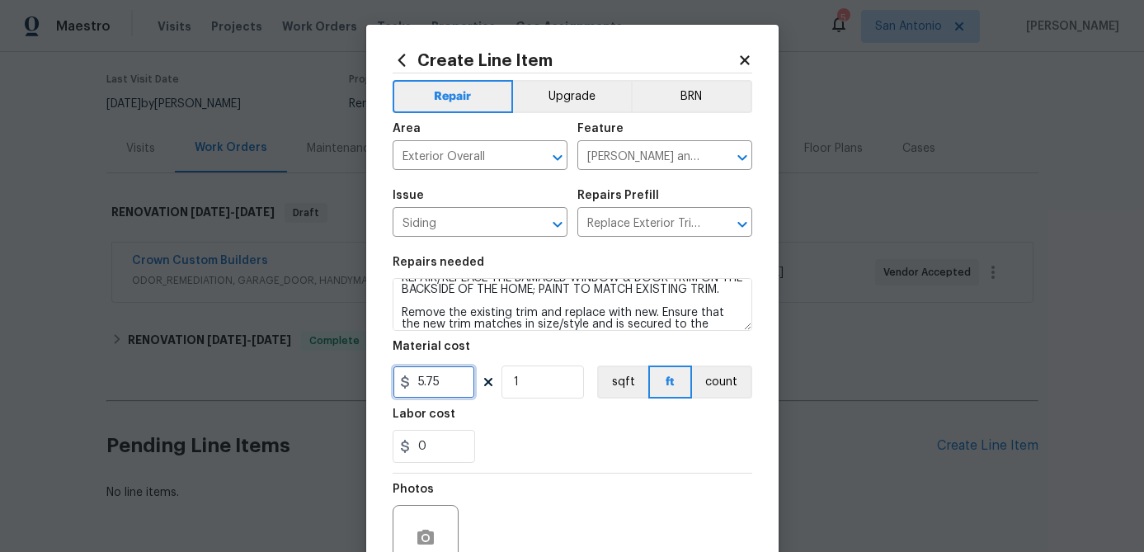
click at [446, 388] on input "5.75" at bounding box center [434, 381] width 83 height 33
type input "125"
click at [535, 394] on input "1" at bounding box center [543, 381] width 83 height 33
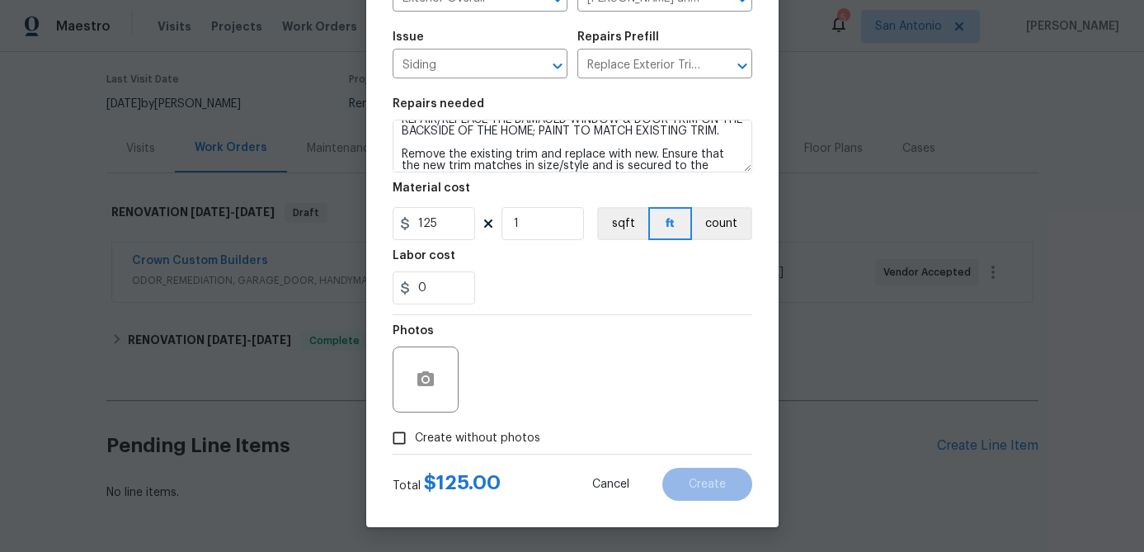
click at [398, 439] on input "Create without photos" at bounding box center [399, 437] width 31 height 31
checkbox input "true"
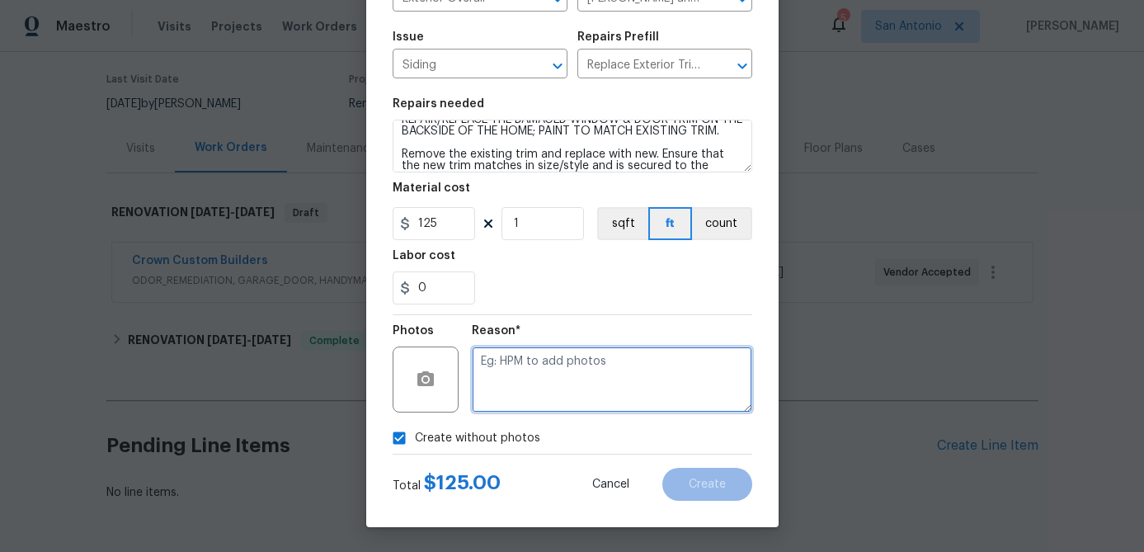
click at [500, 380] on textarea at bounding box center [612, 380] width 281 height 66
type textarea "."
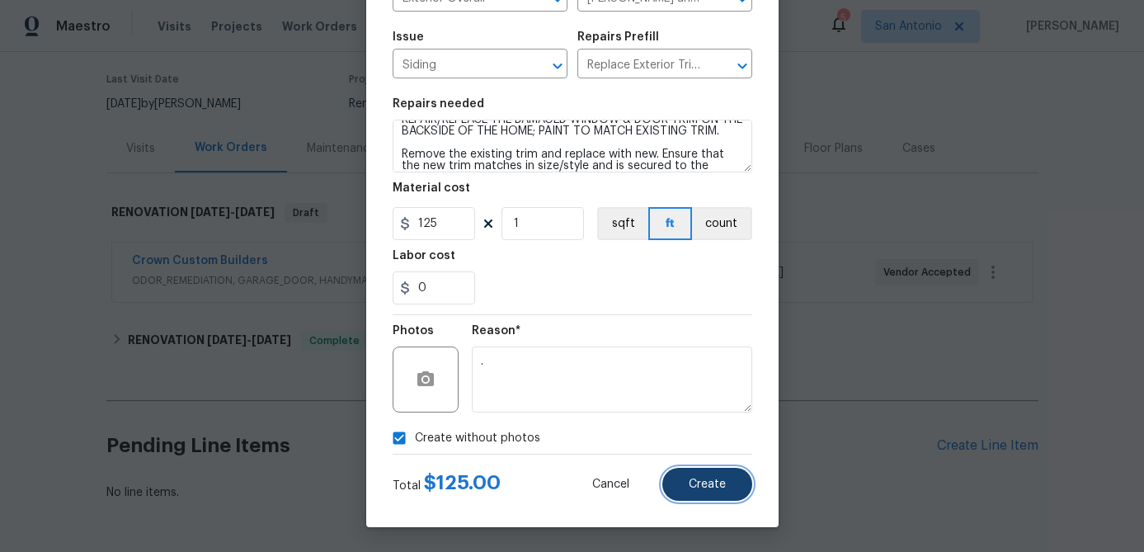
click at [714, 488] on span "Create" at bounding box center [707, 485] width 37 height 12
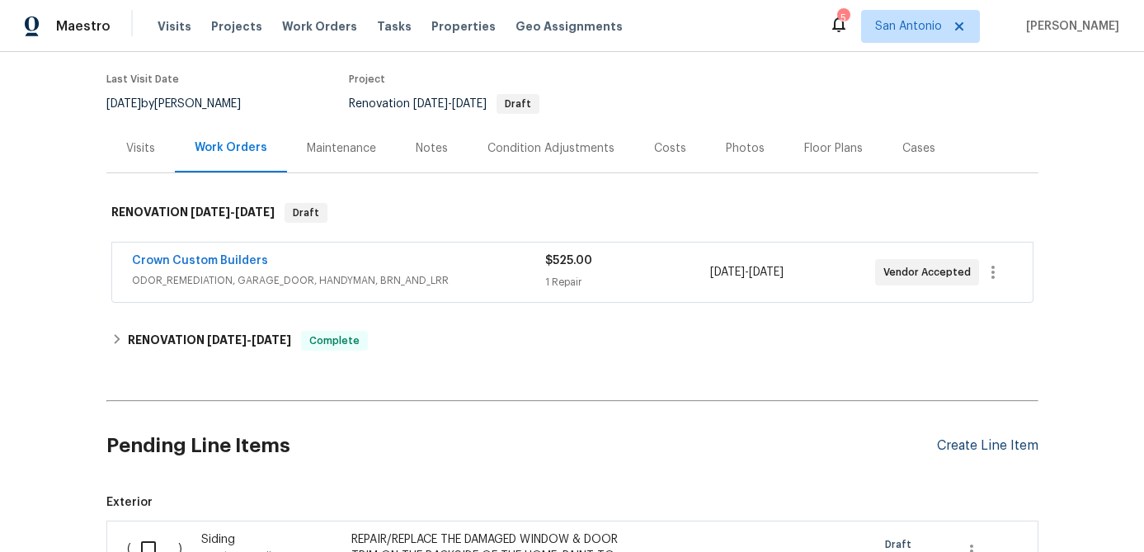
click at [962, 447] on div "Create Line Item" at bounding box center [987, 446] width 101 height 16
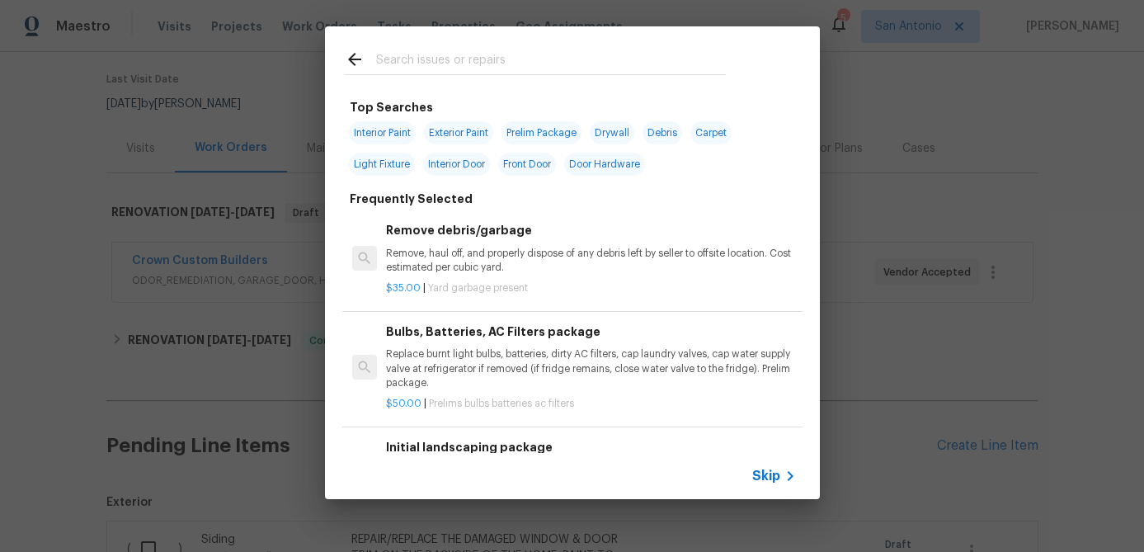
click at [765, 478] on span "Skip" at bounding box center [766, 476] width 28 height 17
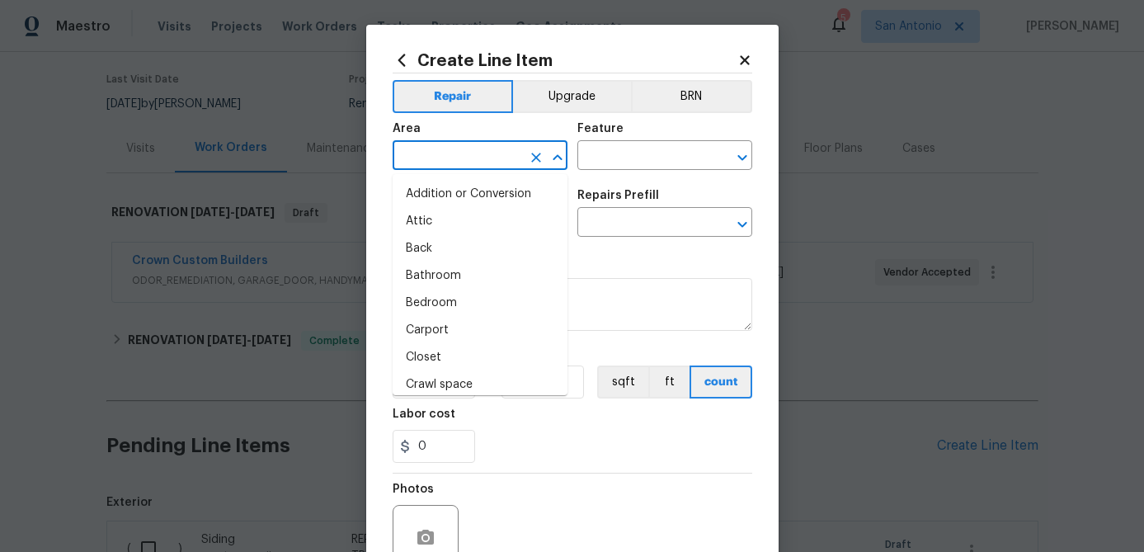
click at [452, 150] on input "text" at bounding box center [457, 157] width 129 height 26
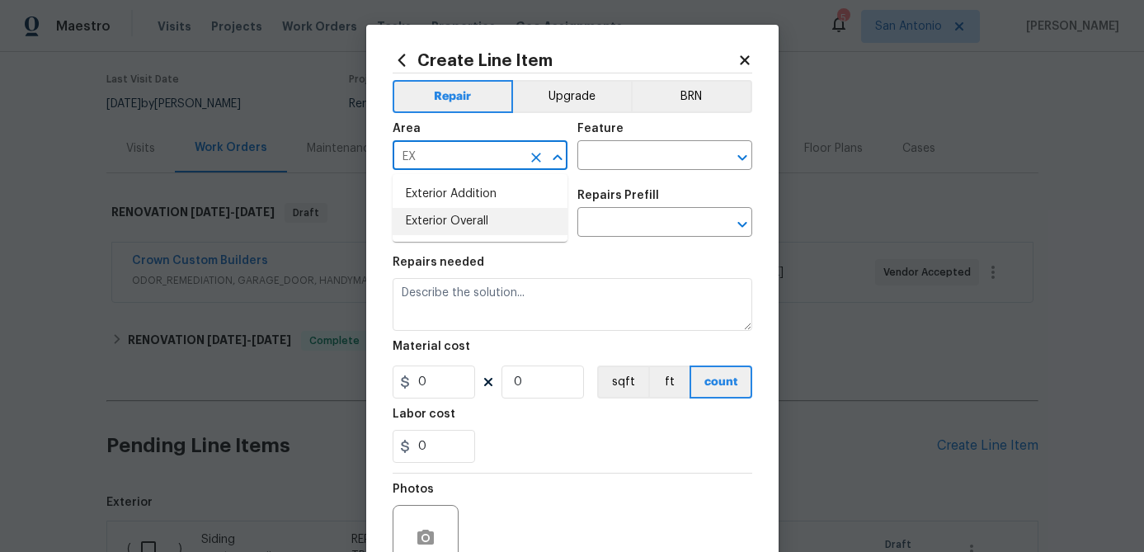
click at [472, 227] on li "Exterior Overall" at bounding box center [480, 221] width 175 height 27
type input "Exterior Overall"
click at [597, 164] on input "text" at bounding box center [642, 157] width 129 height 26
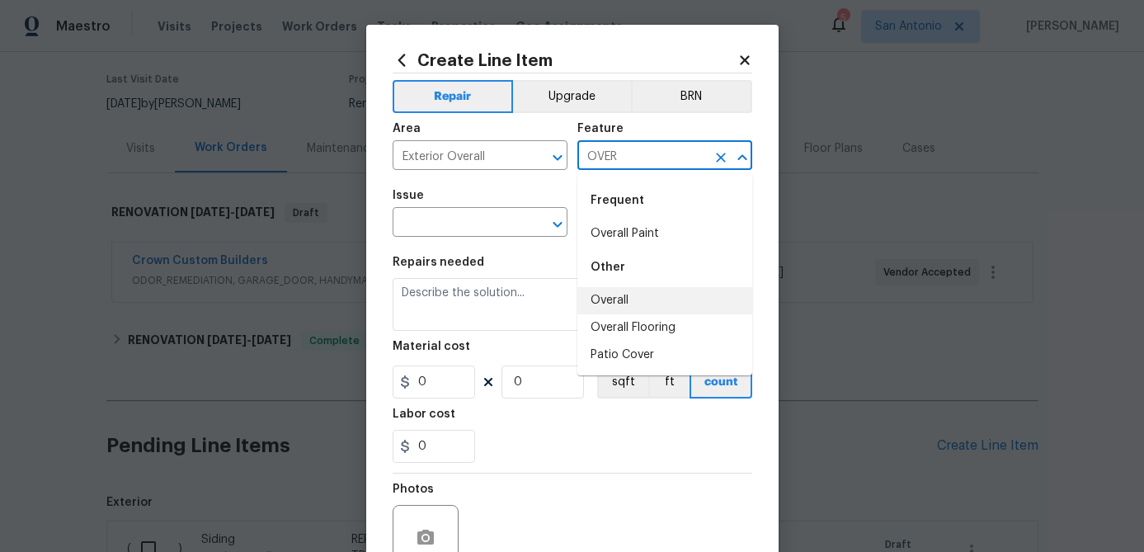
click at [606, 296] on li "Overall" at bounding box center [665, 300] width 175 height 27
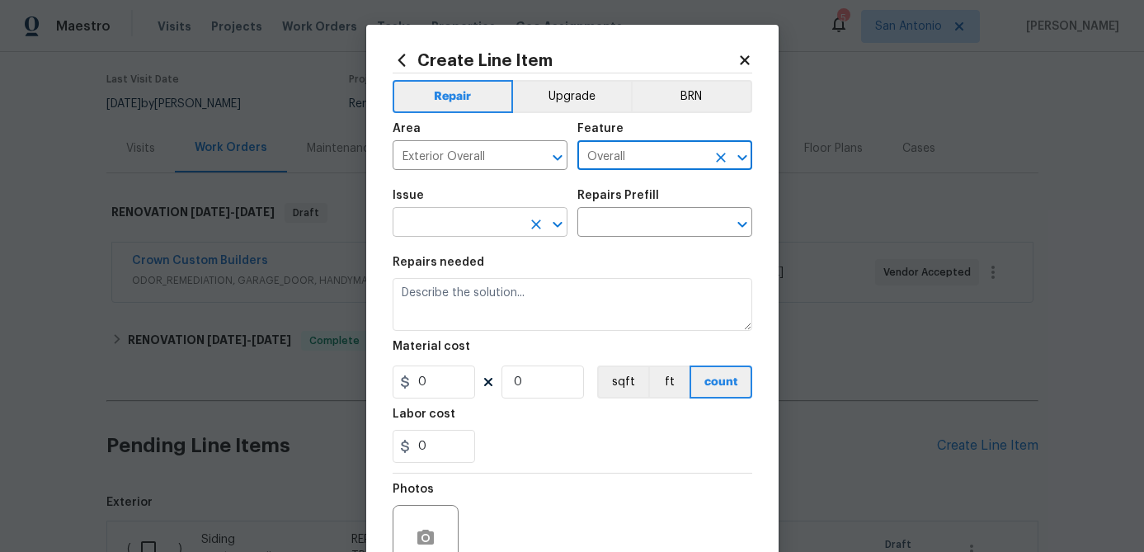
type input "Overall"
click at [488, 233] on input "text" at bounding box center [457, 224] width 129 height 26
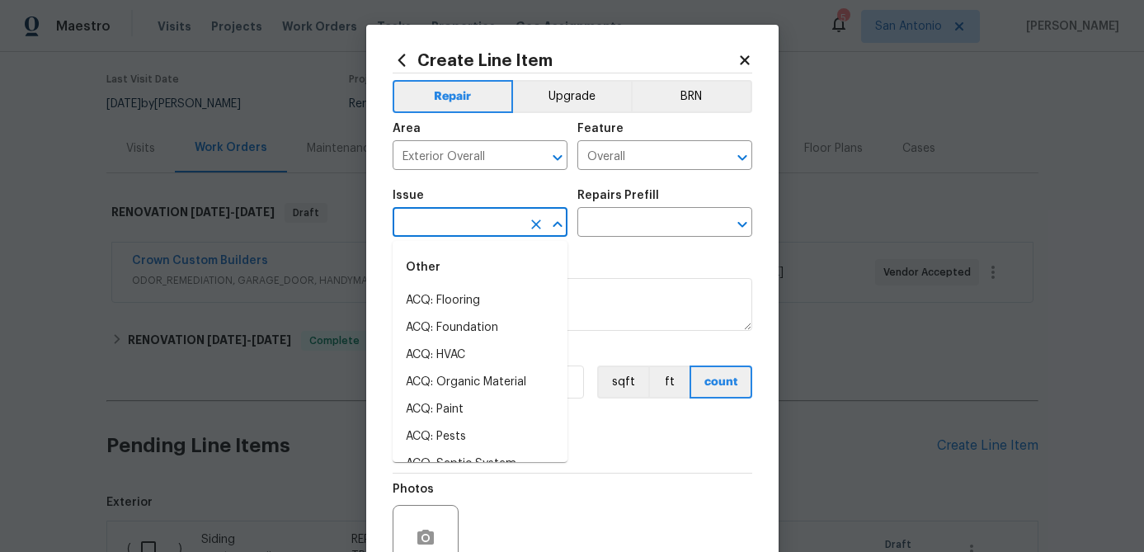
type input "E"
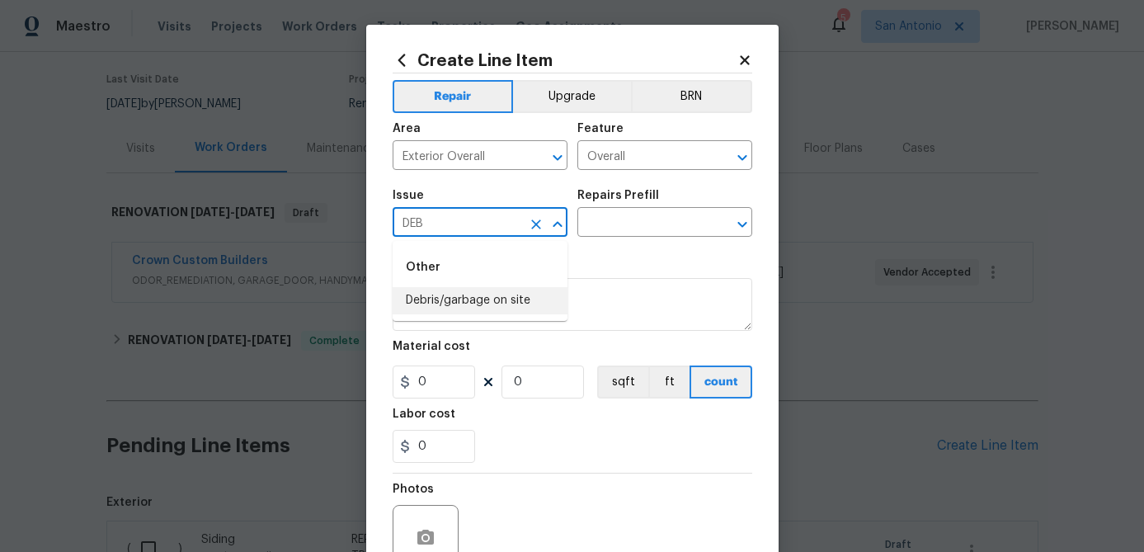
click at [443, 309] on li "Debris/garbage on site" at bounding box center [480, 300] width 175 height 27
type input "Debris/garbage on site"
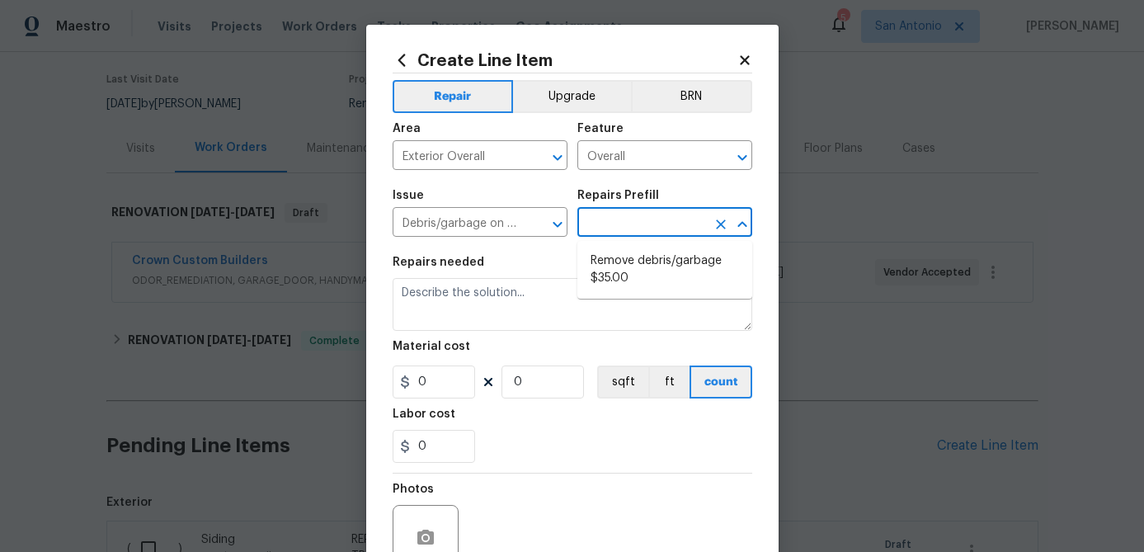
click at [657, 230] on input "text" at bounding box center [642, 224] width 129 height 26
click at [639, 272] on li "Remove debris/garbage $35.00" at bounding box center [665, 270] width 175 height 45
type input "Remove debris/garbage $35.00"
type textarea "Remove, haul off, and properly dispose of any debris left by seller to offsite …"
type input "1"
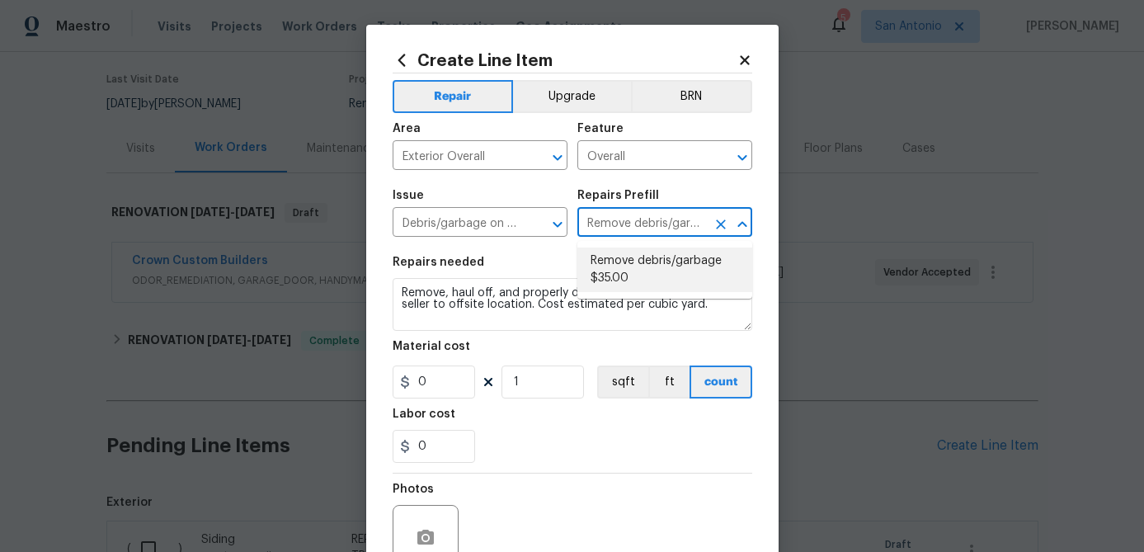
type input "35"
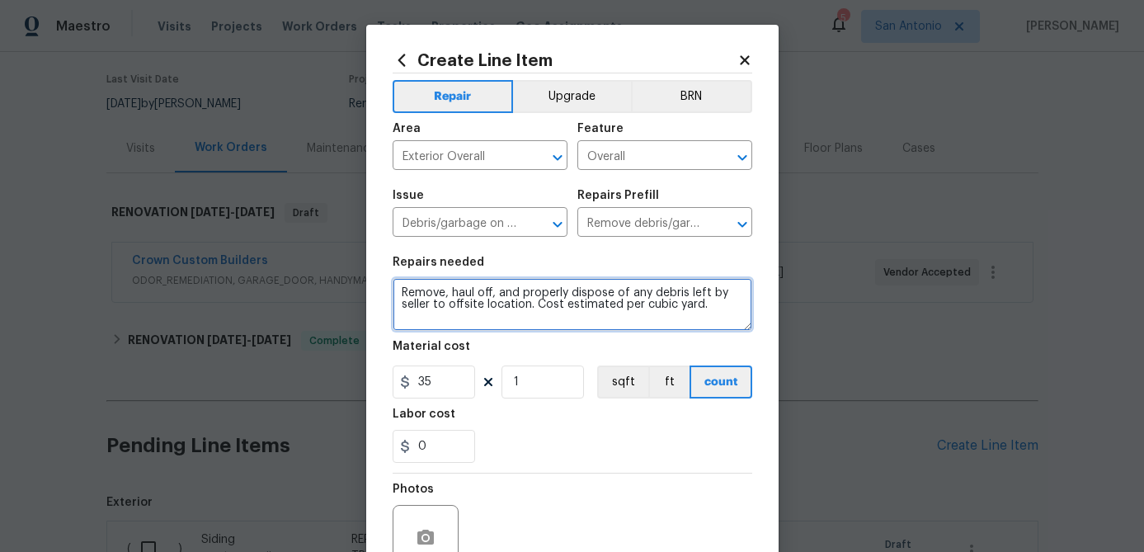
click at [401, 299] on textarea "Remove, haul off, and properly dispose of any debris left by seller to offsite …" at bounding box center [573, 304] width 360 height 53
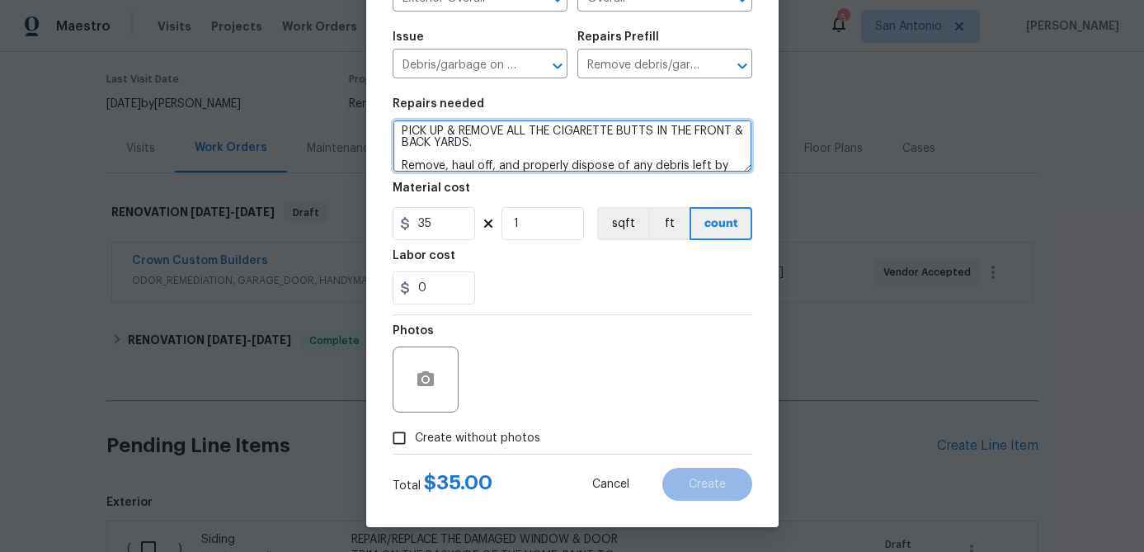
type textarea "PICK UP & REMOVE ALL THE CIGARETTE BUTTS IN THE FRONT & BACK YARDS. Remove, hau…"
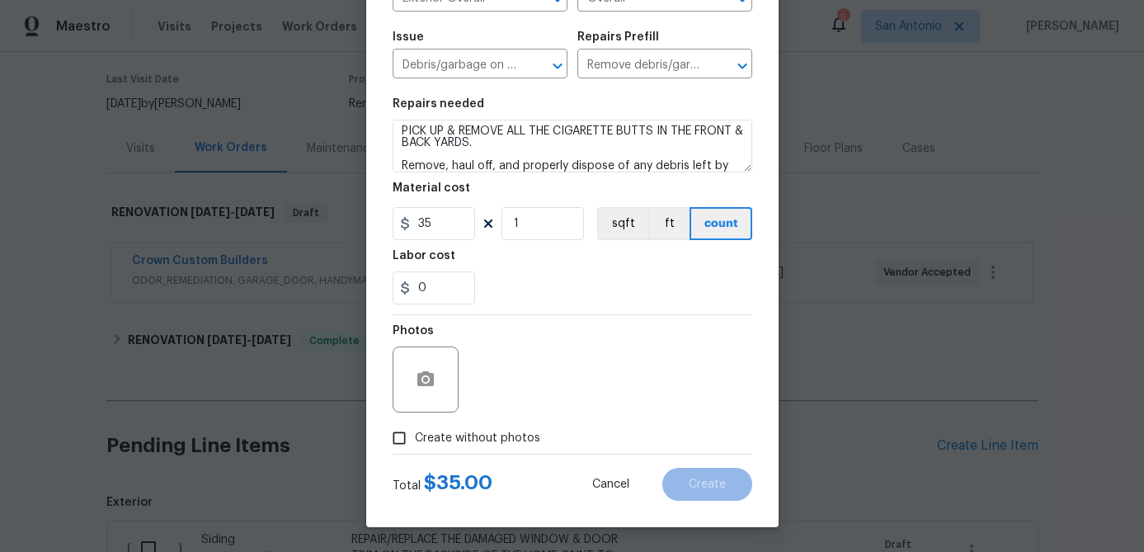
click at [402, 442] on input "Create without photos" at bounding box center [399, 437] width 31 height 31
checkbox input "true"
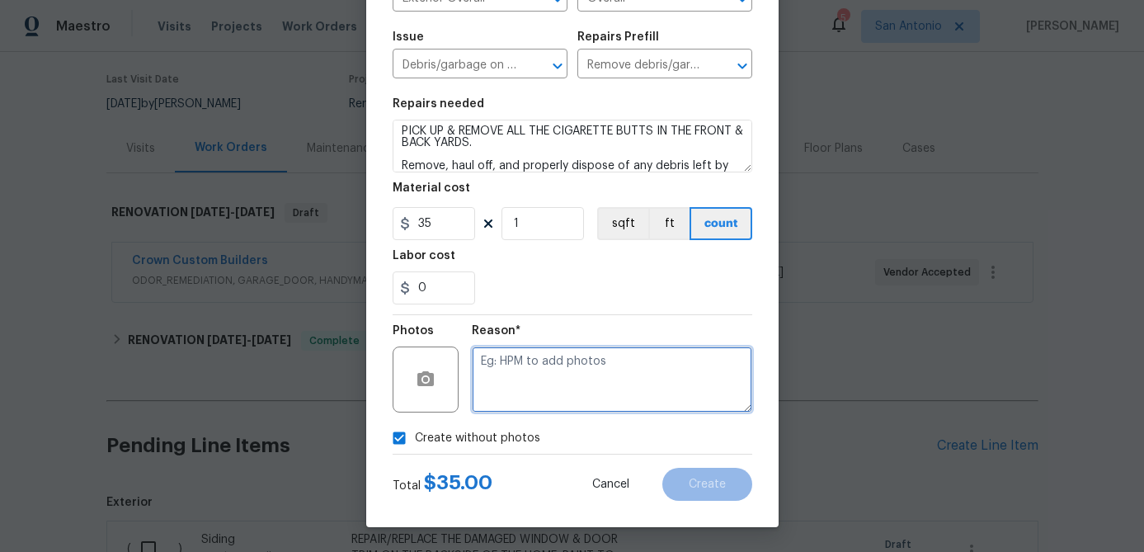
click at [493, 382] on textarea at bounding box center [612, 380] width 281 height 66
type textarea "/"
type textarea "."
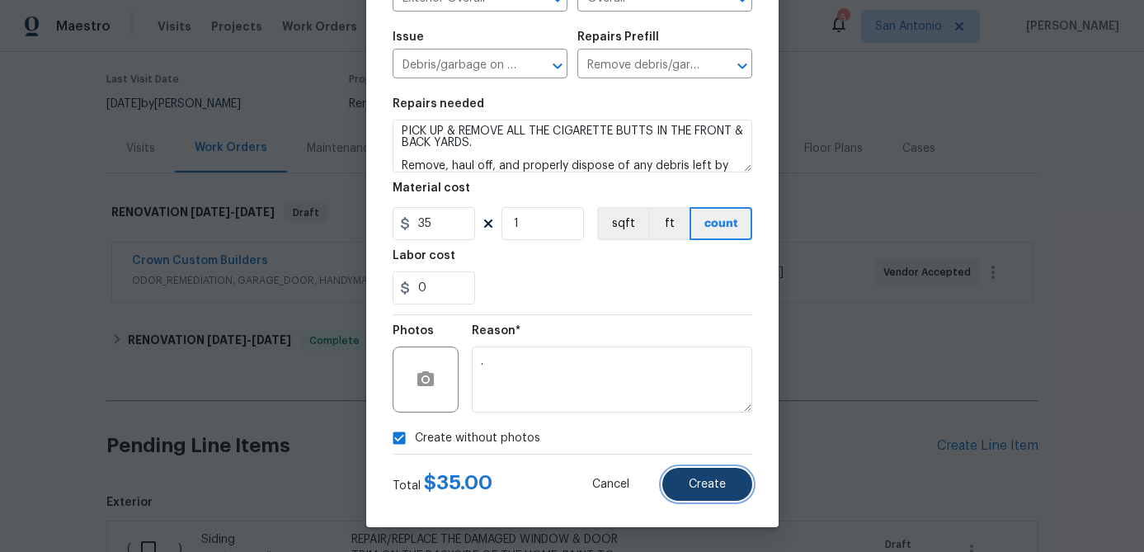
click at [700, 489] on span "Create" at bounding box center [707, 485] width 37 height 12
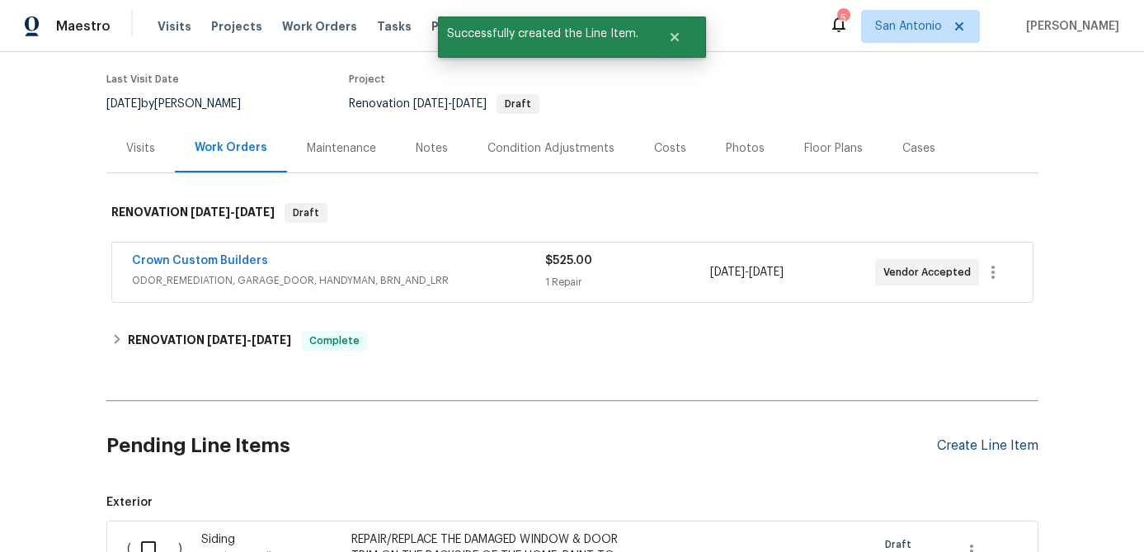
click at [963, 446] on div "Create Line Item" at bounding box center [987, 446] width 101 height 16
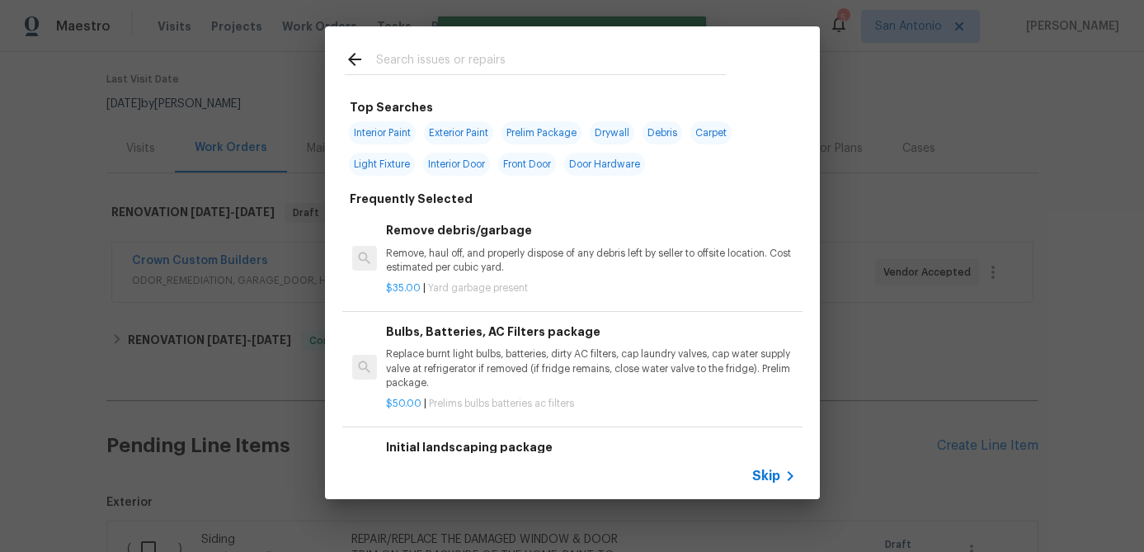
click at [769, 486] on div "Skip" at bounding box center [572, 476] width 495 height 46
click at [771, 466] on div "Skip" at bounding box center [776, 476] width 48 height 20
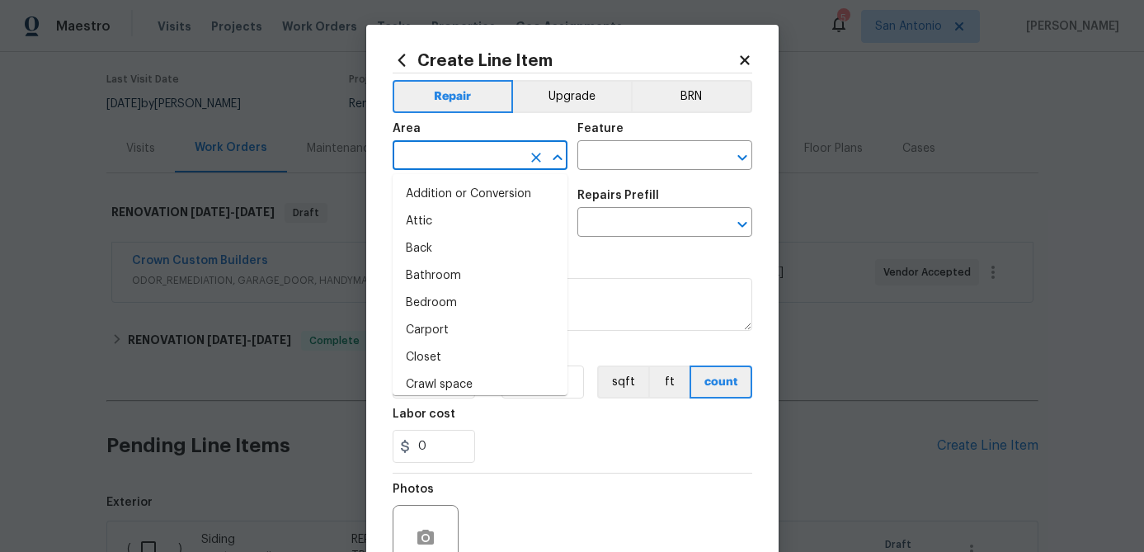
click at [448, 169] on input "text" at bounding box center [457, 157] width 129 height 26
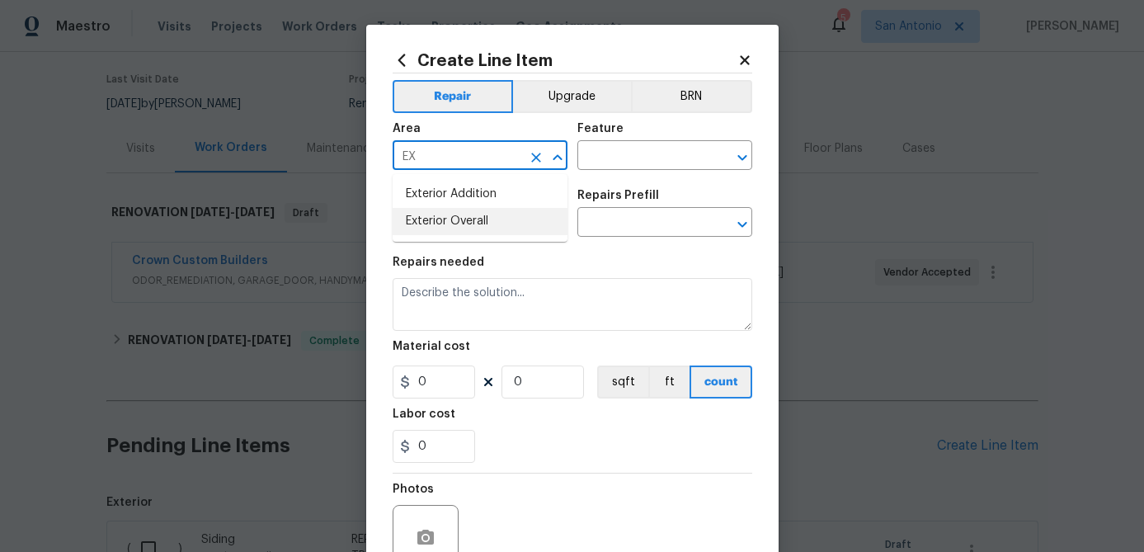
click at [439, 219] on li "Exterior Overall" at bounding box center [480, 221] width 175 height 27
type input "Exterior Overall"
click at [597, 159] on input "text" at bounding box center [642, 157] width 129 height 26
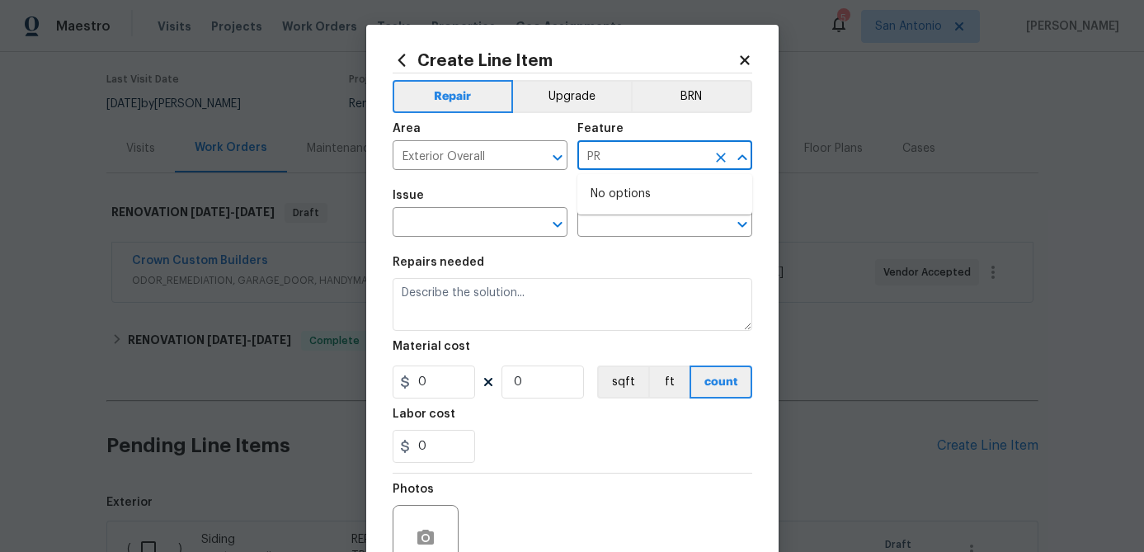
type input "P"
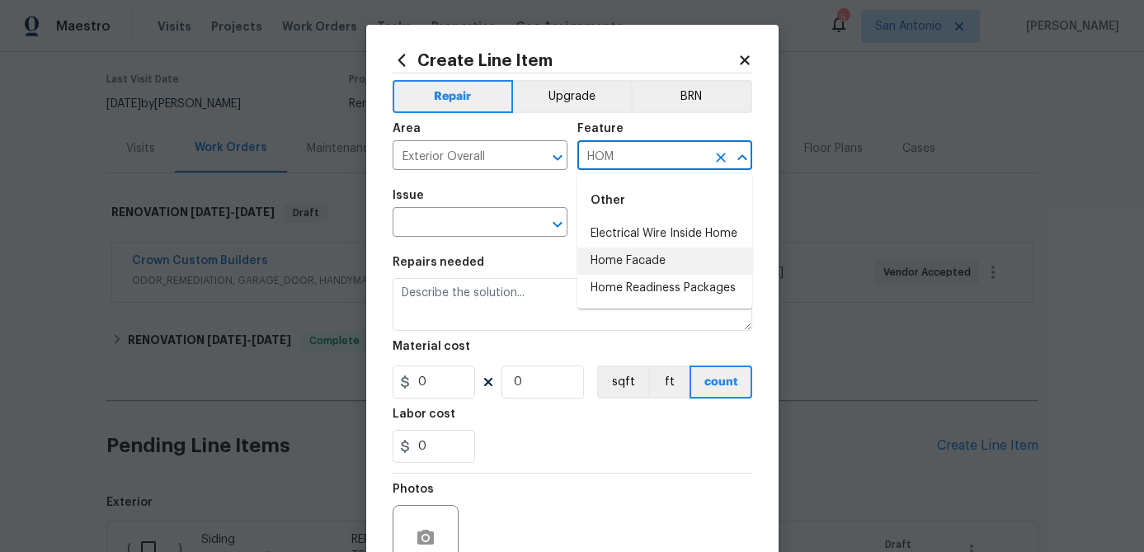
click at [598, 257] on li "Home Facade" at bounding box center [665, 261] width 175 height 27
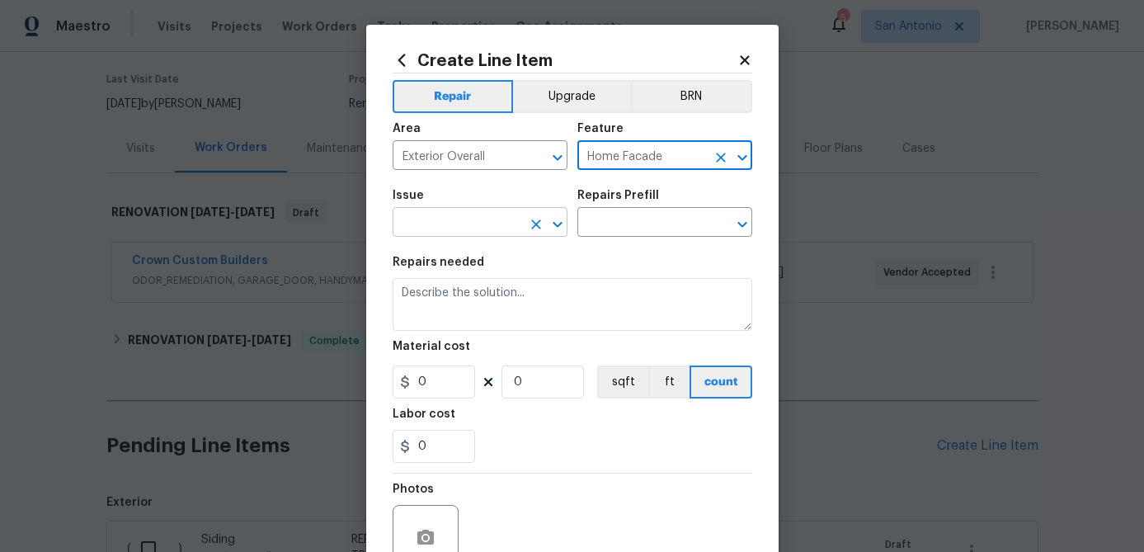
type input "Home Facade"
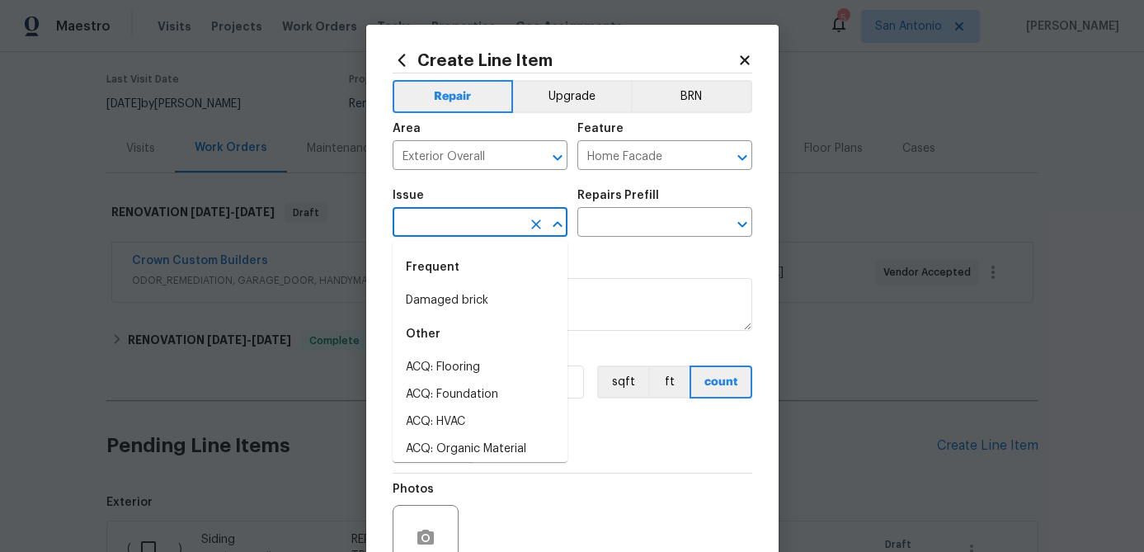
click at [457, 229] on input "text" at bounding box center [457, 224] width 129 height 26
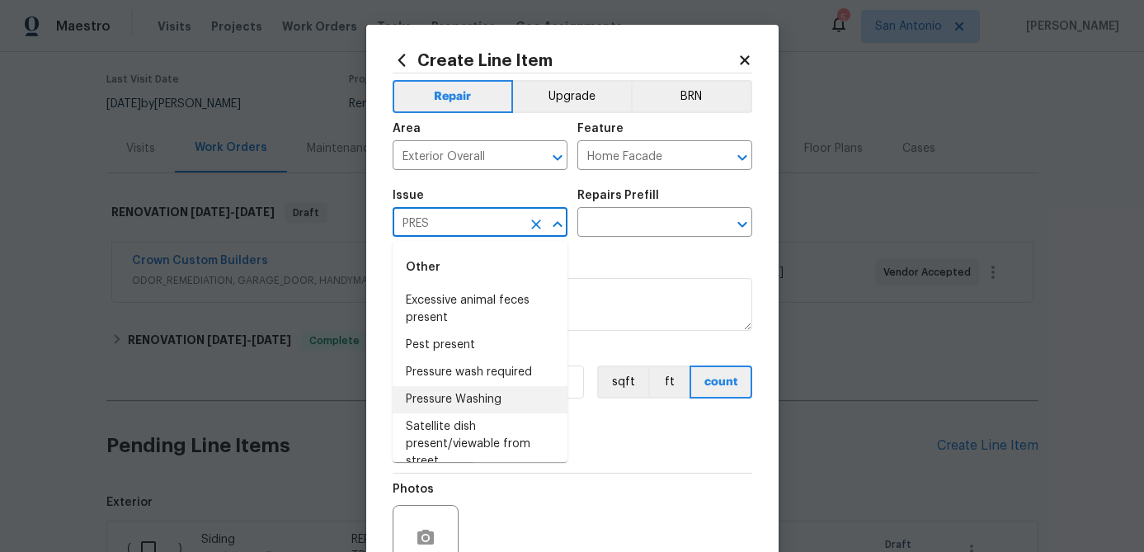
click at [458, 397] on li "Pressure Washing" at bounding box center [480, 399] width 175 height 27
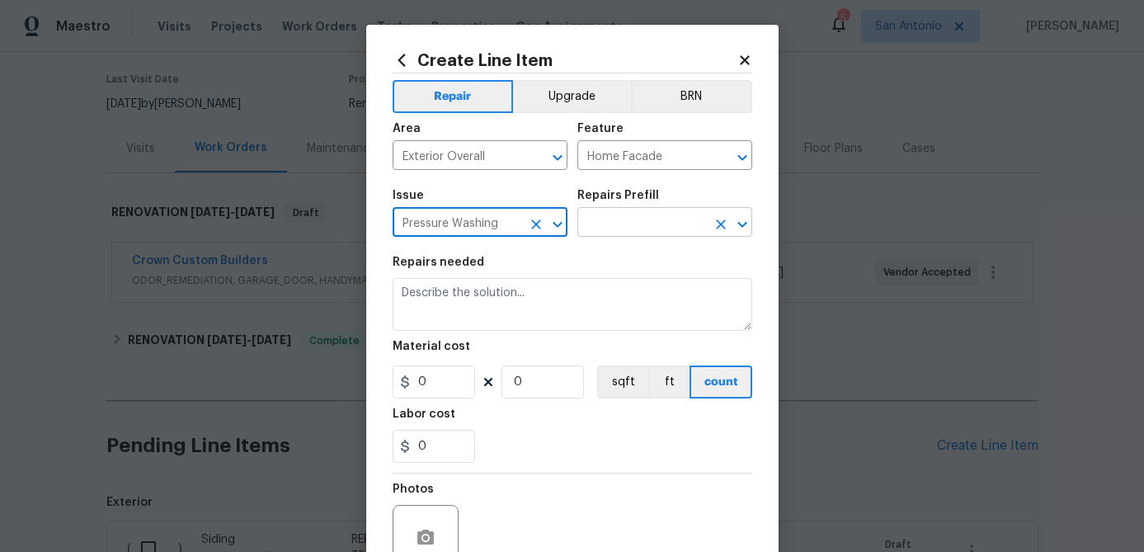
type input "Pressure Washing"
click at [649, 223] on input "text" at bounding box center [642, 224] width 129 height 26
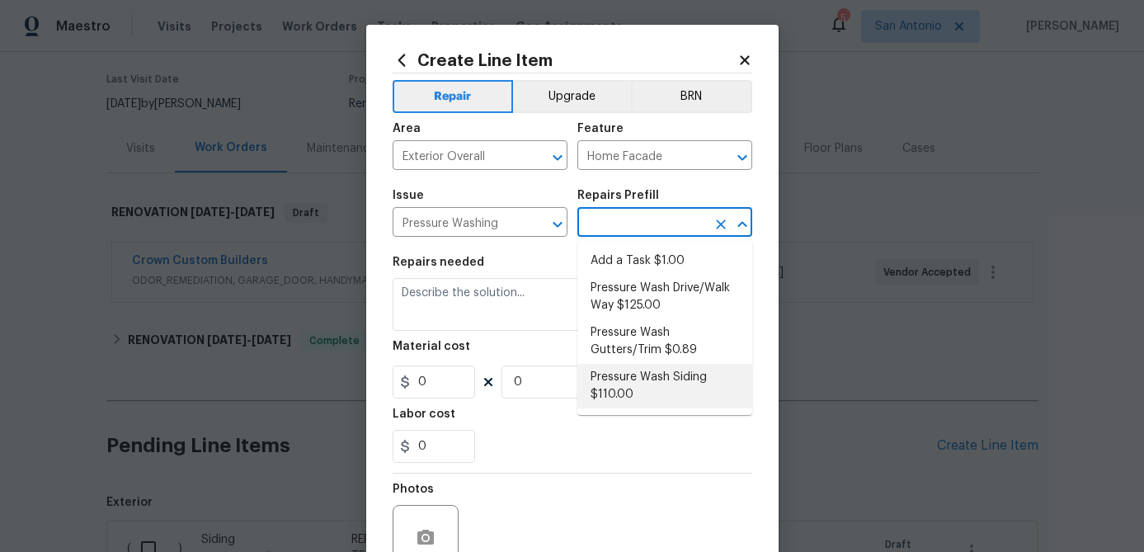
click at [627, 393] on li "Pressure Wash Siding $110.00" at bounding box center [665, 386] width 175 height 45
type input "Siding"
type input "Pressure Wash Siding $110.00"
type textarea "Protect areas as needed for pressure washing. Pressure wash the siding on the h…"
type input "110"
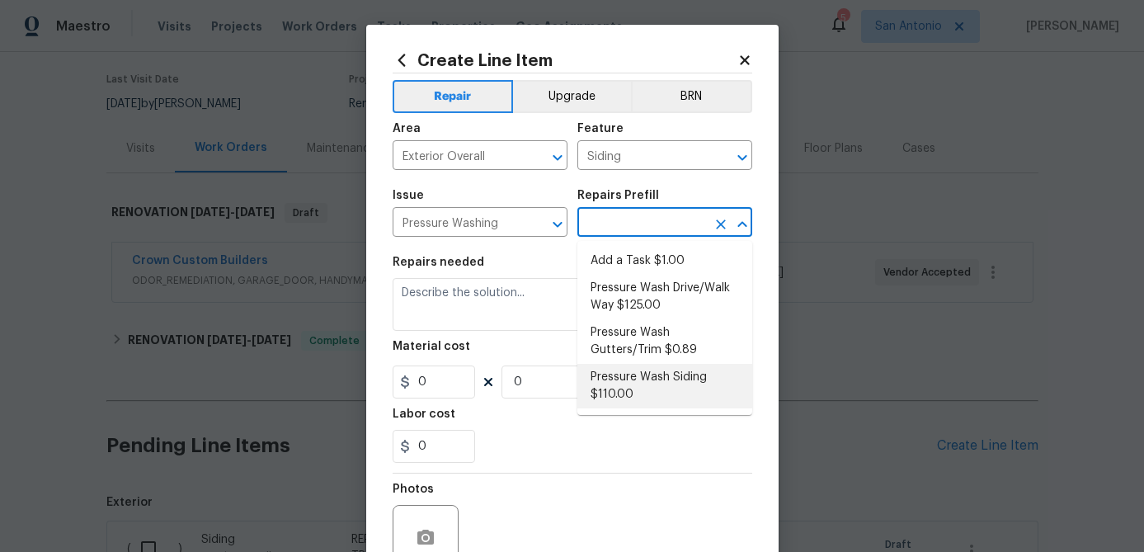
type input "1"
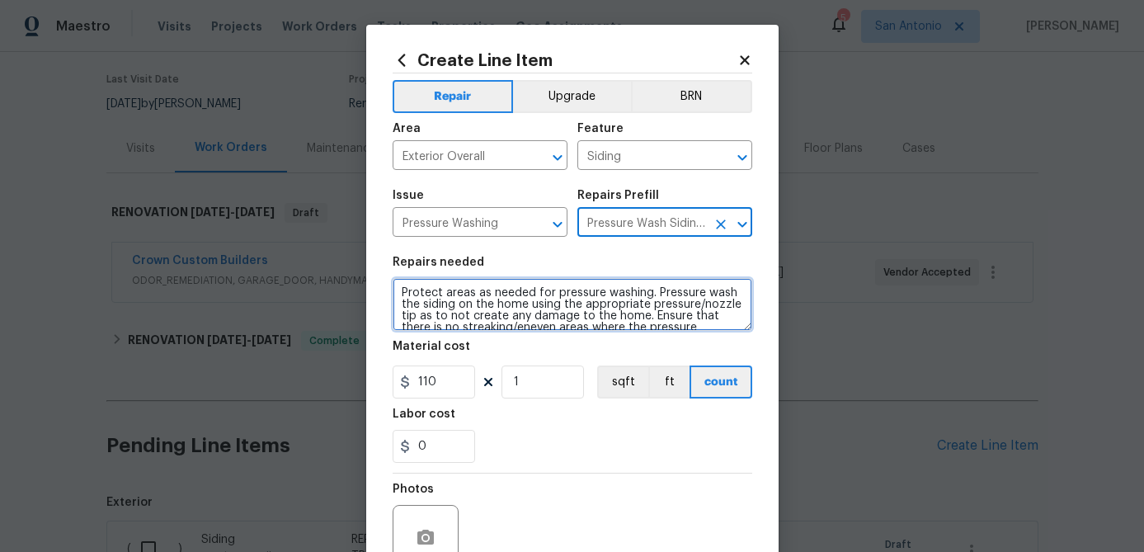
click at [400, 284] on textarea "Protect areas as needed for pressure washing. Pressure wash the siding on the h…" at bounding box center [573, 304] width 360 height 53
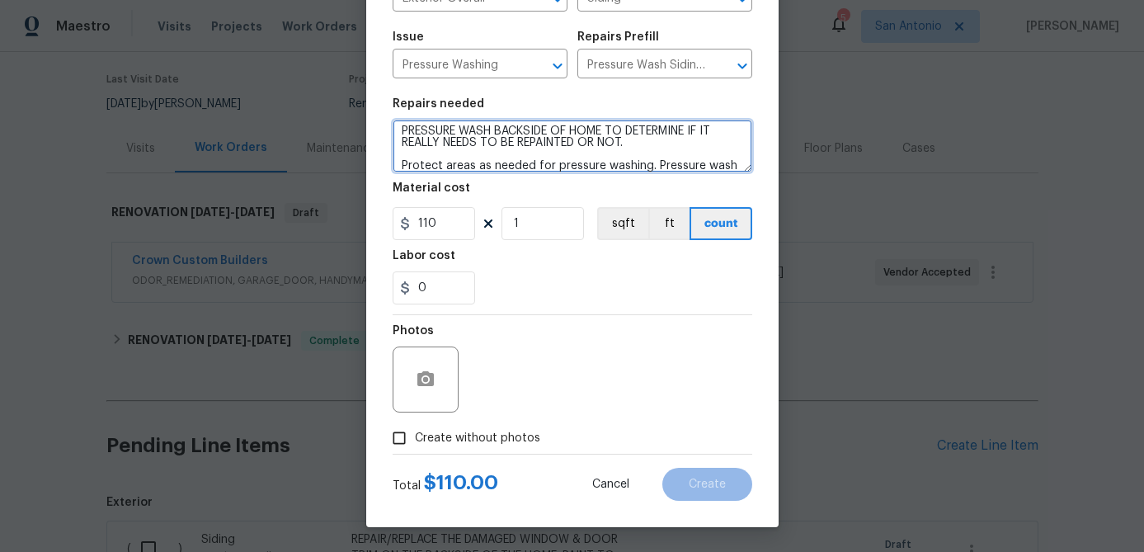
type textarea "PRESSURE WASH BACKSIDE OF HOME TO DETERMINE IF IT REALLY NEEDS TO BE REPAINTED …"
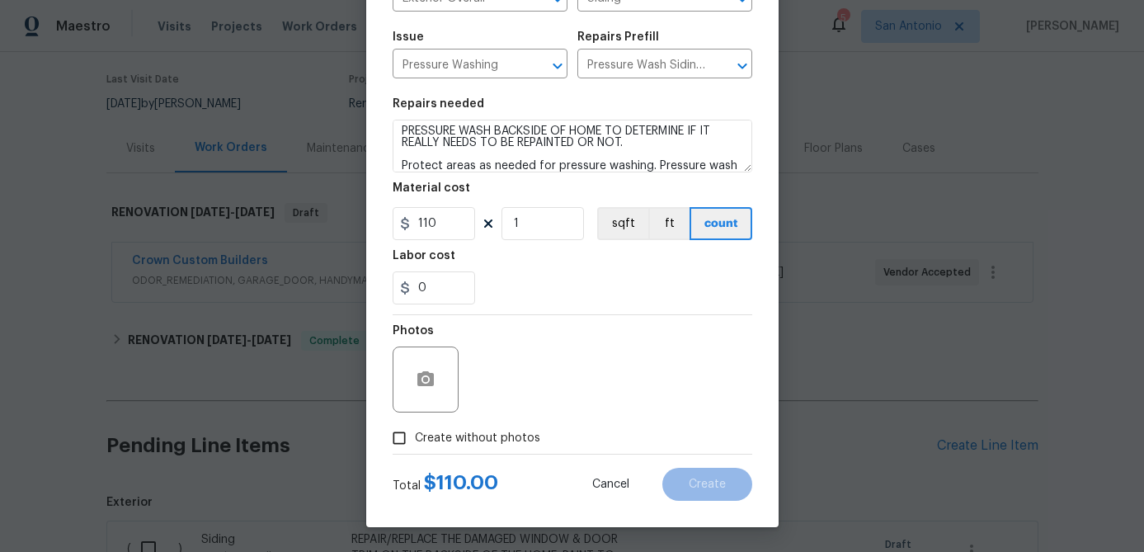
drag, startPoint x: 400, startPoint y: 436, endPoint x: 416, endPoint y: 434, distance: 15.8
click at [400, 436] on input "Create without photos" at bounding box center [399, 437] width 31 height 31
checkbox input "true"
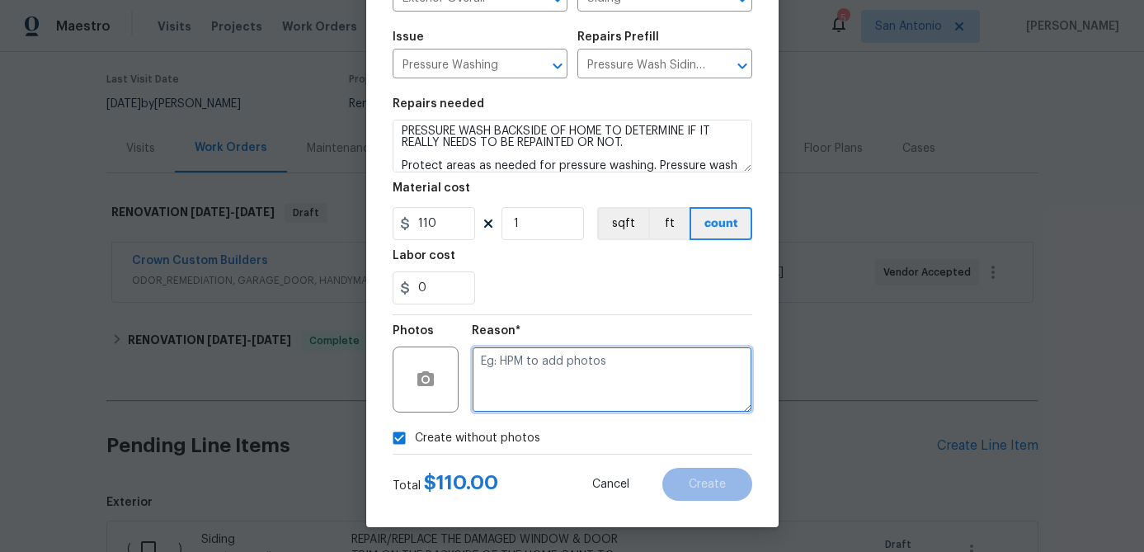
click at [482, 400] on textarea at bounding box center [612, 380] width 281 height 66
type textarea "."
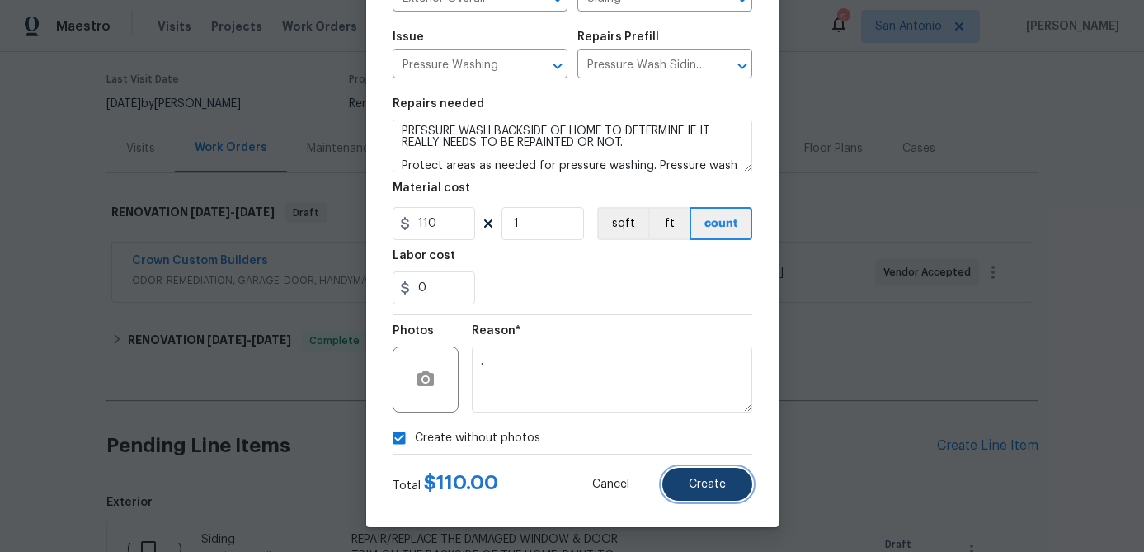
click at [741, 482] on button "Create" at bounding box center [708, 484] width 90 height 33
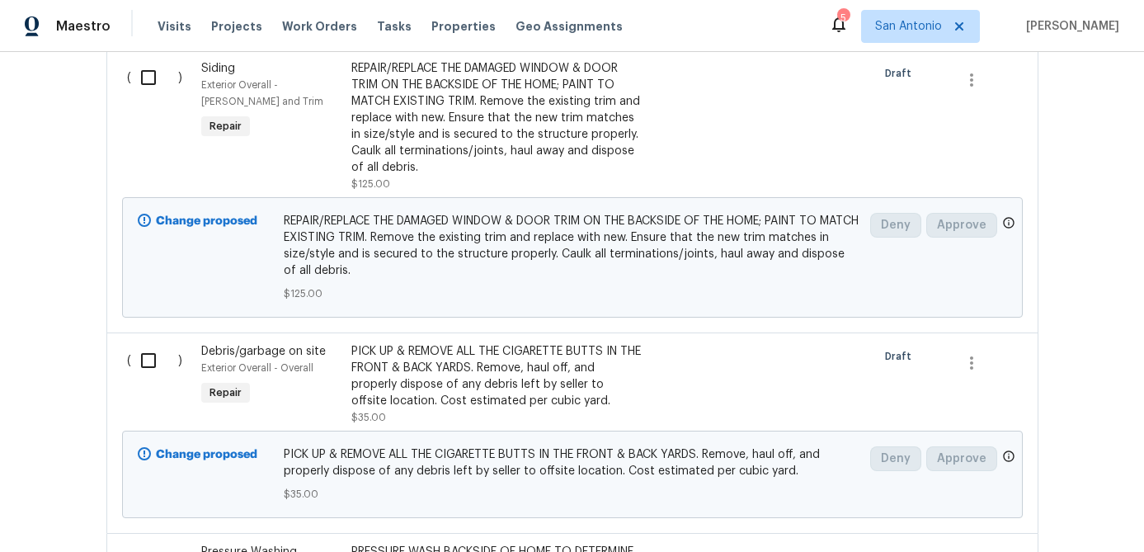
scroll to position [302, 0]
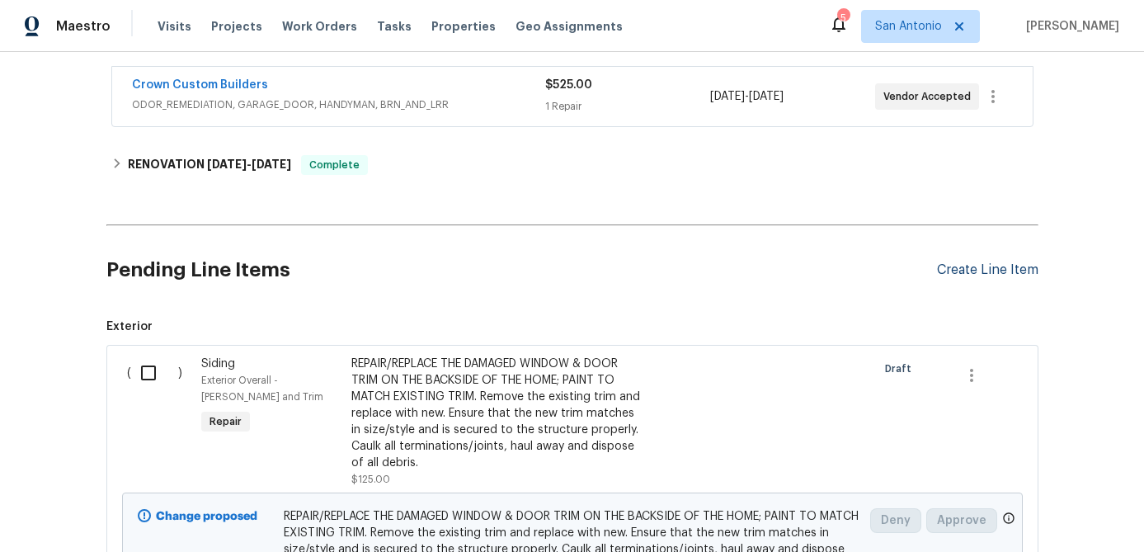
click at [978, 269] on div "Create Line Item" at bounding box center [987, 270] width 101 height 16
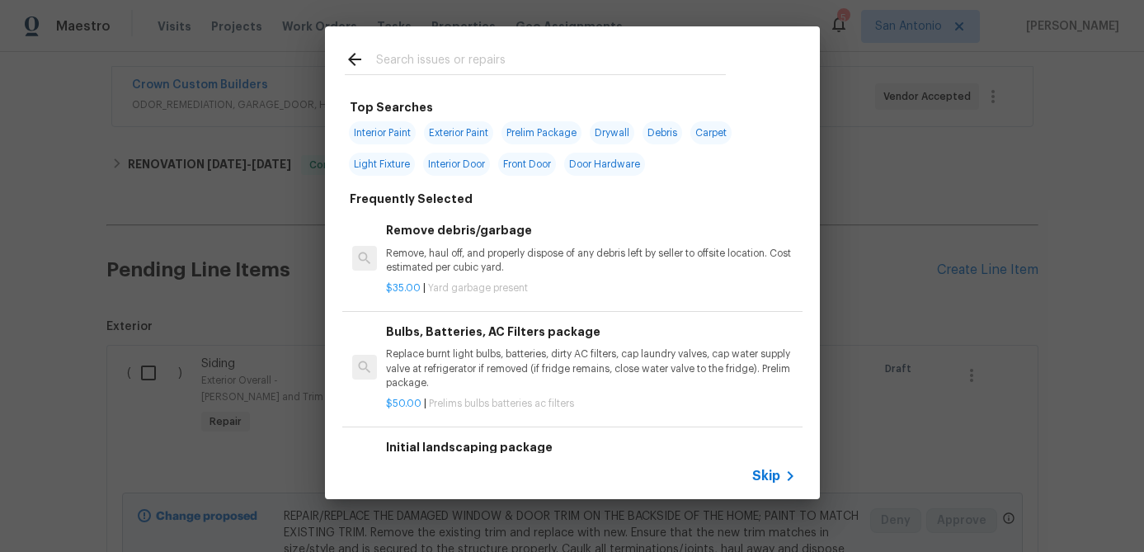
click at [487, 54] on input "text" at bounding box center [551, 62] width 350 height 25
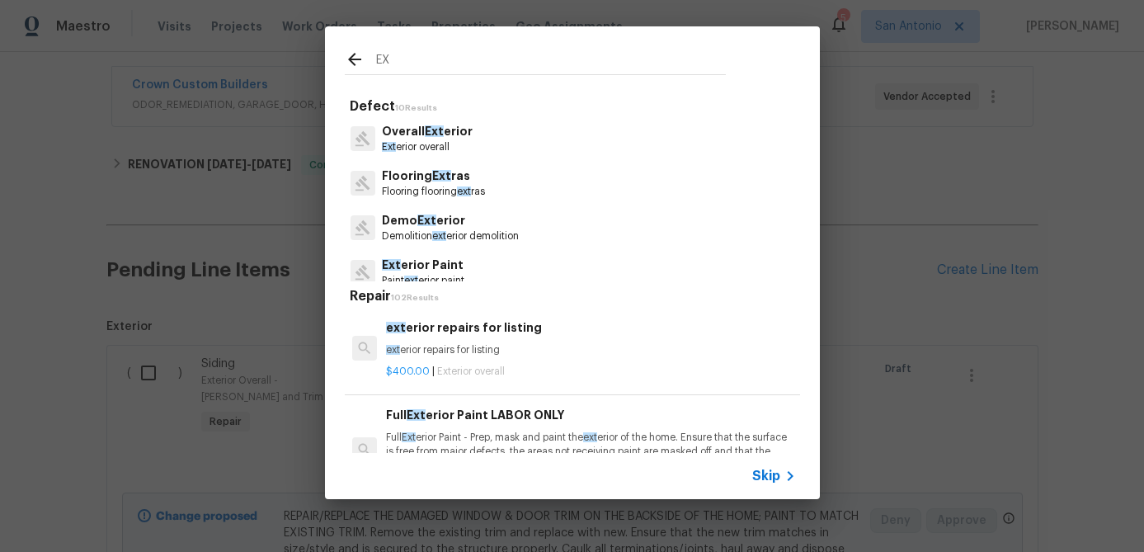
type input "E"
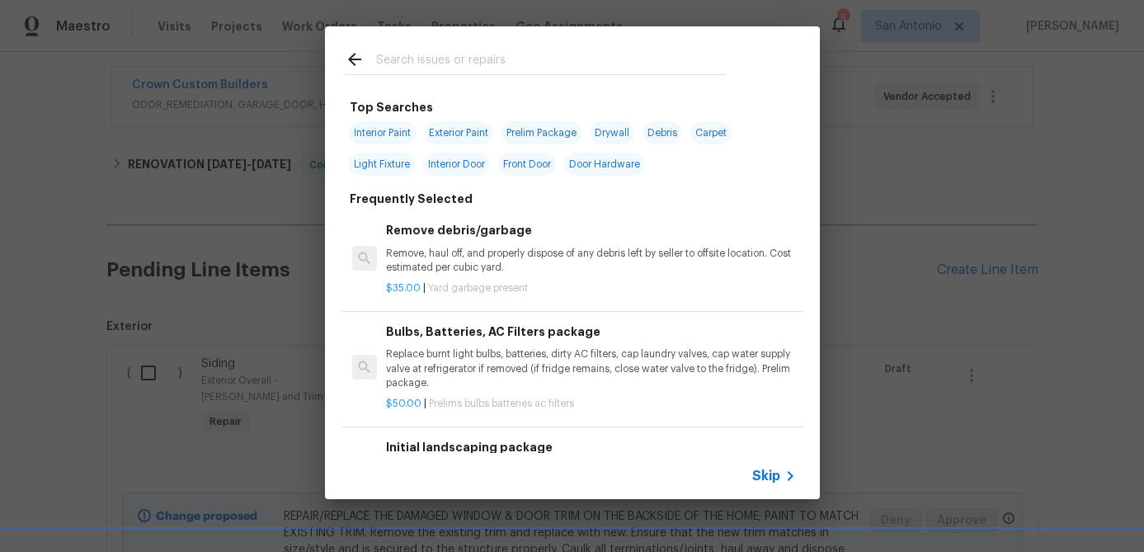
click at [763, 477] on span "Skip" at bounding box center [766, 476] width 28 height 17
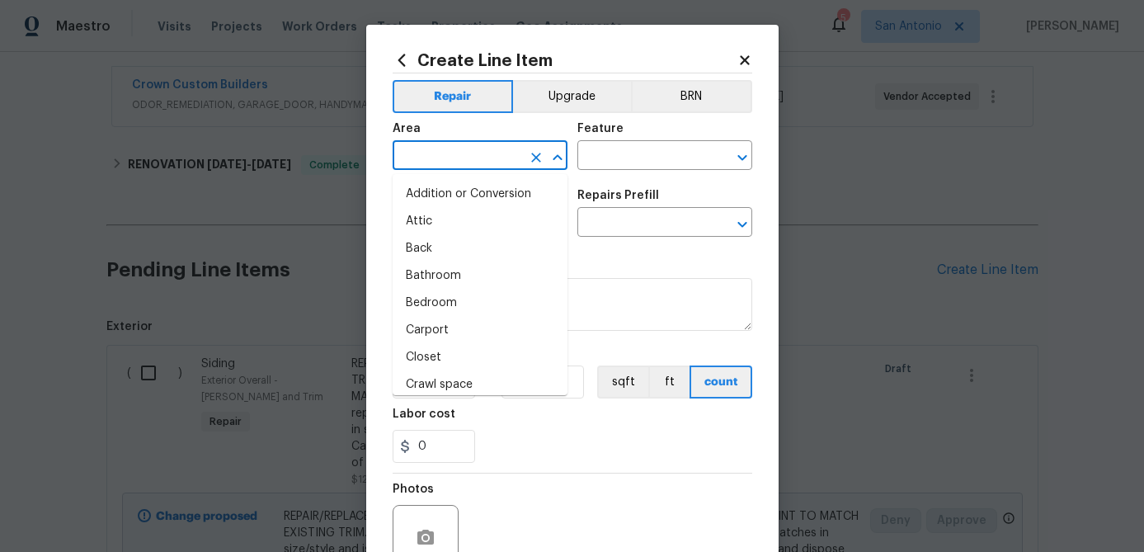
click at [469, 156] on input "text" at bounding box center [457, 157] width 129 height 26
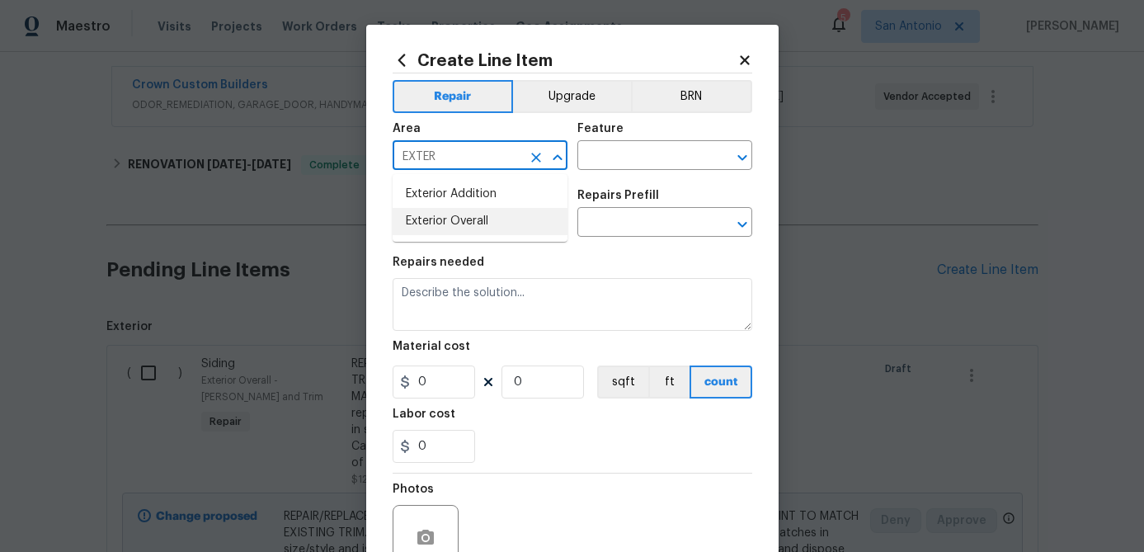
click at [453, 222] on li "Exterior Overall" at bounding box center [480, 221] width 175 height 27
type input "Exterior Overall"
click at [611, 133] on h5 "Feature" at bounding box center [601, 129] width 46 height 12
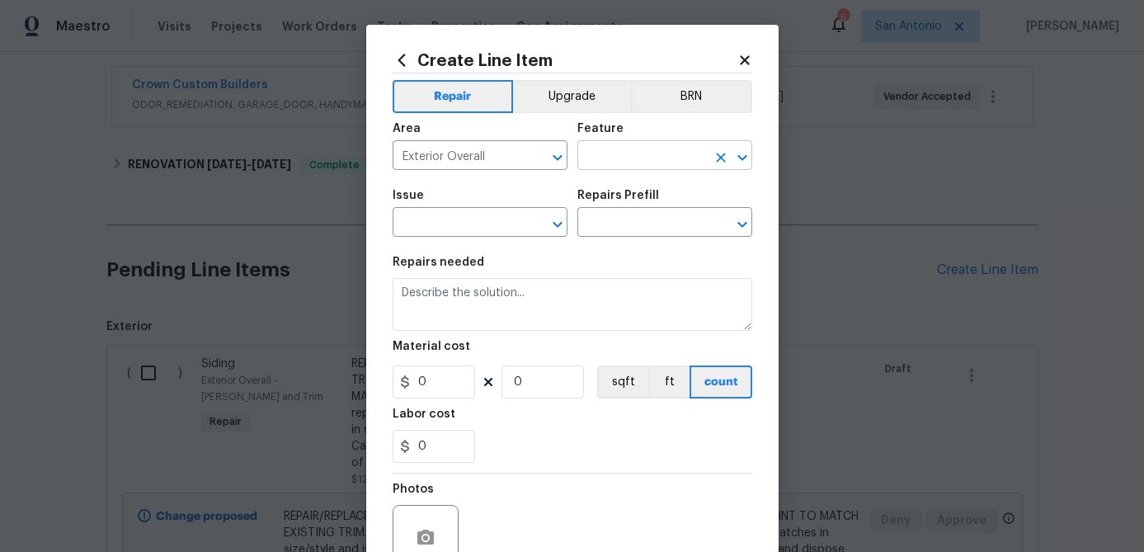
click at [615, 158] on input "text" at bounding box center [642, 157] width 129 height 26
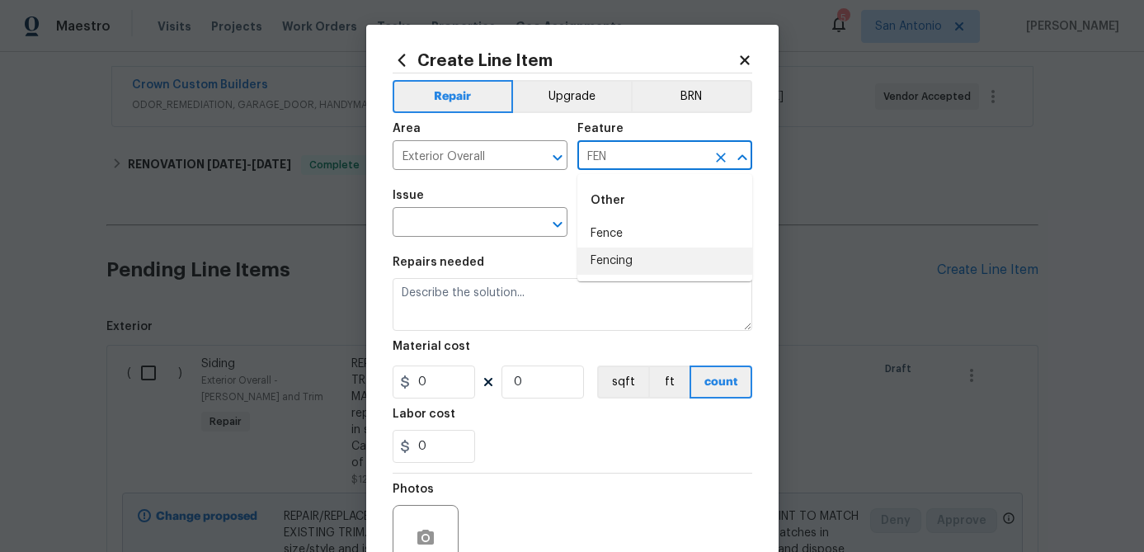
click at [599, 266] on li "Fencing" at bounding box center [665, 261] width 175 height 27
type input "Fencing"
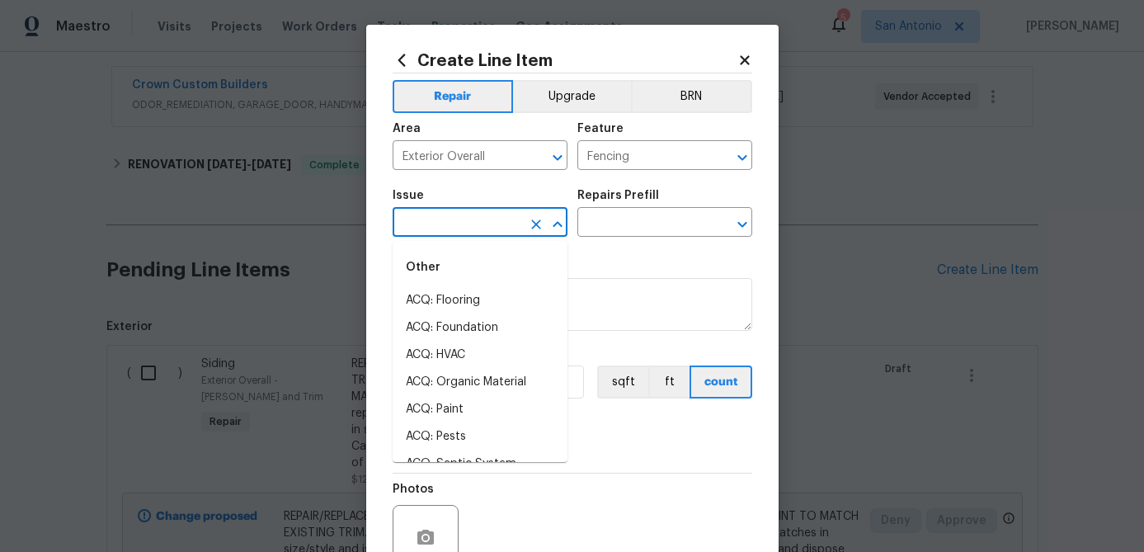
click at [468, 236] on input "text" at bounding box center [457, 224] width 129 height 26
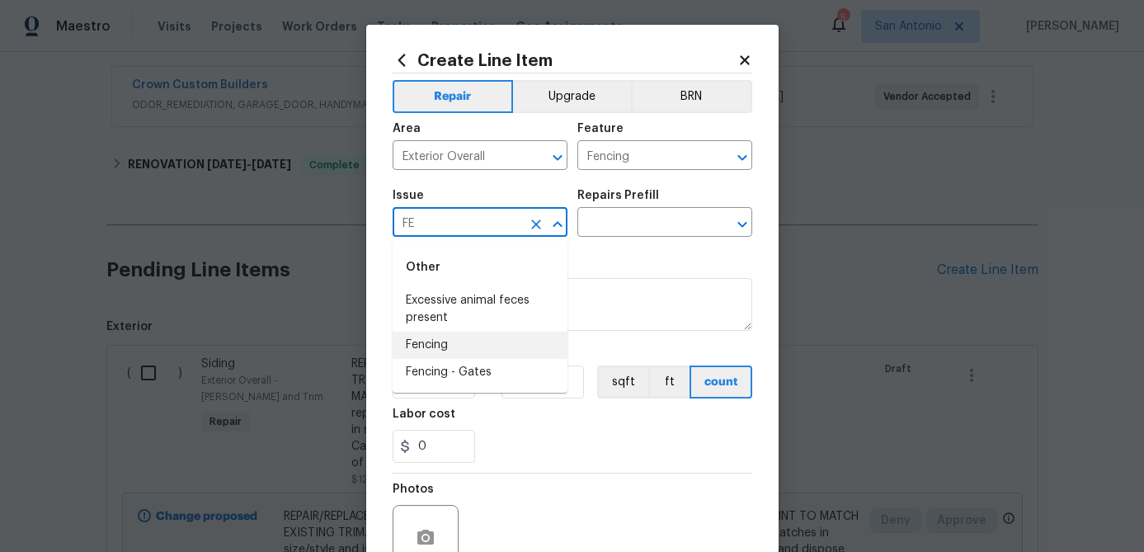
click at [430, 338] on li "Fencing" at bounding box center [480, 345] width 175 height 27
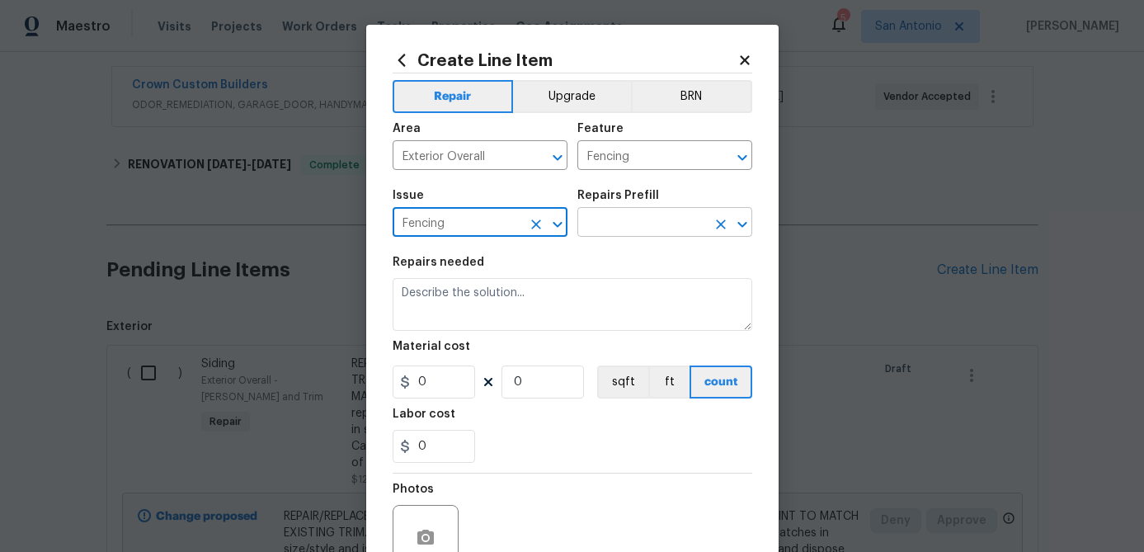
type input "Fencing"
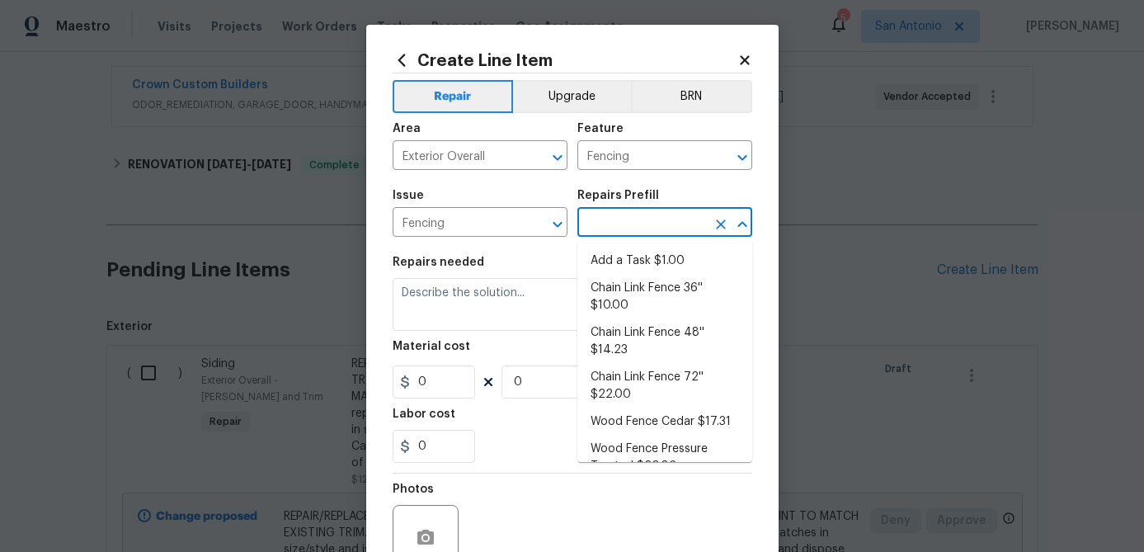
click at [630, 219] on input "text" at bounding box center [642, 224] width 129 height 26
click at [630, 249] on li "Add a Task $1.00" at bounding box center [665, 261] width 175 height 27
type input "Add a Task $1.00"
type textarea "HPM to detail"
type input "1"
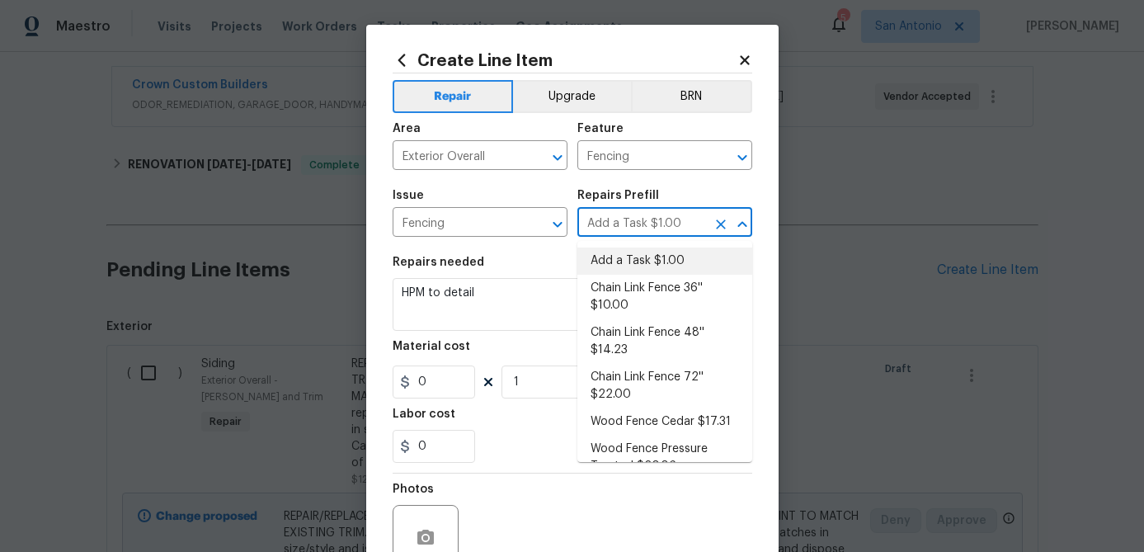
type input "1"
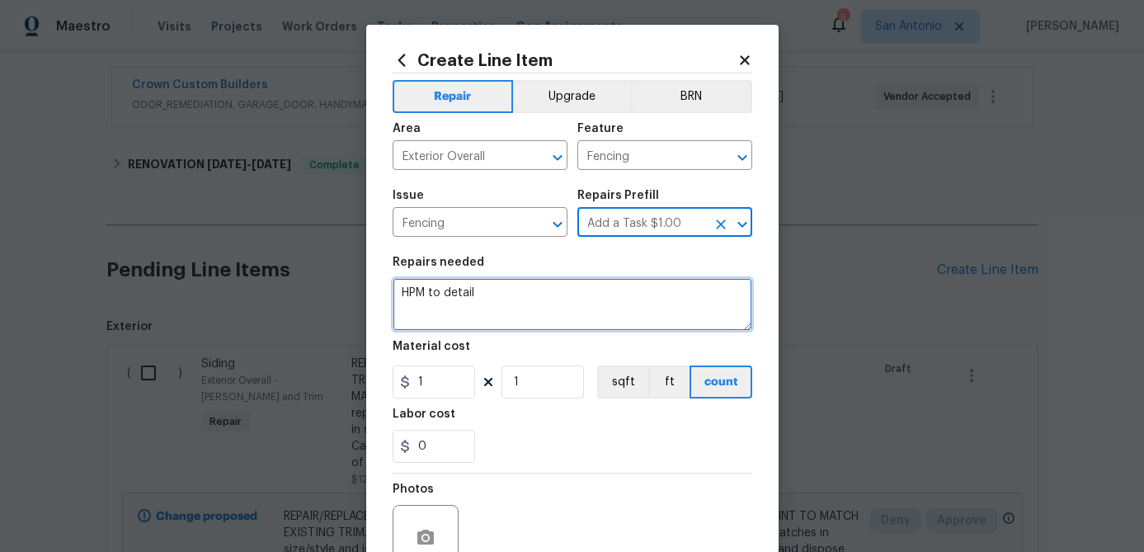
click at [404, 292] on textarea "HPM to detail" at bounding box center [573, 304] width 360 height 53
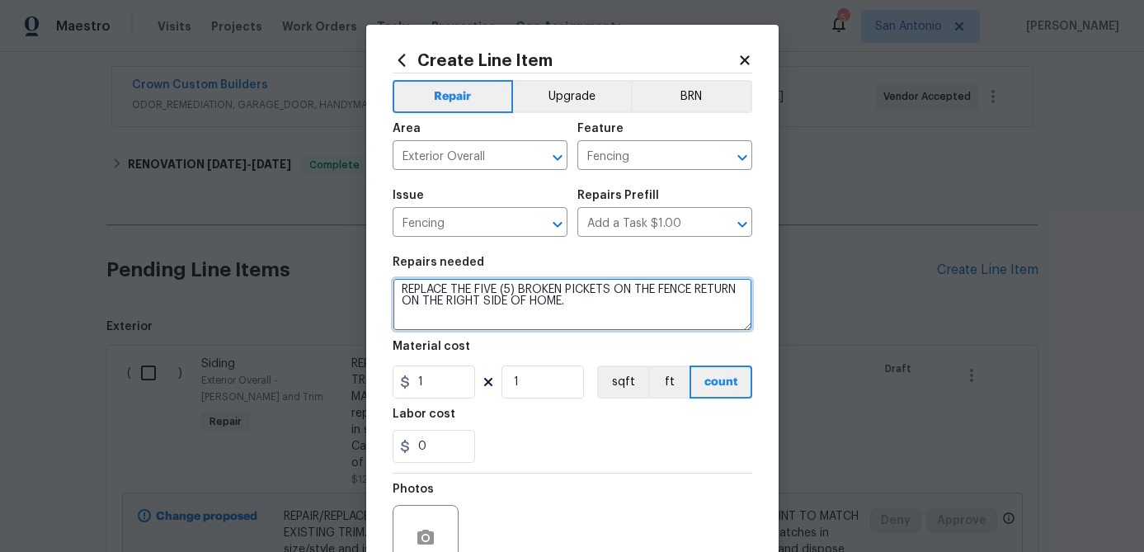
type textarea "REPLACE THE FIVE (5) BROKEN PICKETS ON THE FENCE RETURN ON THE RIGHT SIDE OF HO…"
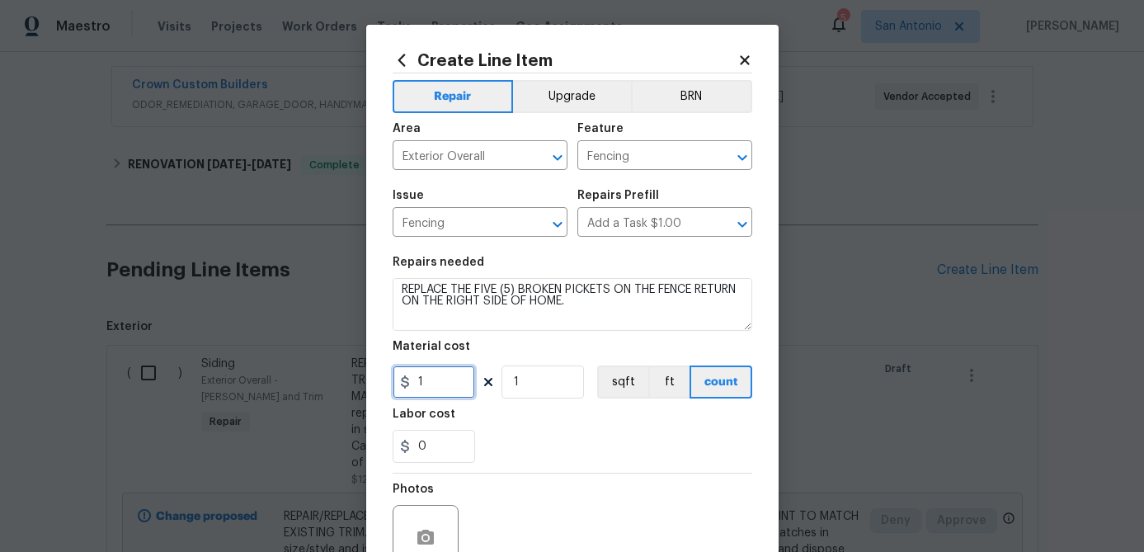
click at [430, 393] on input "1" at bounding box center [434, 381] width 83 height 33
type input "50"
click at [569, 379] on input "1" at bounding box center [543, 381] width 83 height 33
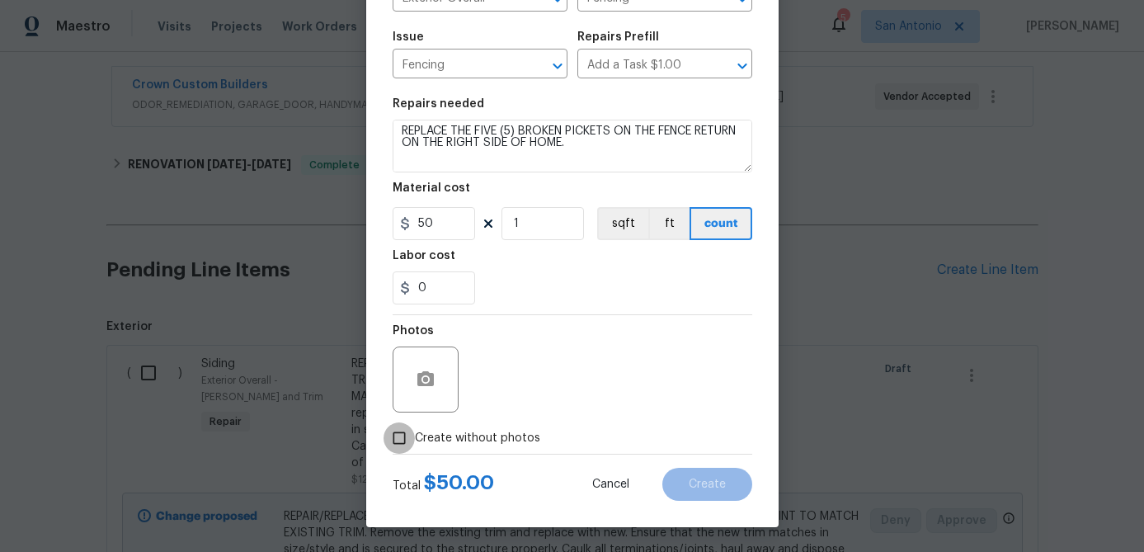
click at [399, 442] on input "Create without photos" at bounding box center [399, 437] width 31 height 31
checkbox input "true"
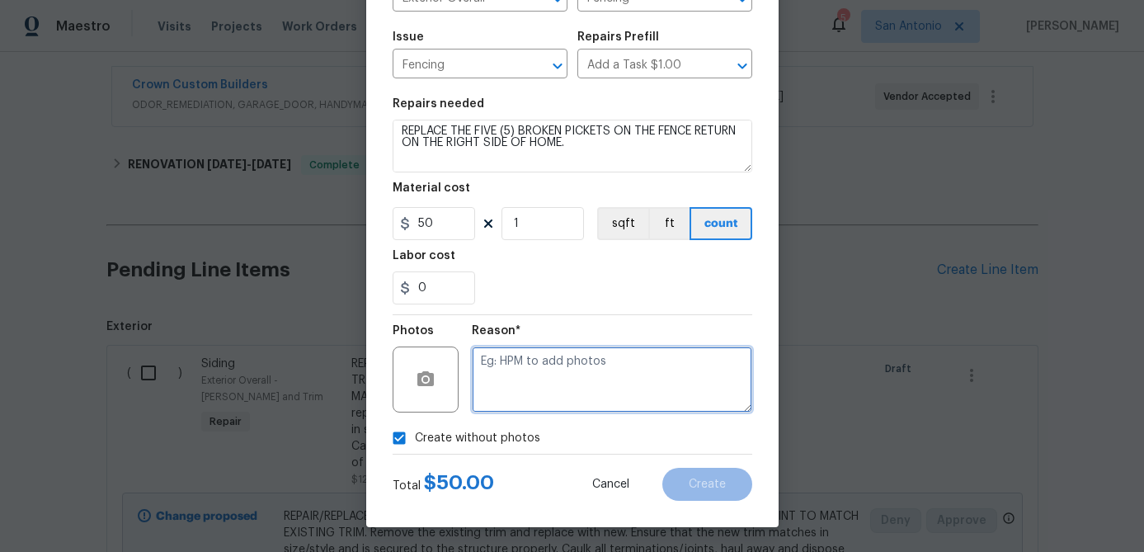
click at [506, 399] on textarea at bounding box center [612, 380] width 281 height 66
type textarea "."
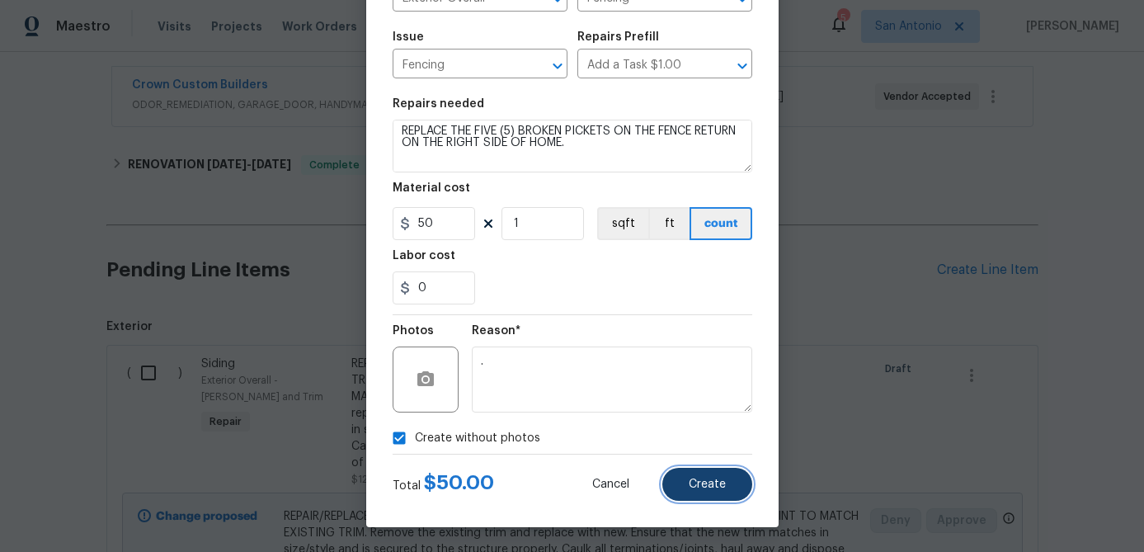
click at [711, 492] on button "Create" at bounding box center [708, 484] width 90 height 33
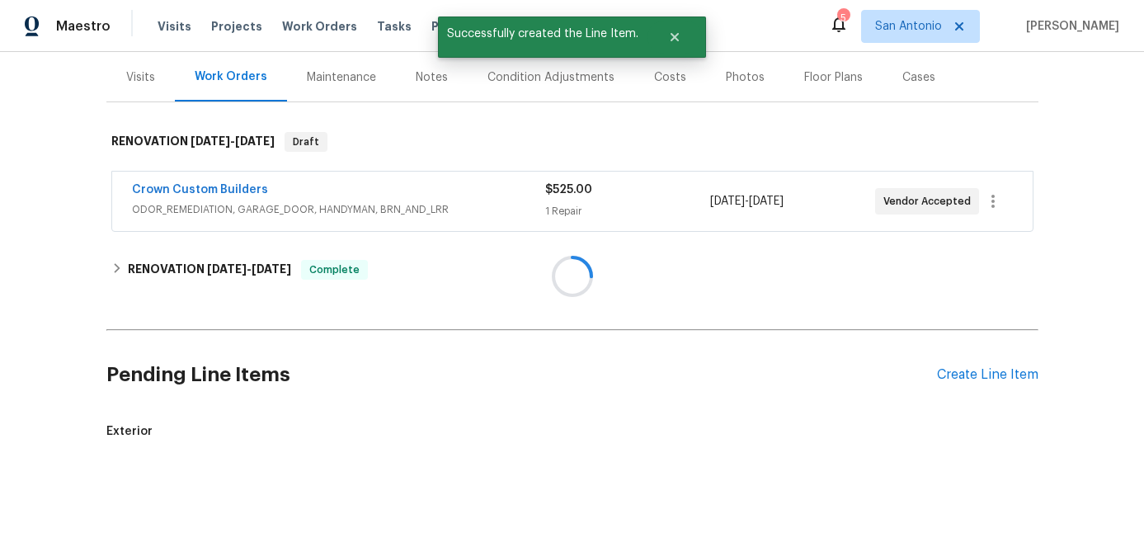
scroll to position [302, 0]
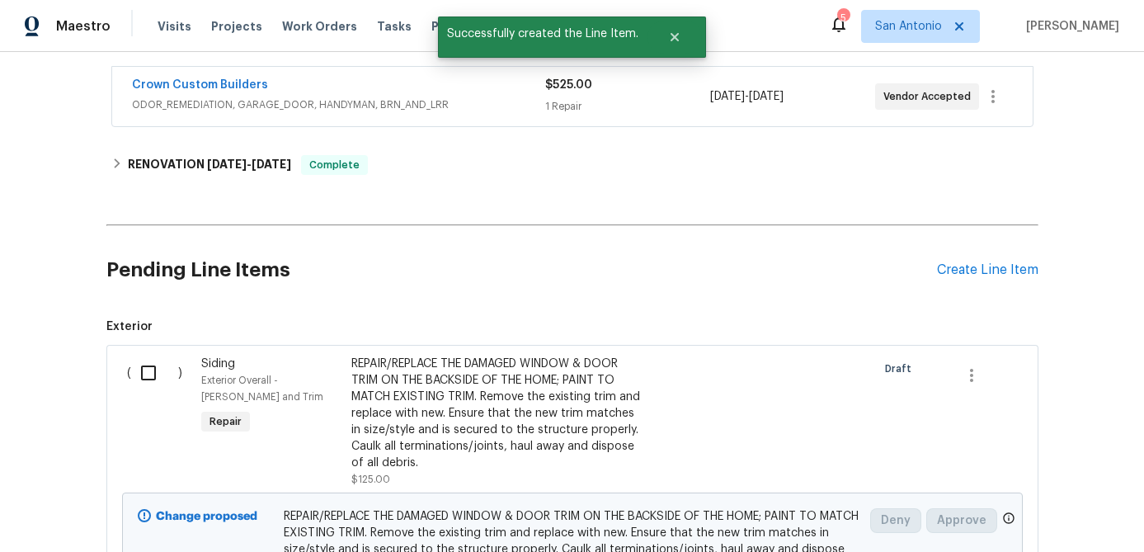
click at [142, 369] on input "checkbox" at bounding box center [154, 373] width 47 height 35
checkbox input "true"
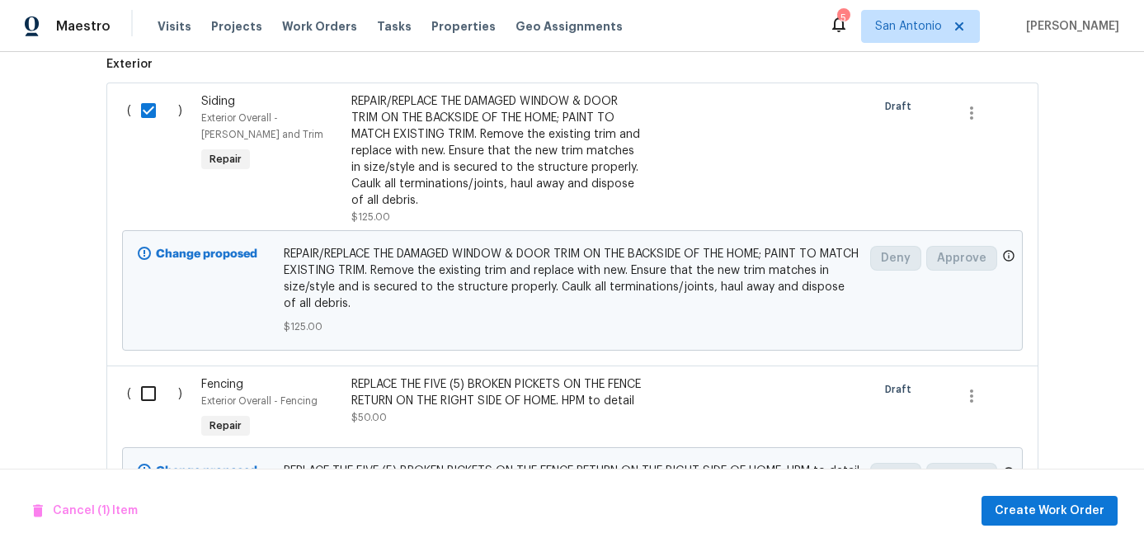
scroll to position [597, 0]
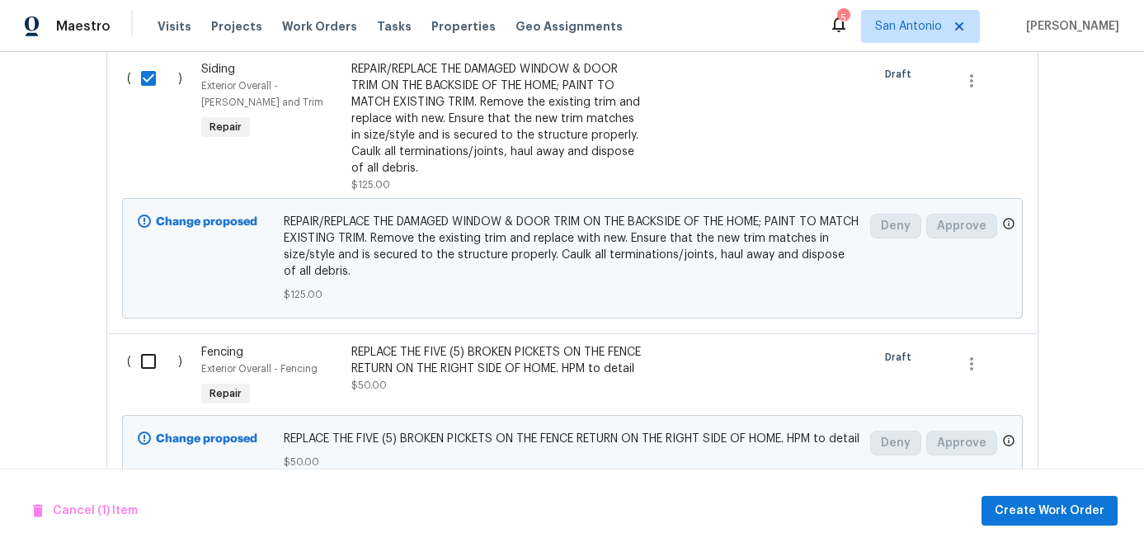
click at [145, 365] on input "checkbox" at bounding box center [154, 361] width 47 height 35
checkbox input "true"
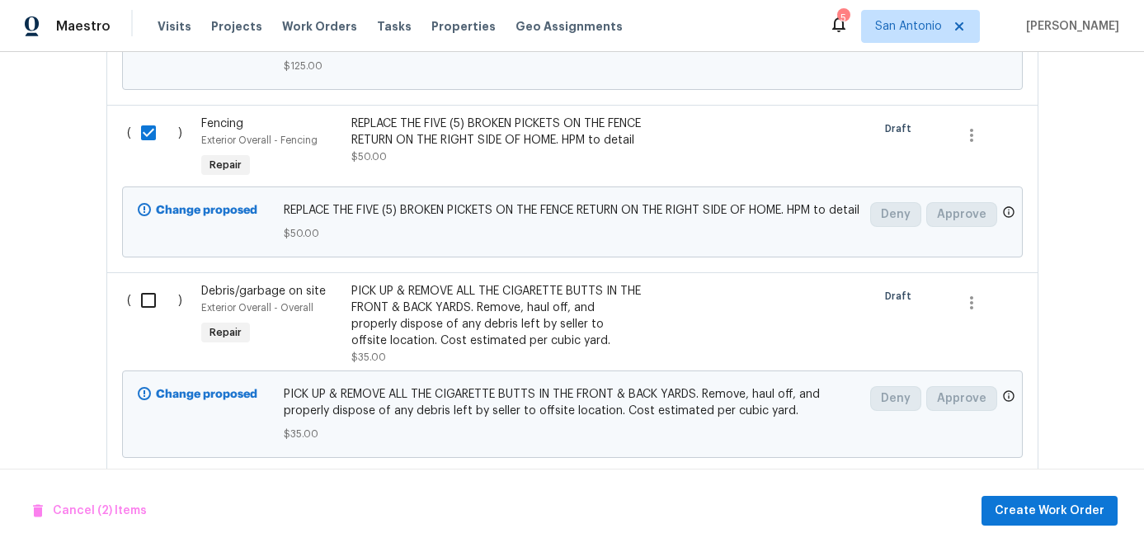
scroll to position [832, 0]
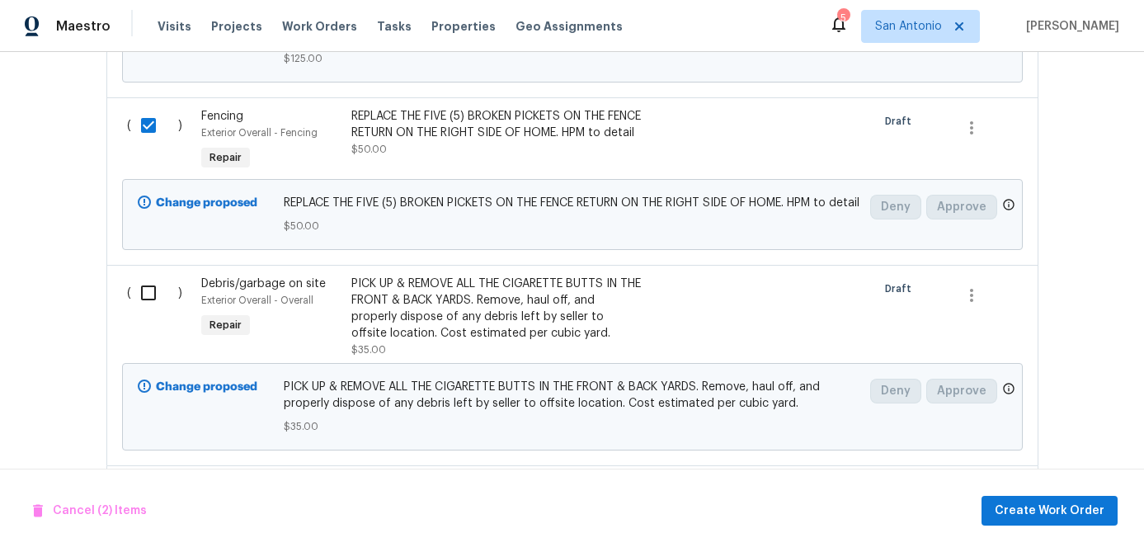
click at [149, 310] on input "checkbox" at bounding box center [154, 293] width 47 height 35
checkbox input "true"
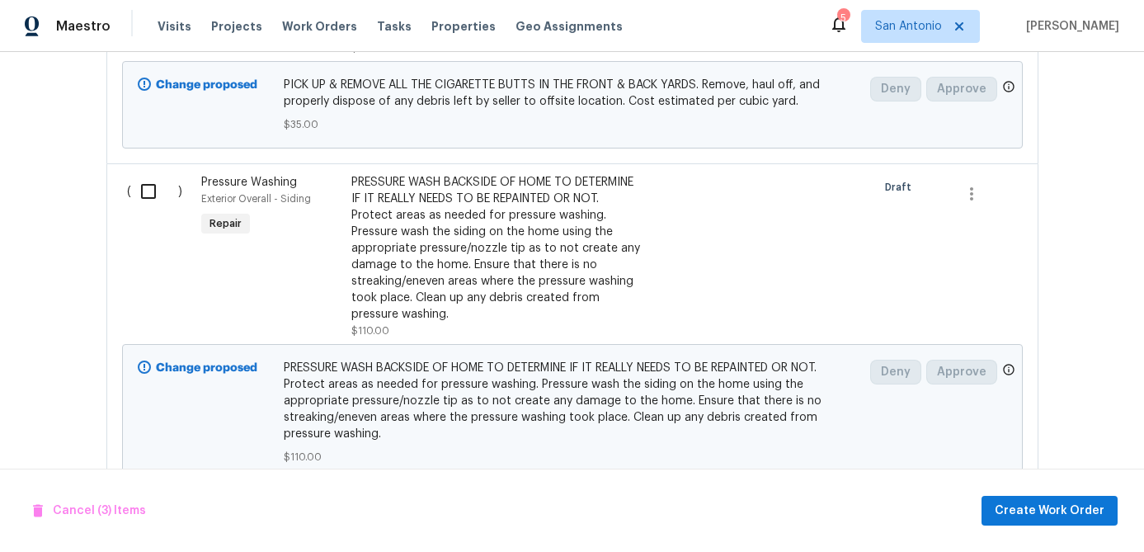
scroll to position [1138, 0]
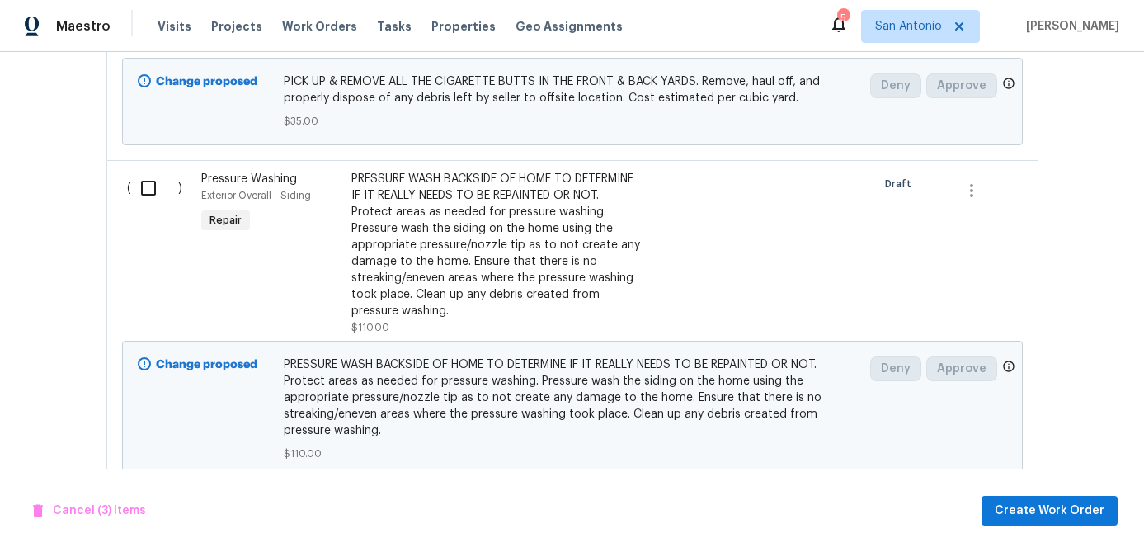
click at [147, 205] on input "checkbox" at bounding box center [154, 188] width 47 height 35
checkbox input "true"
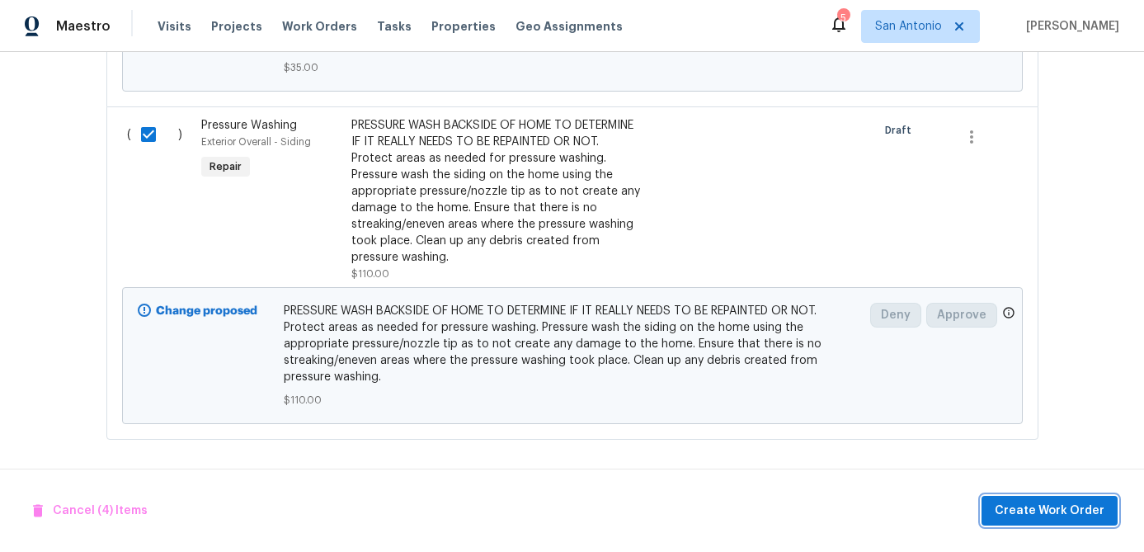
click at [1049, 507] on span "Create Work Order" at bounding box center [1050, 511] width 110 height 21
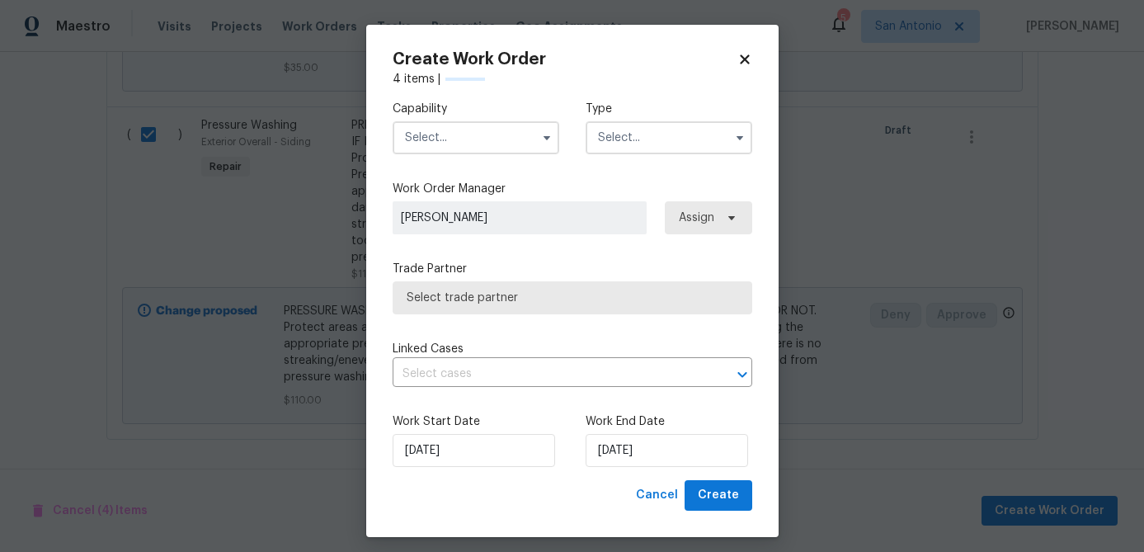
checkbox input "false"
click at [474, 144] on input "text" at bounding box center [476, 137] width 167 height 33
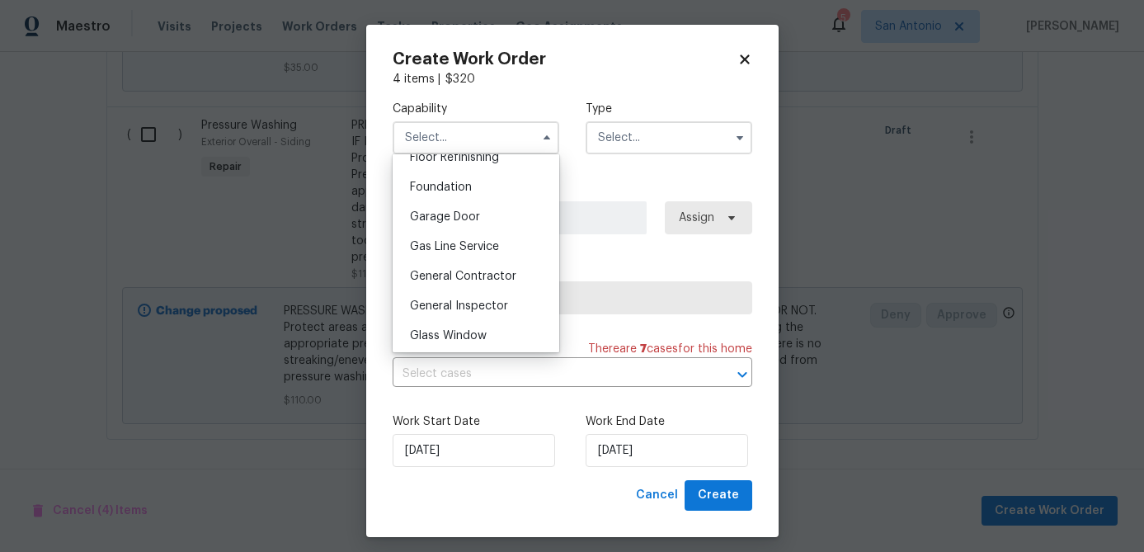
scroll to position [686, 0]
click at [476, 275] on span "General Contractor" at bounding box center [463, 276] width 106 height 12
type input "General Contractor"
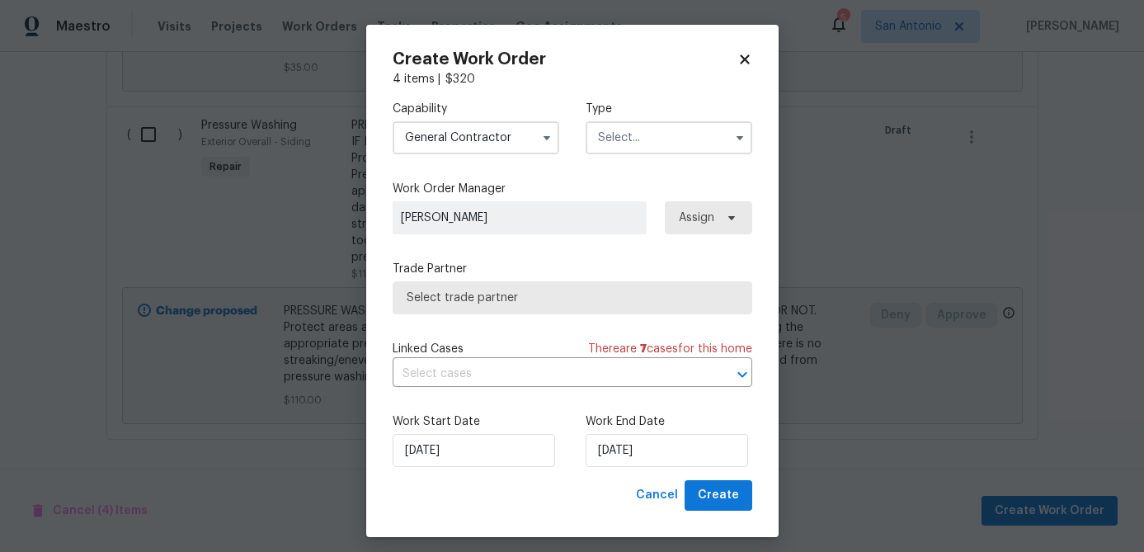
click at [651, 134] on input "text" at bounding box center [669, 137] width 167 height 33
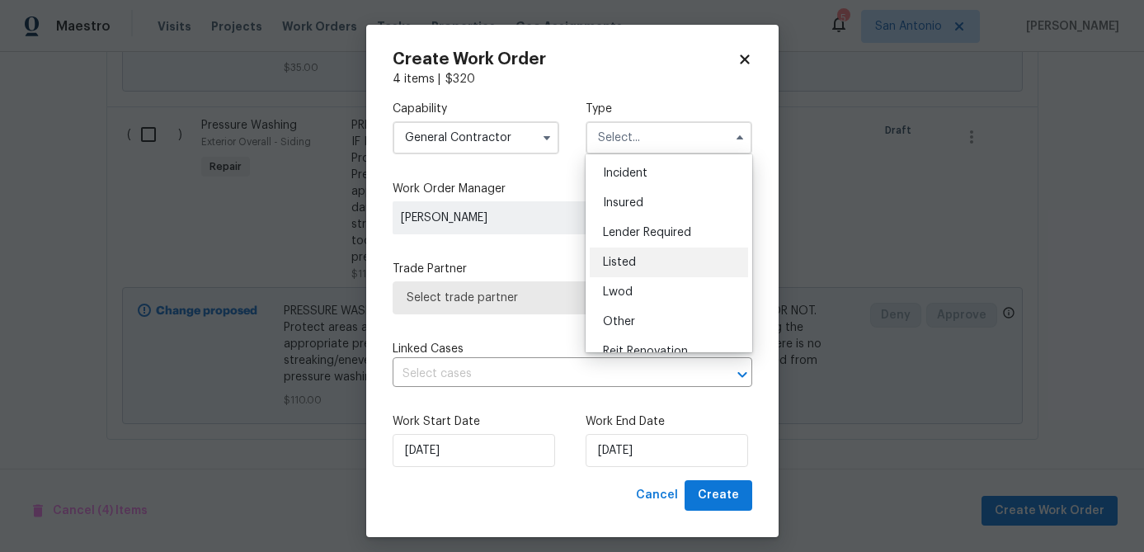
scroll to position [73, 0]
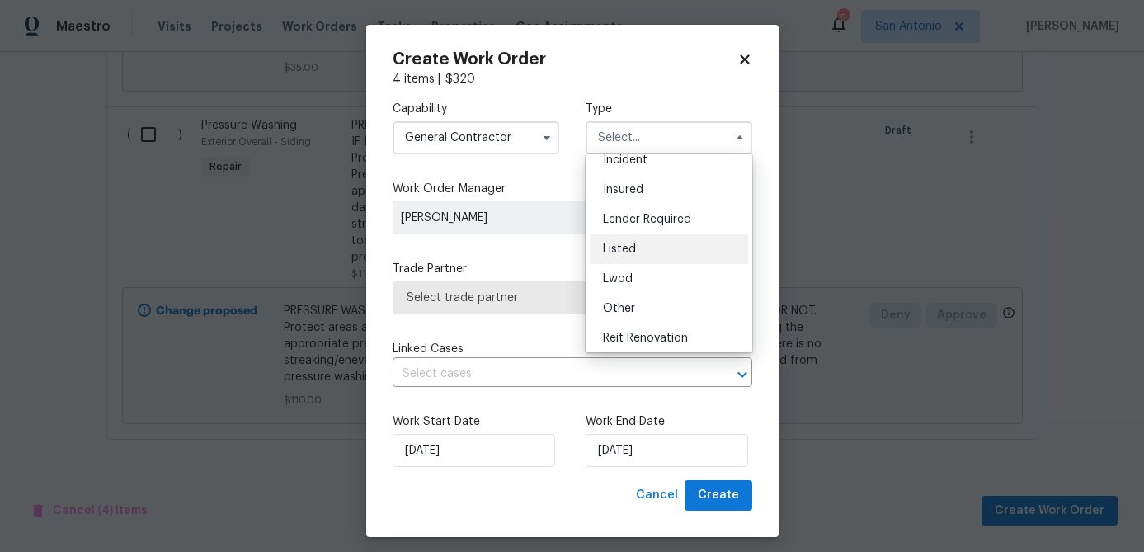
click at [630, 248] on span "Listed" at bounding box center [619, 249] width 33 height 12
type input "Listed"
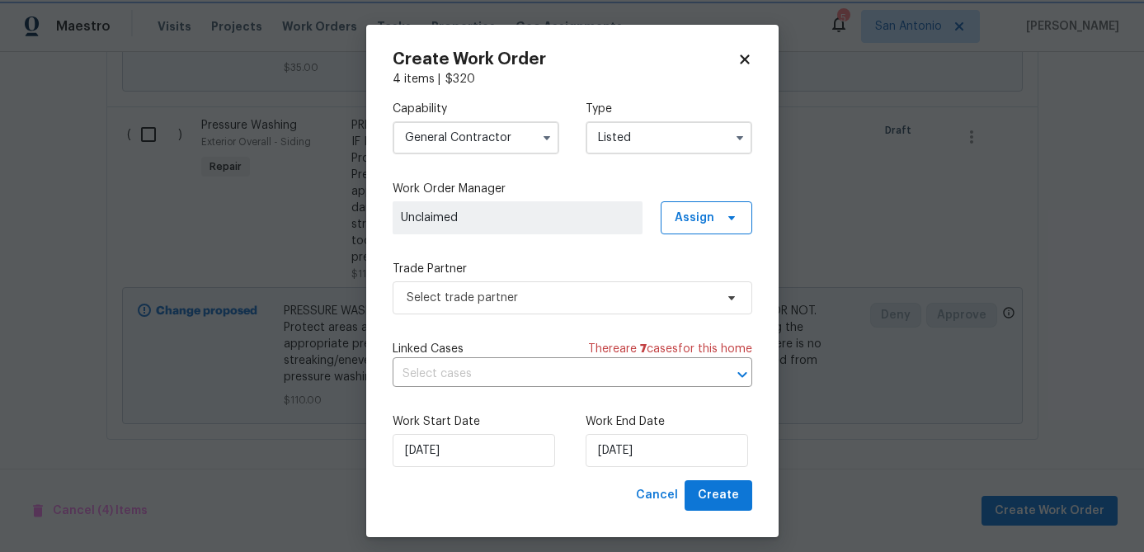
scroll to position [0, 0]
click at [716, 219] on span "Assign" at bounding box center [707, 217] width 92 height 33
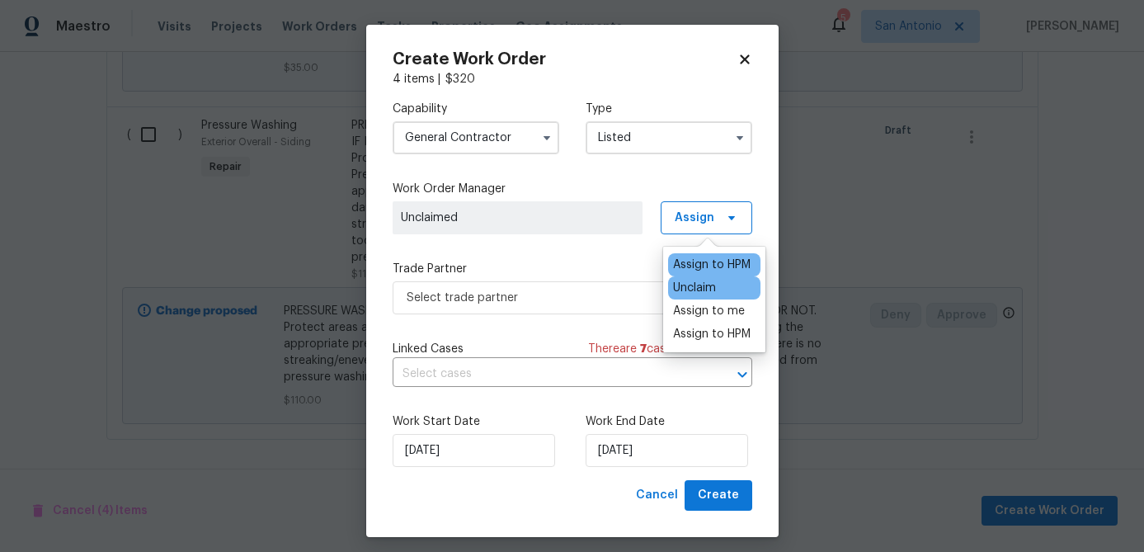
click at [691, 258] on div "Assign to HPM" at bounding box center [712, 265] width 78 height 17
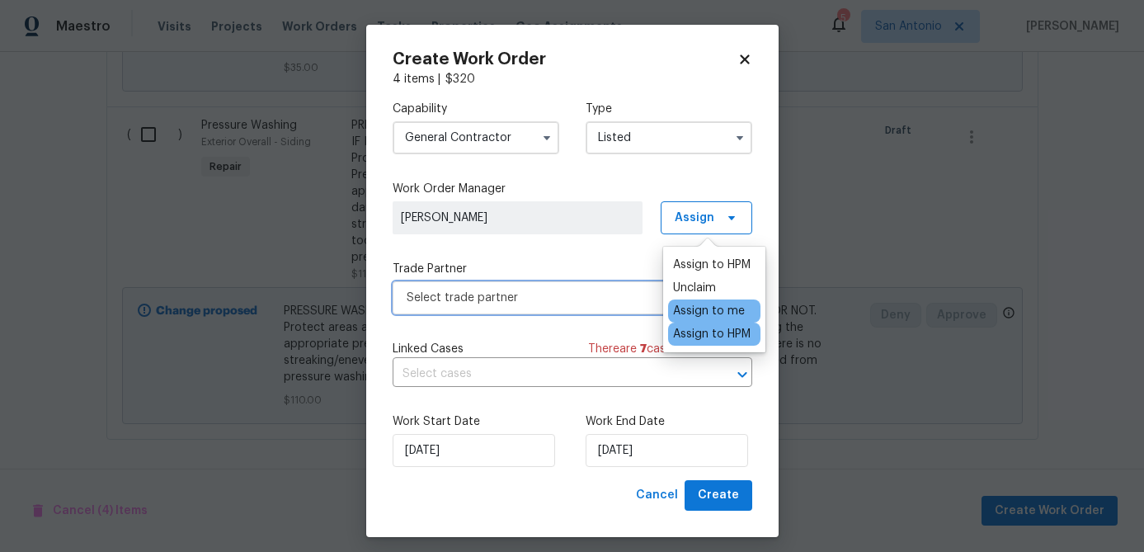
click at [516, 295] on span "Select trade partner" at bounding box center [561, 298] width 308 height 17
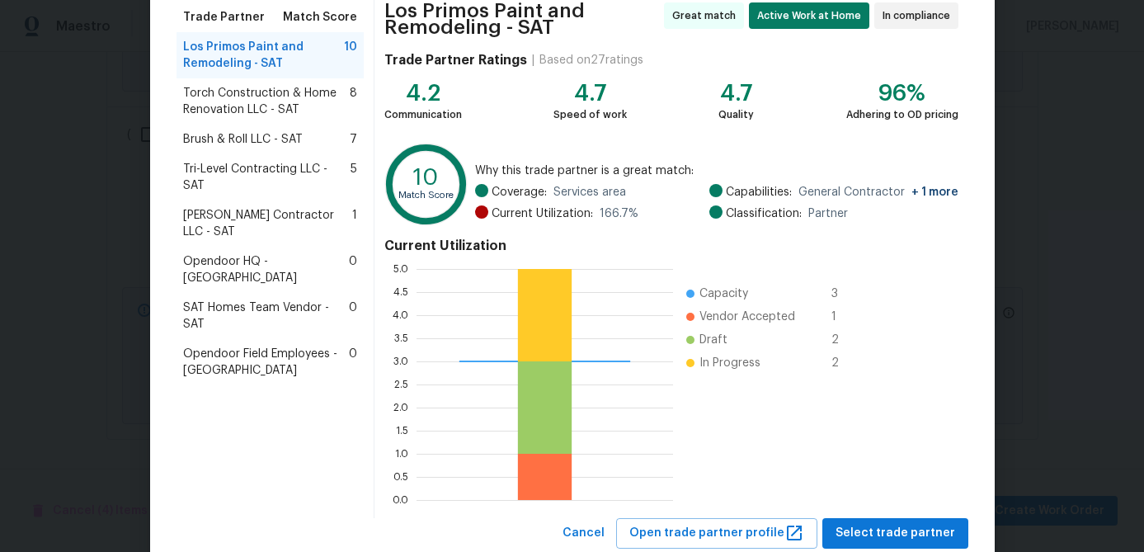
scroll to position [182, 0]
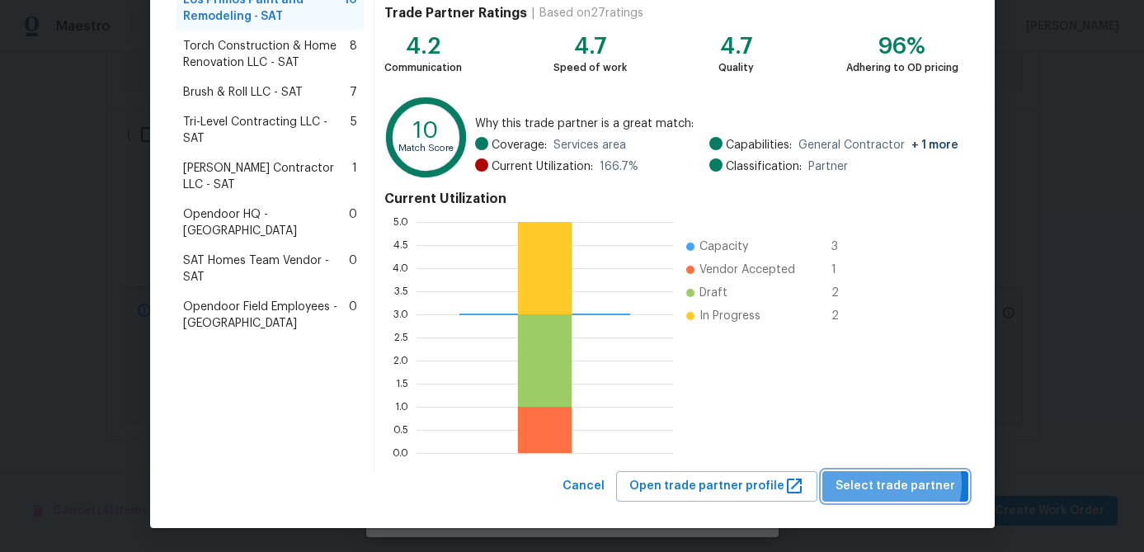
click at [889, 483] on span "Select trade partner" at bounding box center [896, 486] width 120 height 21
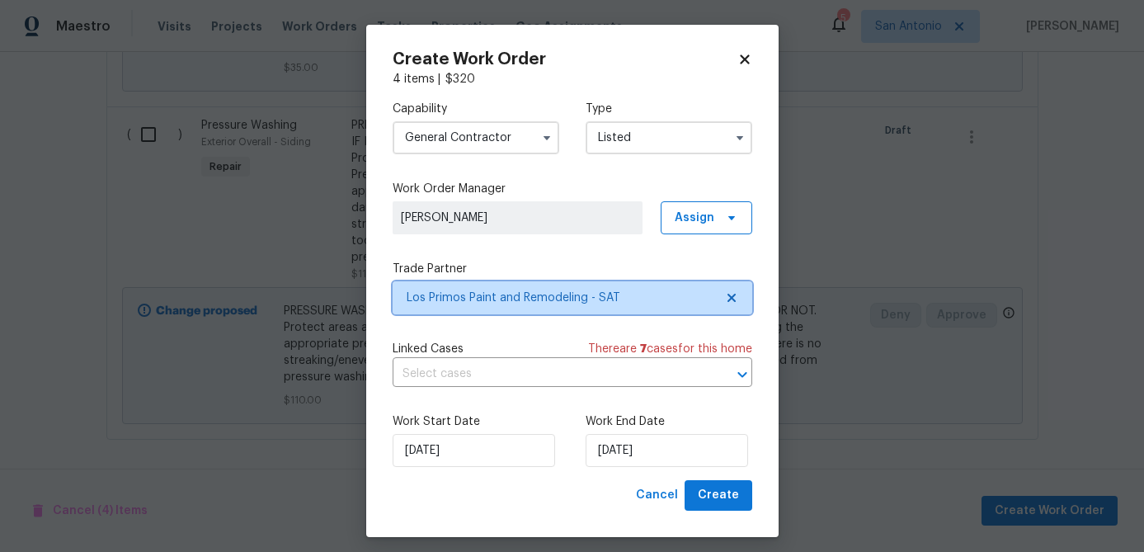
scroll to position [0, 0]
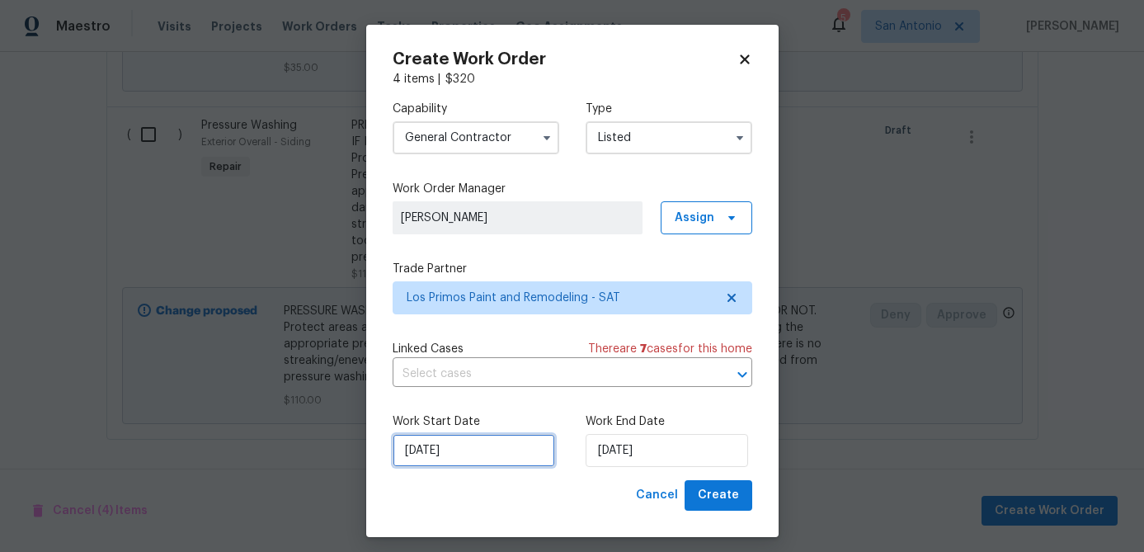
click at [492, 446] on input "[DATE]" at bounding box center [474, 450] width 163 height 33
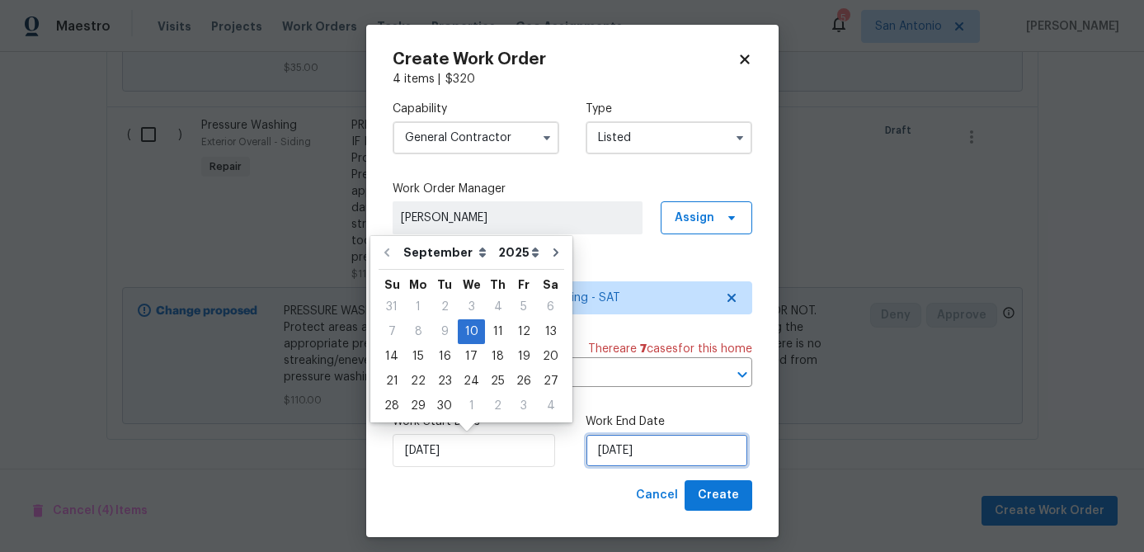
click at [694, 456] on input "[DATE]" at bounding box center [667, 450] width 163 height 33
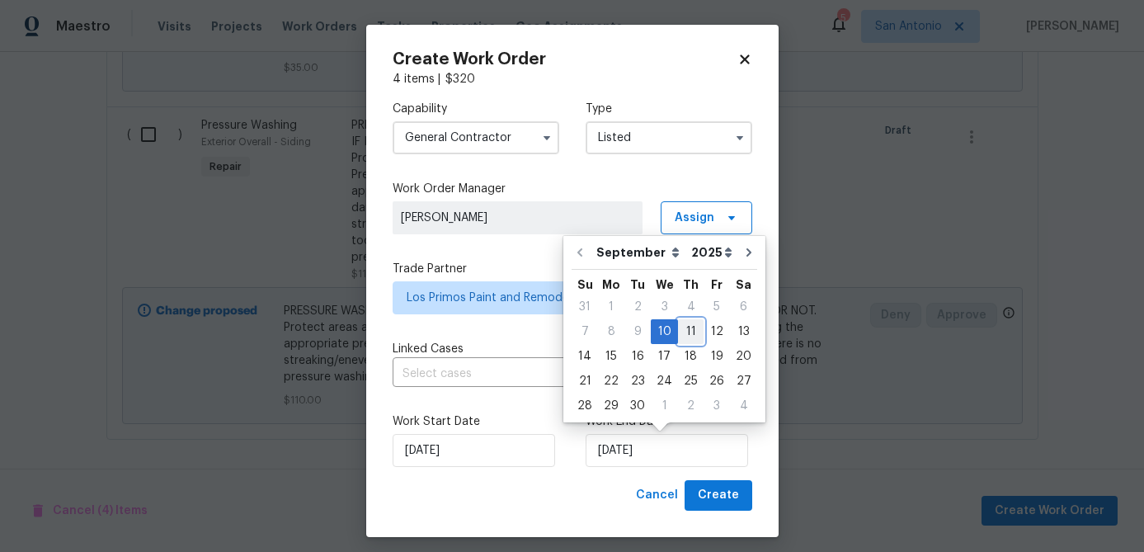
click at [685, 337] on div "11" at bounding box center [691, 331] width 26 height 23
type input "9/11/2025"
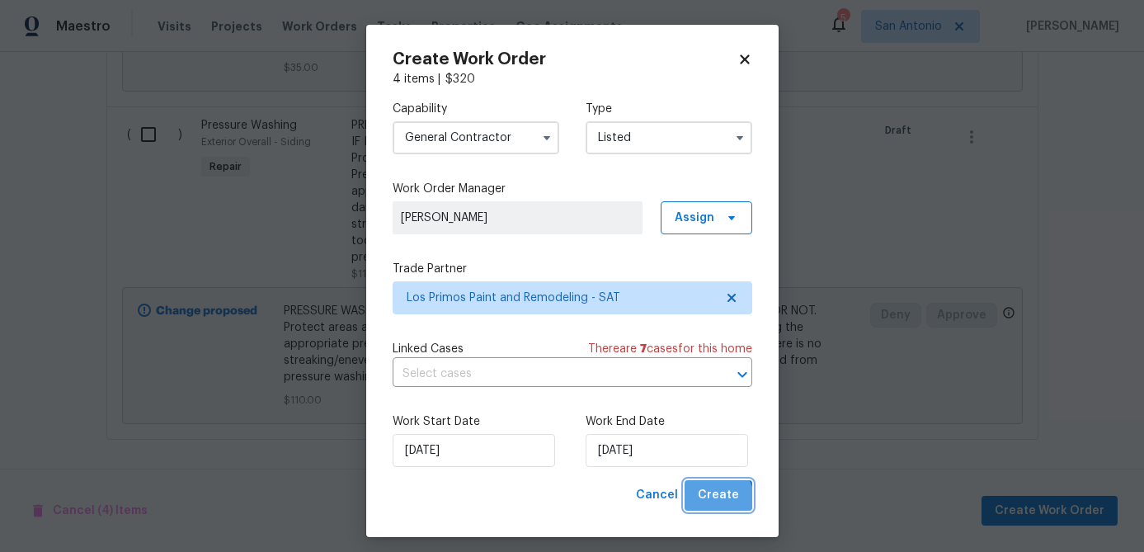
click at [713, 502] on span "Create" at bounding box center [718, 495] width 41 height 21
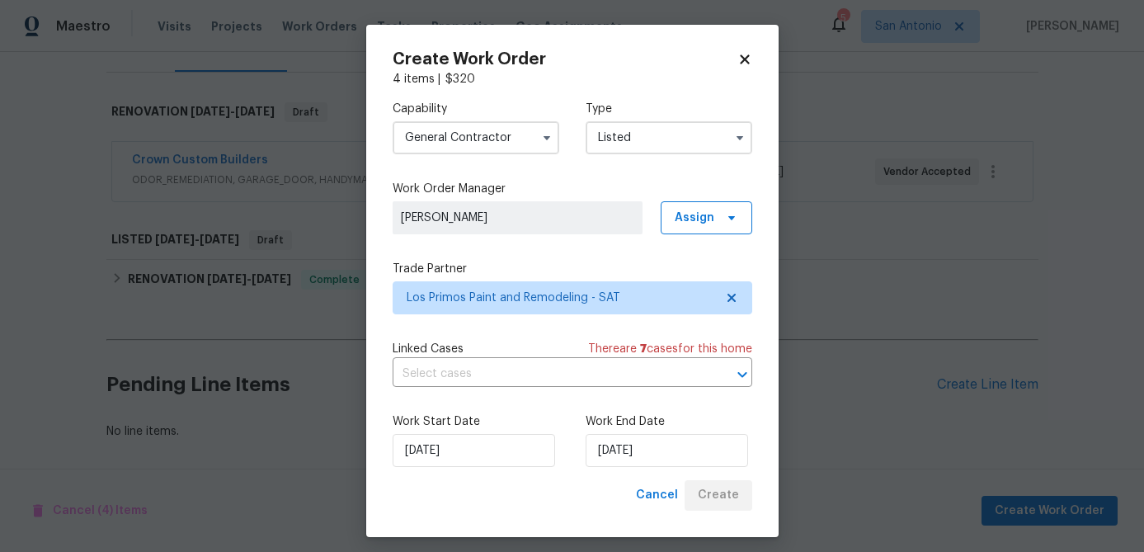
scroll to position [227, 0]
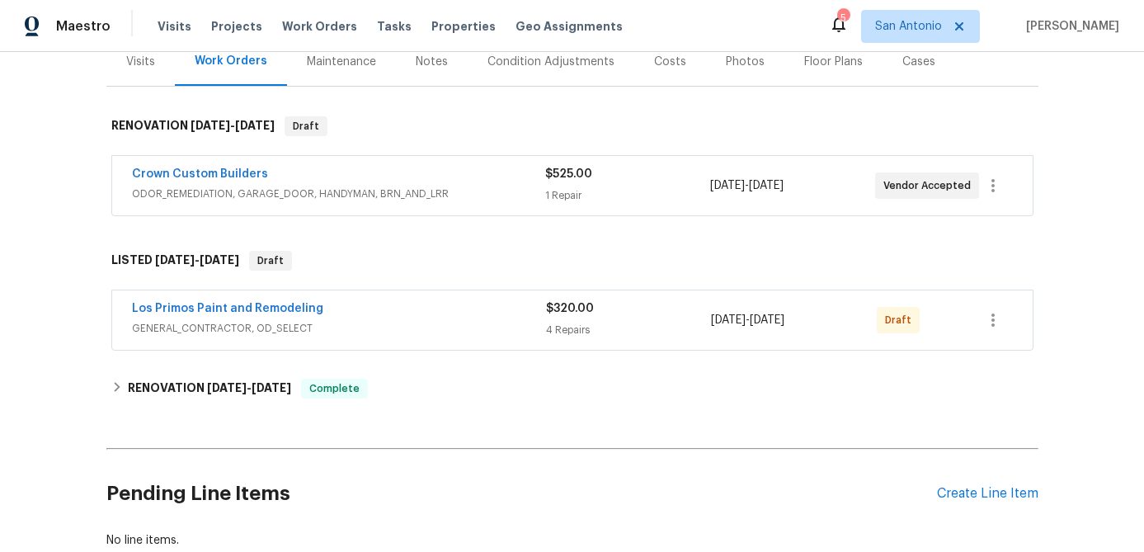
scroll to position [322, 0]
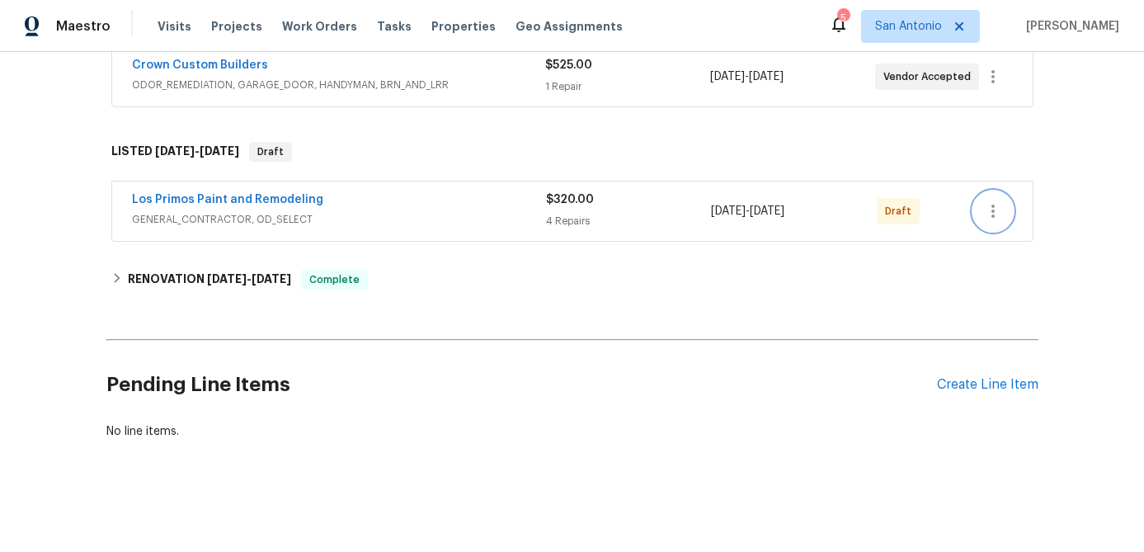
click at [998, 213] on icon "button" at bounding box center [993, 211] width 20 height 20
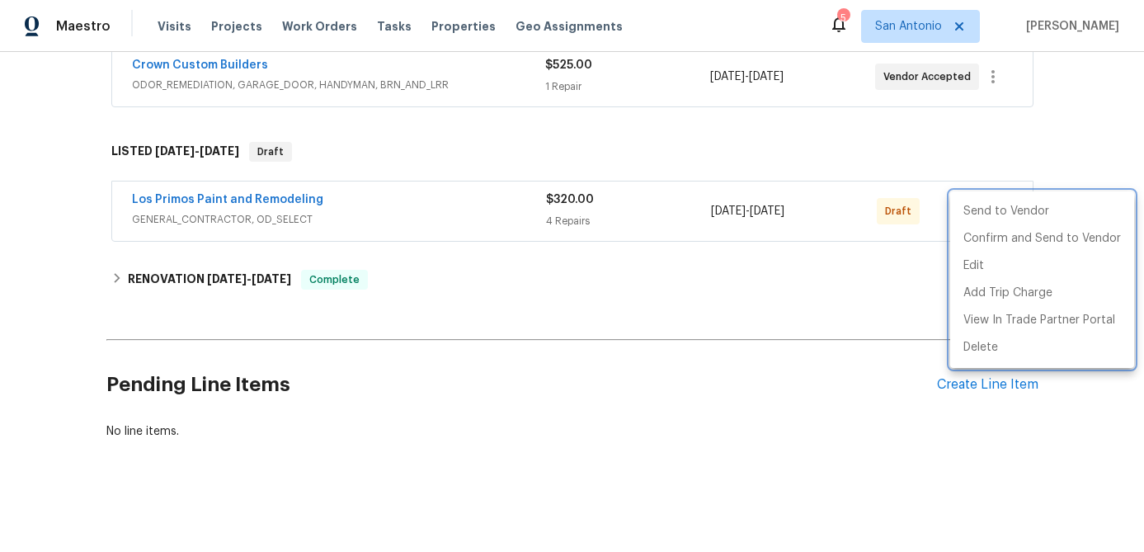
click at [441, 224] on div at bounding box center [572, 276] width 1144 height 552
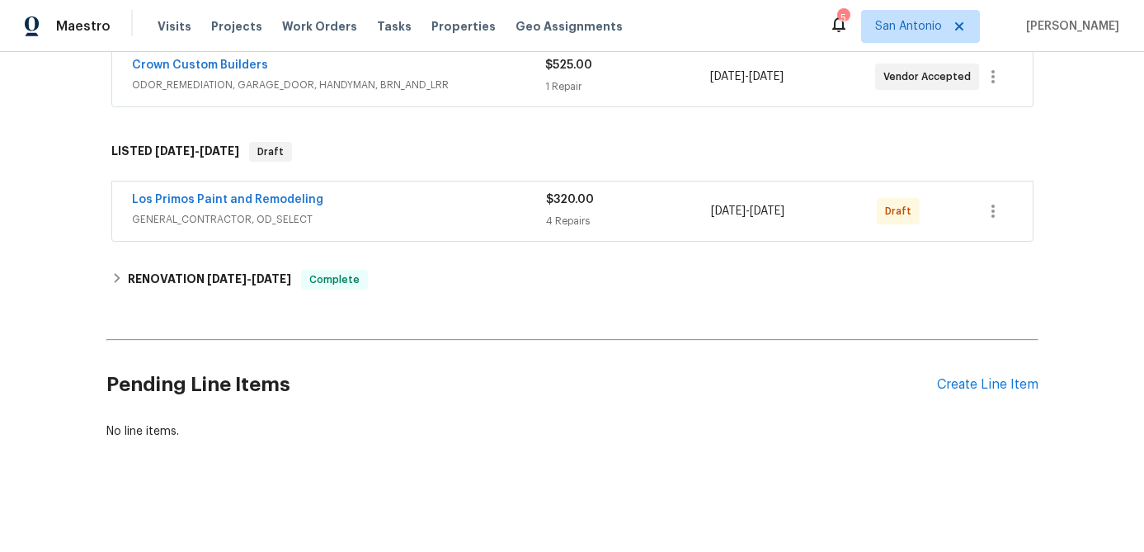
click at [441, 205] on div "Los Primos Paint and Remodeling" at bounding box center [339, 201] width 414 height 20
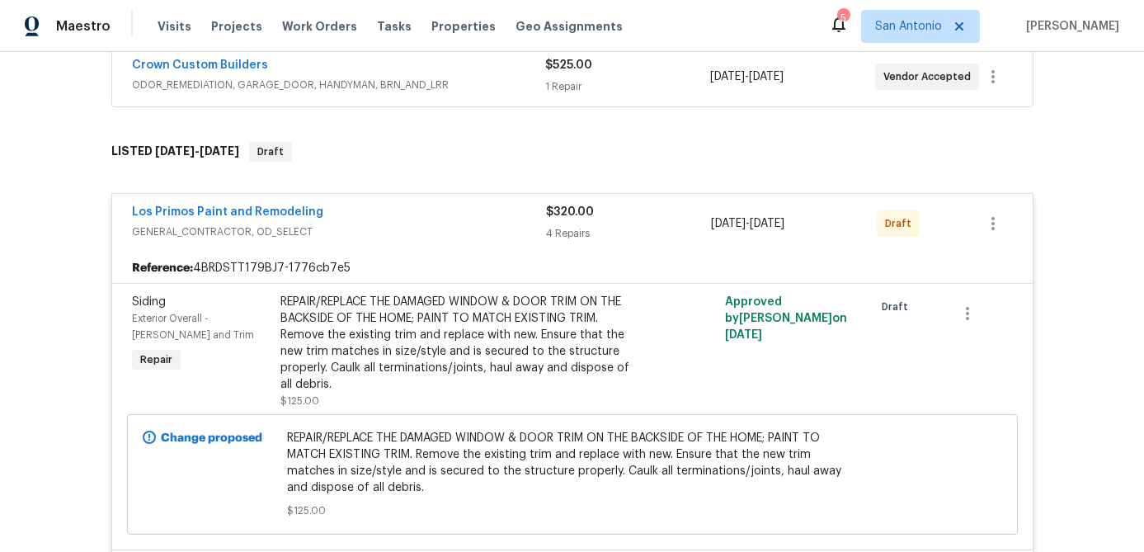
click at [441, 205] on div "Los Primos Paint and Remodeling" at bounding box center [339, 214] width 414 height 20
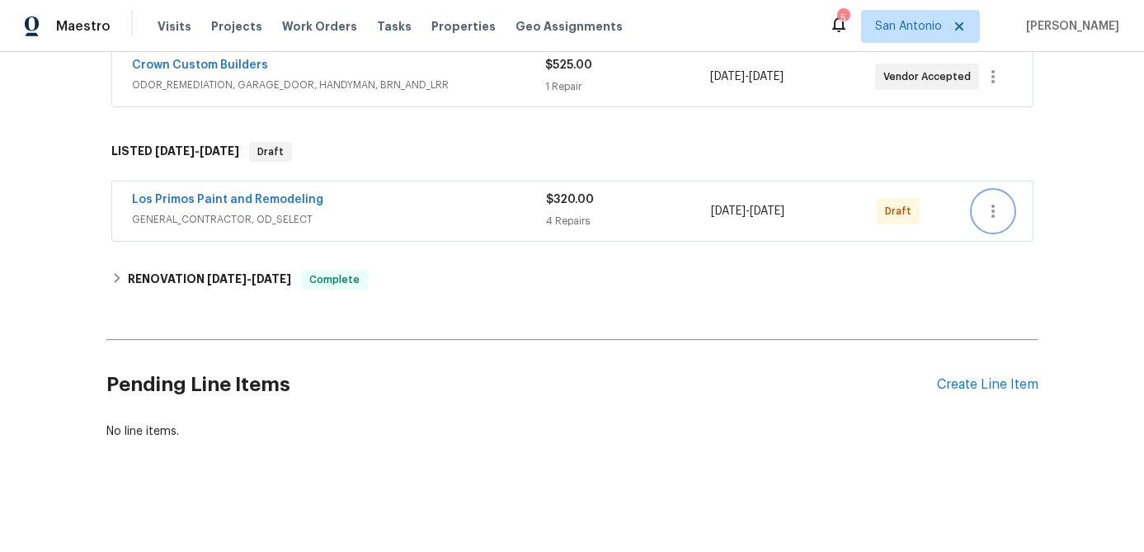
click at [1001, 215] on icon "button" at bounding box center [993, 211] width 20 height 20
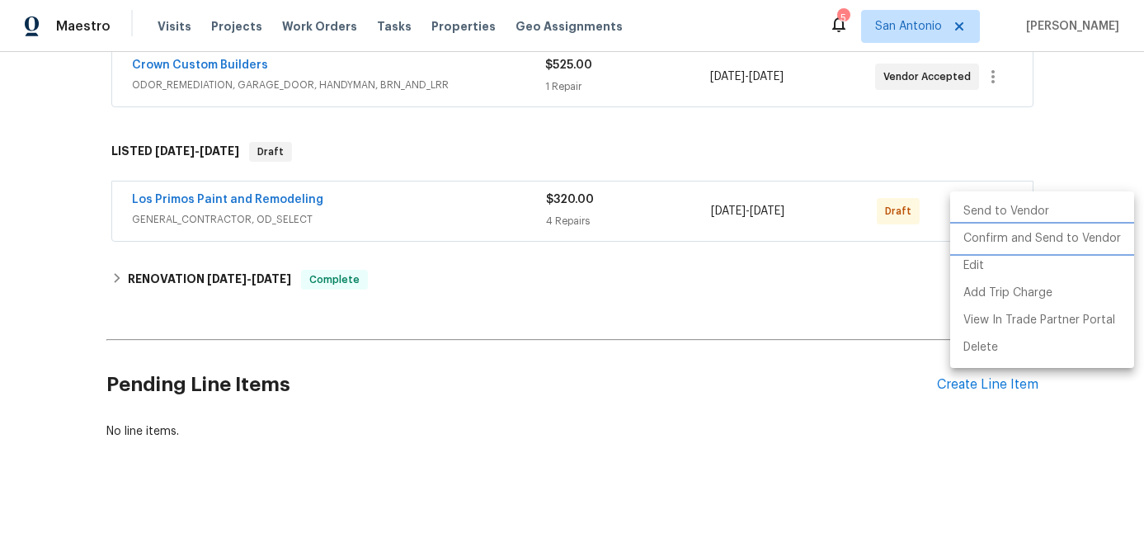
click at [1003, 238] on li "Confirm and Send to Vendor" at bounding box center [1042, 238] width 184 height 27
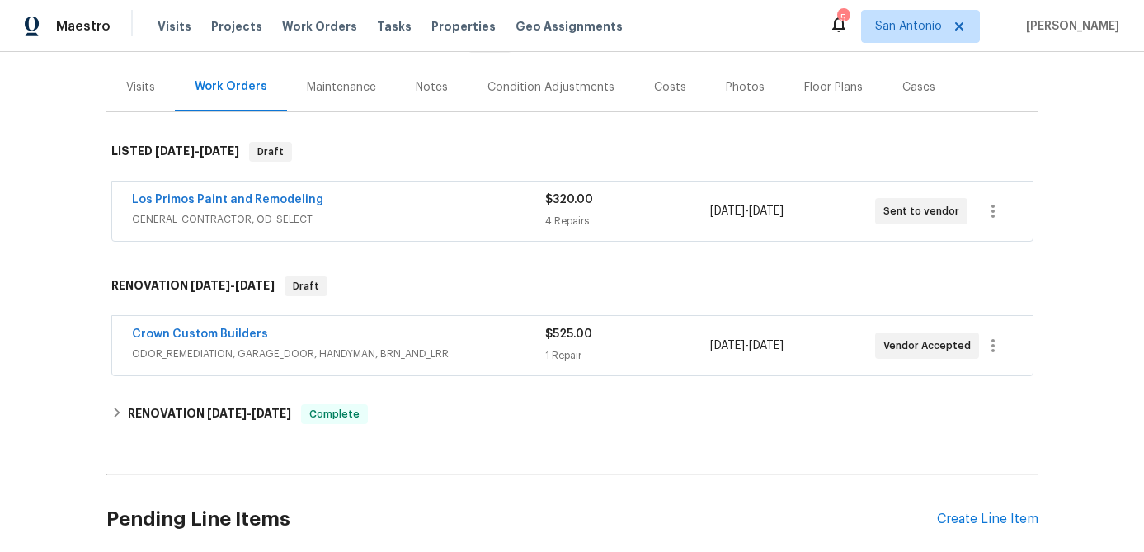
scroll to position [59, 0]
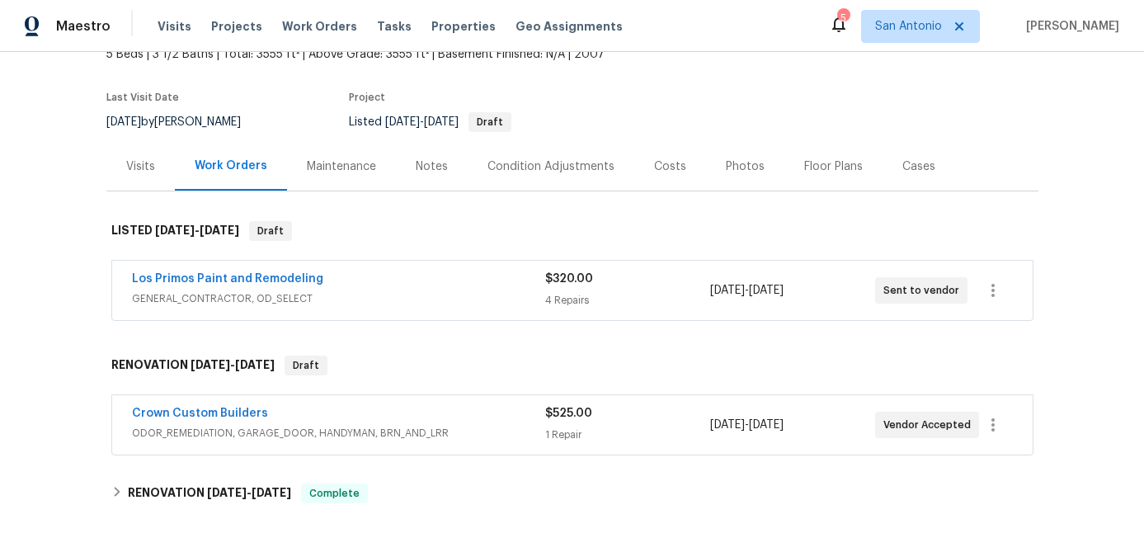
scroll to position [123, 0]
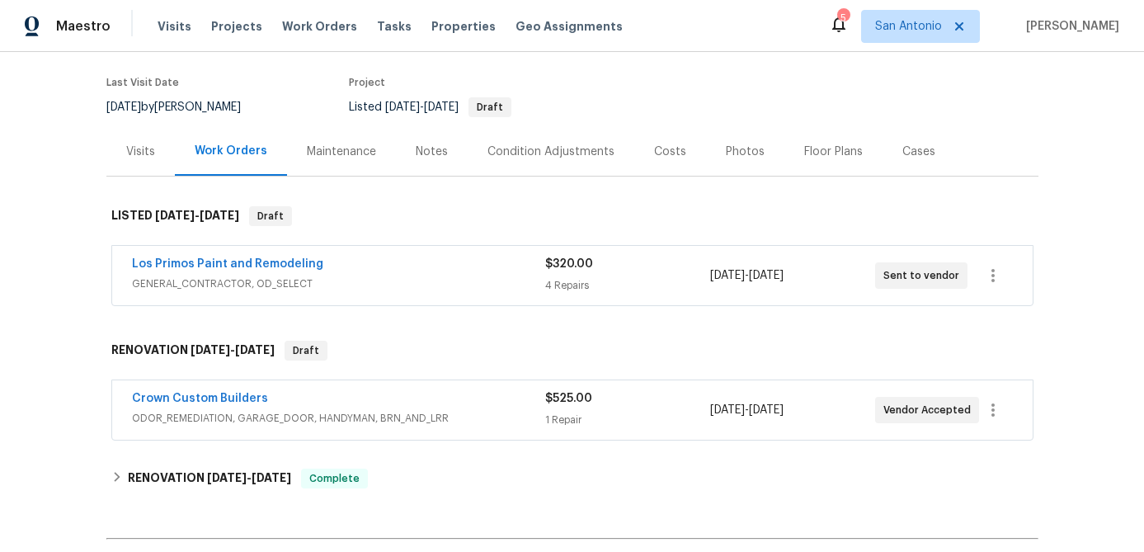
click at [469, 266] on div "Los Primos Paint and Remodeling" at bounding box center [338, 266] width 413 height 20
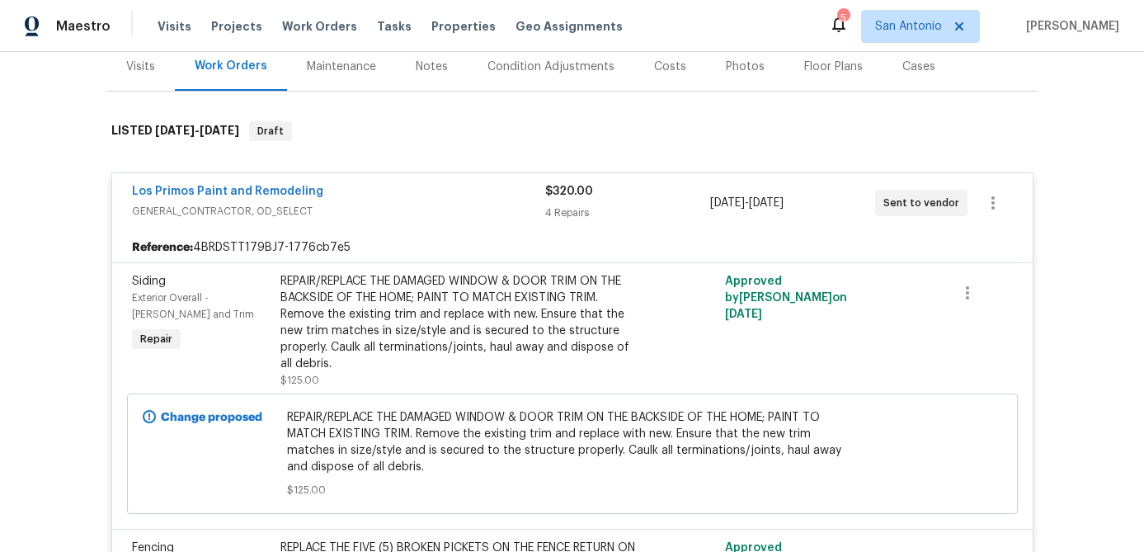
scroll to position [111, 0]
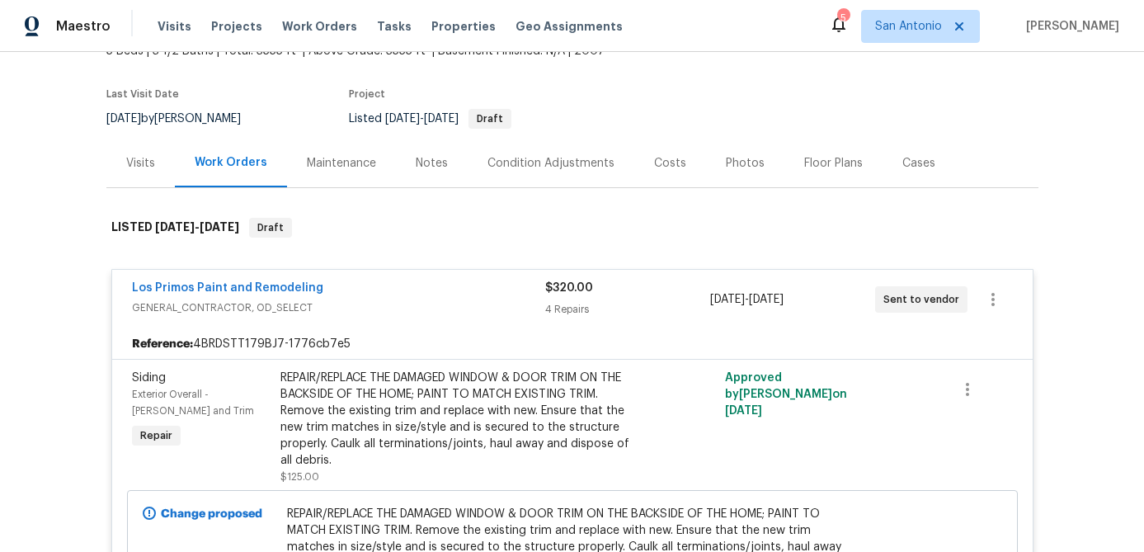
click at [426, 297] on div "Los Primos Paint and Remodeling" at bounding box center [338, 290] width 413 height 20
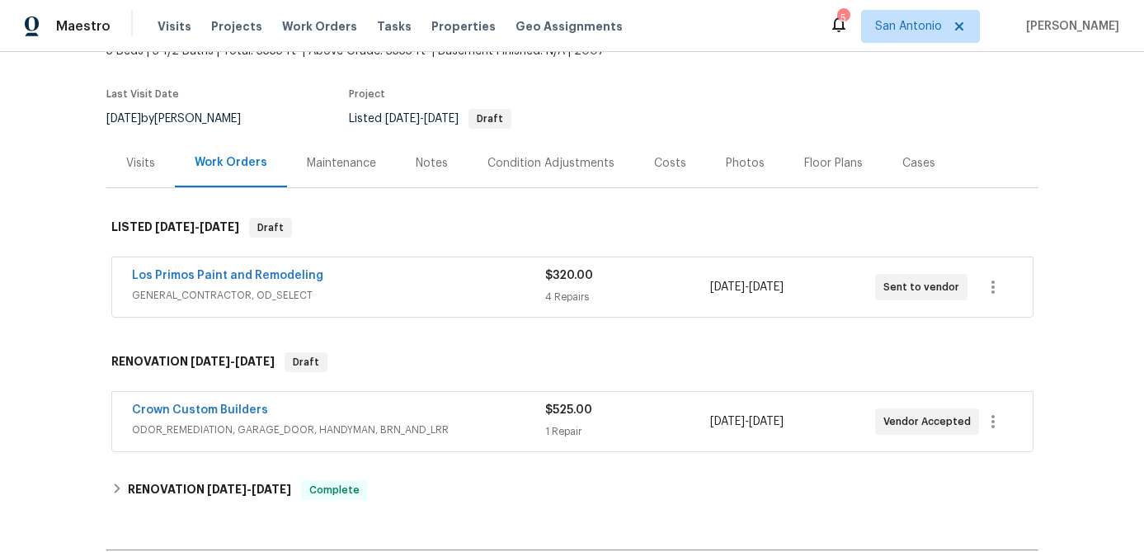
click at [426, 167] on div "Notes" at bounding box center [432, 163] width 32 height 17
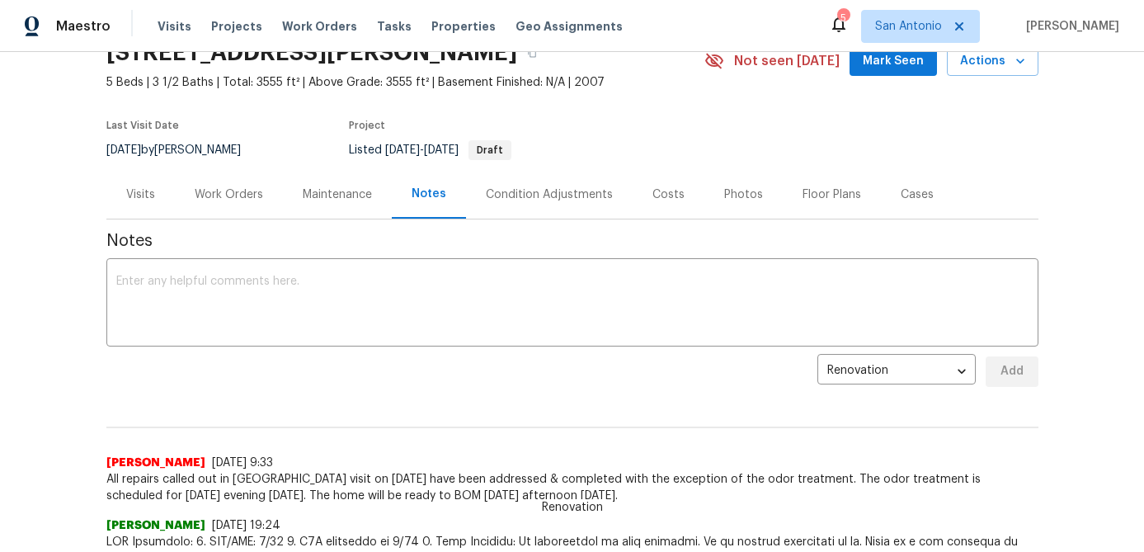
scroll to position [42, 0]
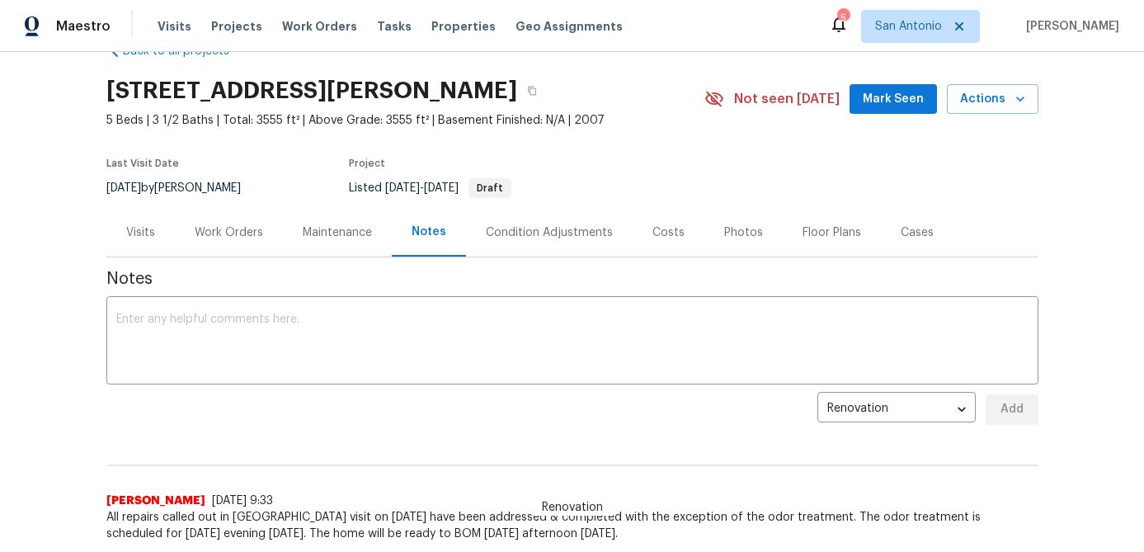
click at [892, 106] on span "Mark Seen" at bounding box center [893, 99] width 61 height 21
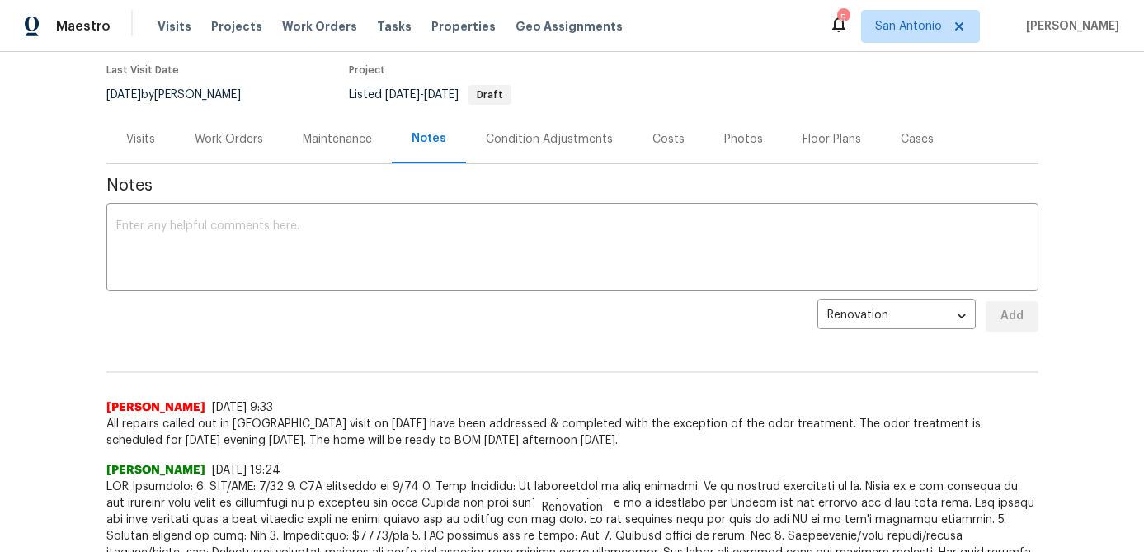
scroll to position [0, 0]
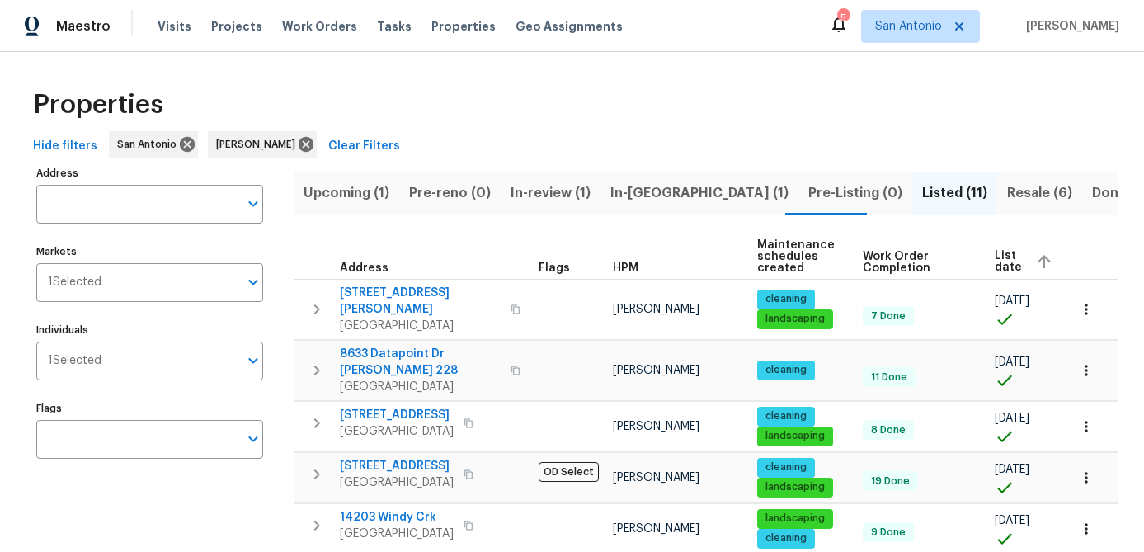
click at [629, 193] on span "In-[GEOGRAPHIC_DATA] (1)" at bounding box center [700, 193] width 178 height 23
